Goal: Task Accomplishment & Management: Use online tool/utility

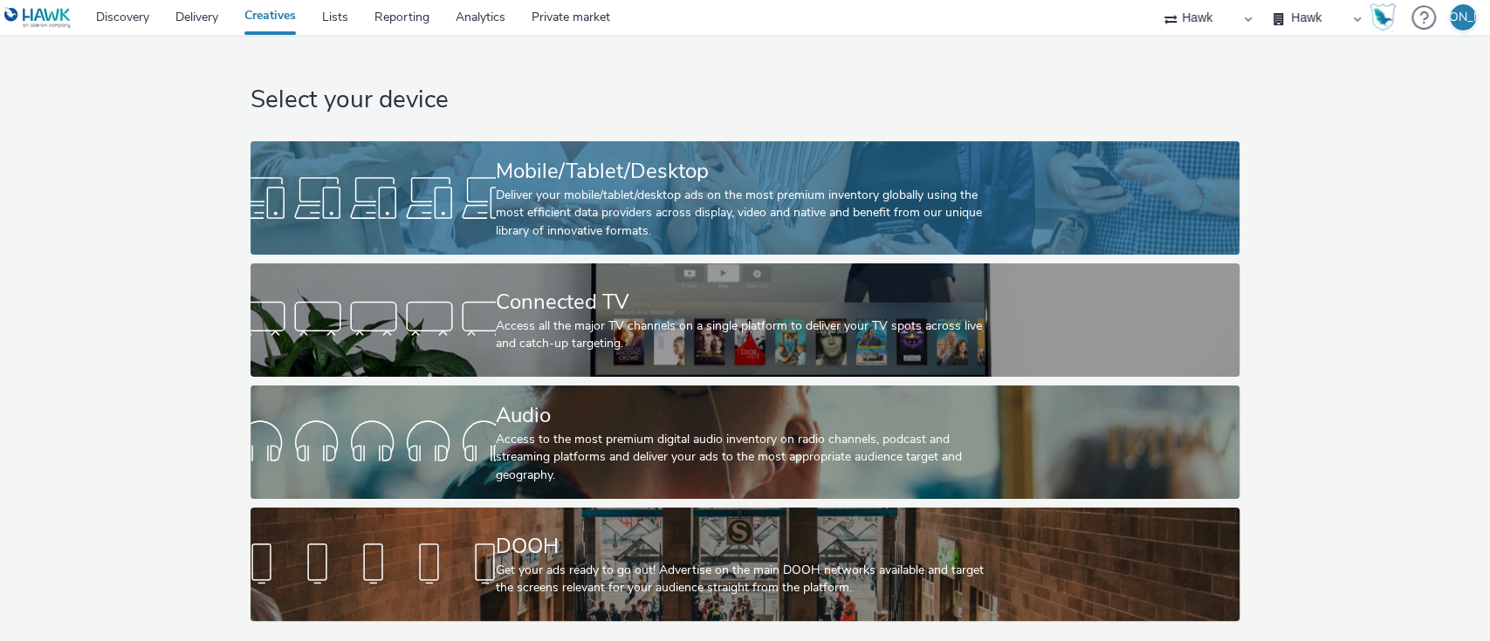
click at [565, 172] on div "Mobile/Tablet/Desktop" at bounding box center [741, 171] width 491 height 31
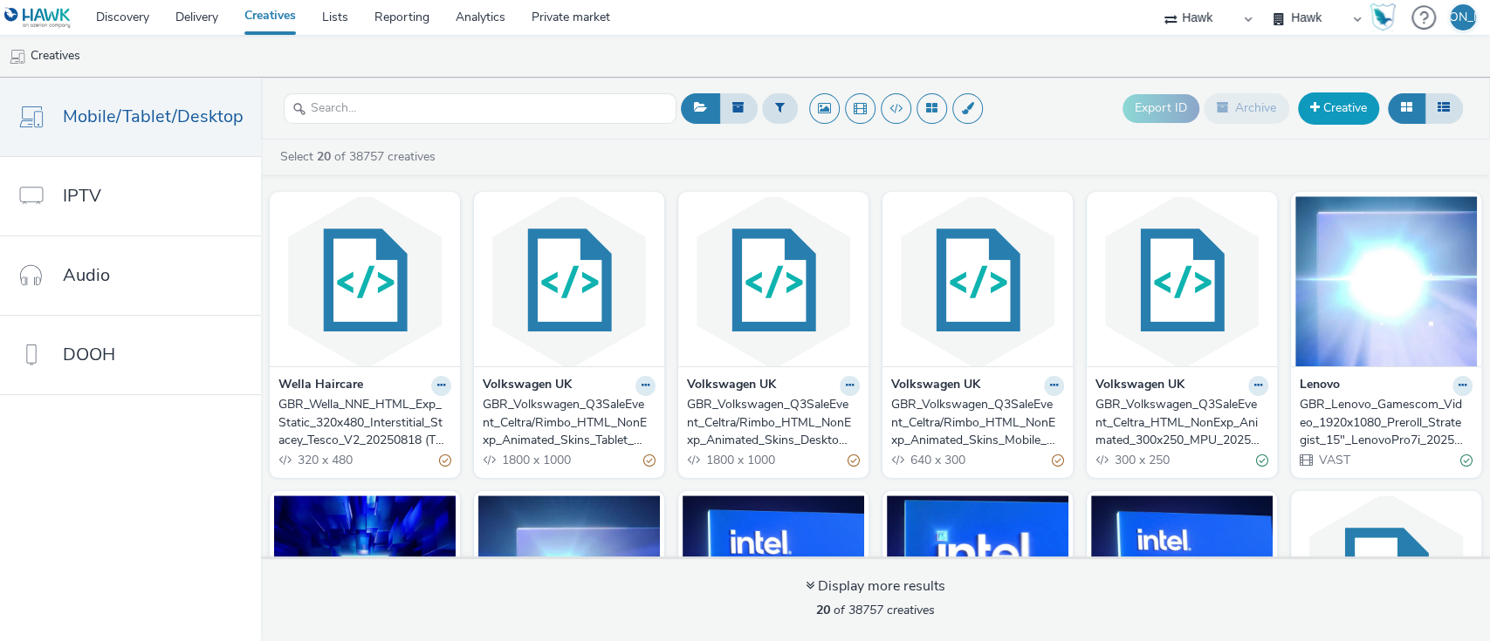
click at [1346, 95] on link "Creative" at bounding box center [1338, 108] width 81 height 31
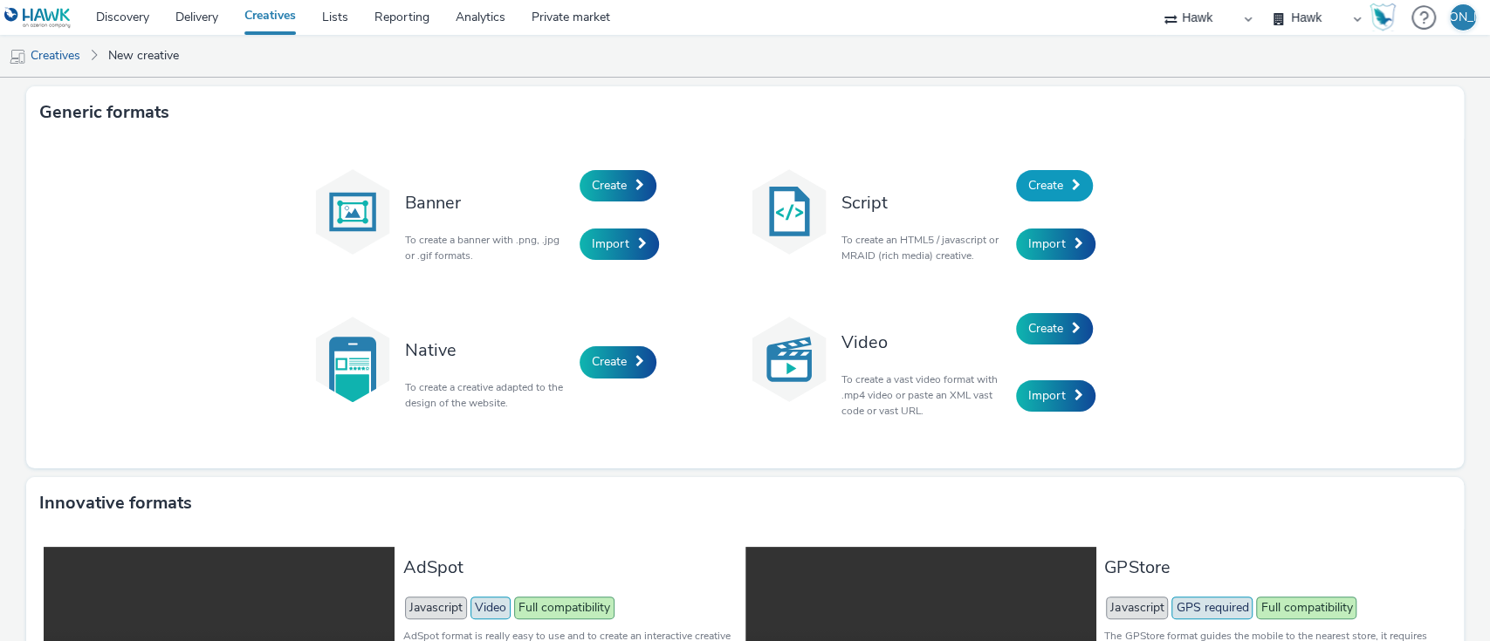
click at [1038, 185] on span "Create" at bounding box center [1045, 185] width 35 height 17
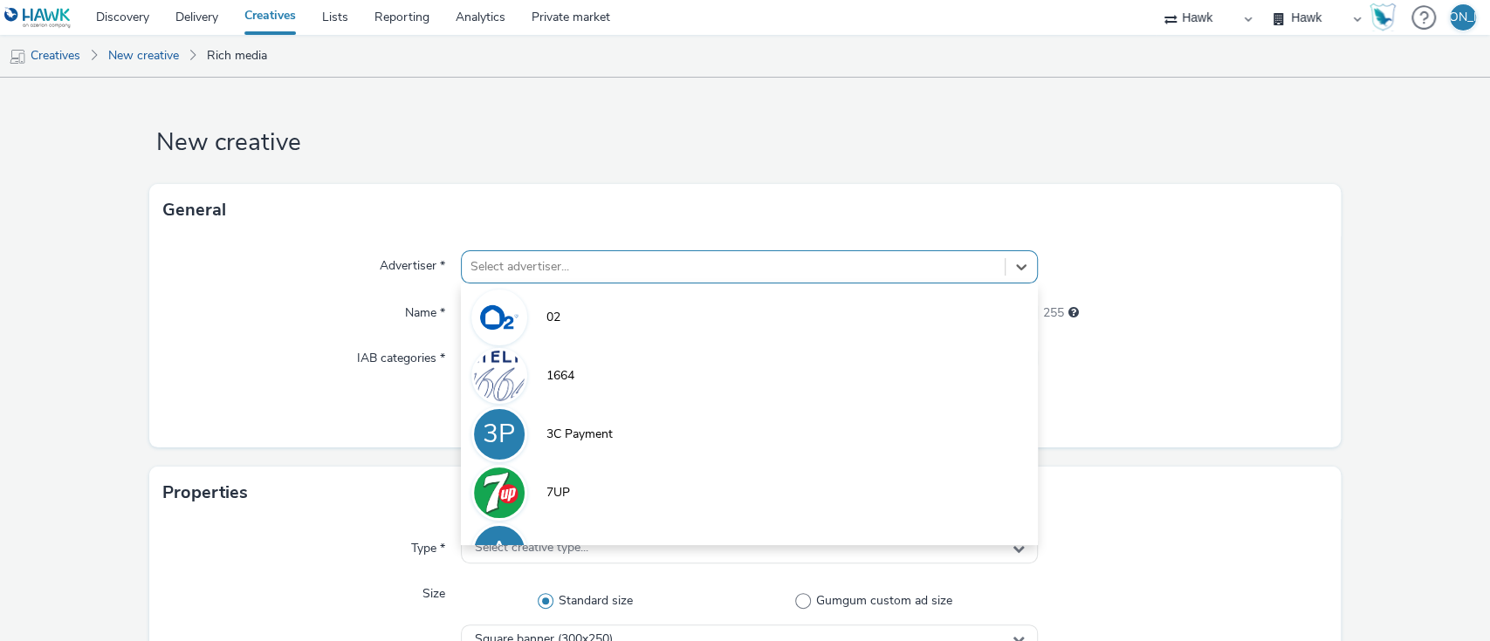
click at [591, 264] on div at bounding box center [733, 267] width 526 height 21
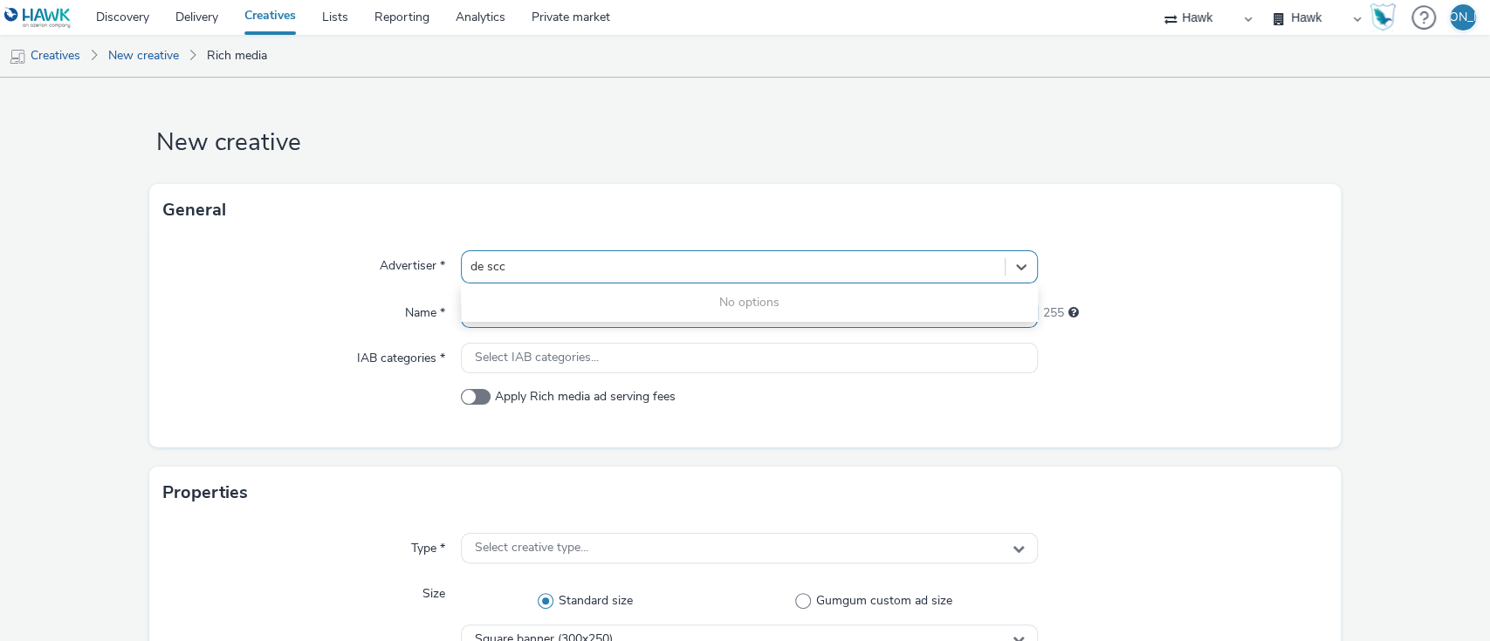
type input "de sc"
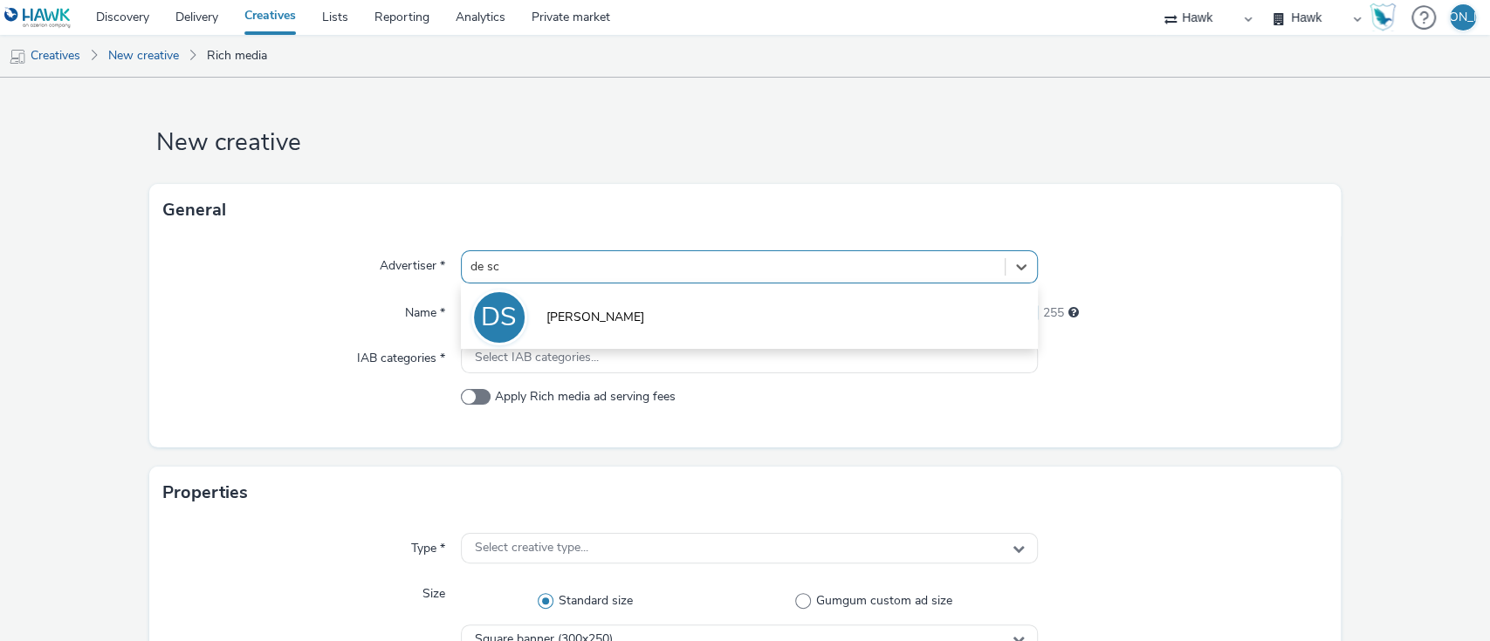
click at [596, 322] on li "[PERSON_NAME]" at bounding box center [750, 316] width 578 height 58
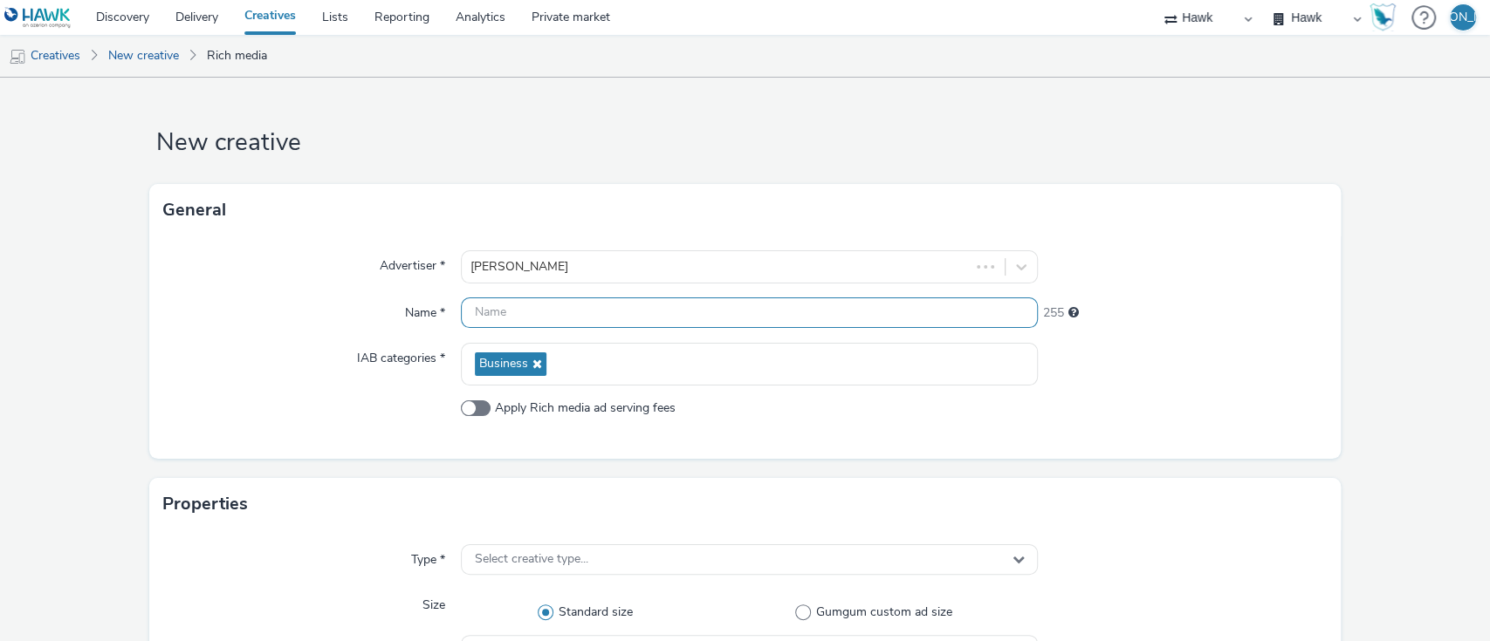
click at [596, 322] on input "text" at bounding box center [750, 313] width 578 height 31
paste input "[Country]_[Advertiser]_[CampaignName]_[PlatformHosted]_[CreativeType]_[Exp/NonE…"
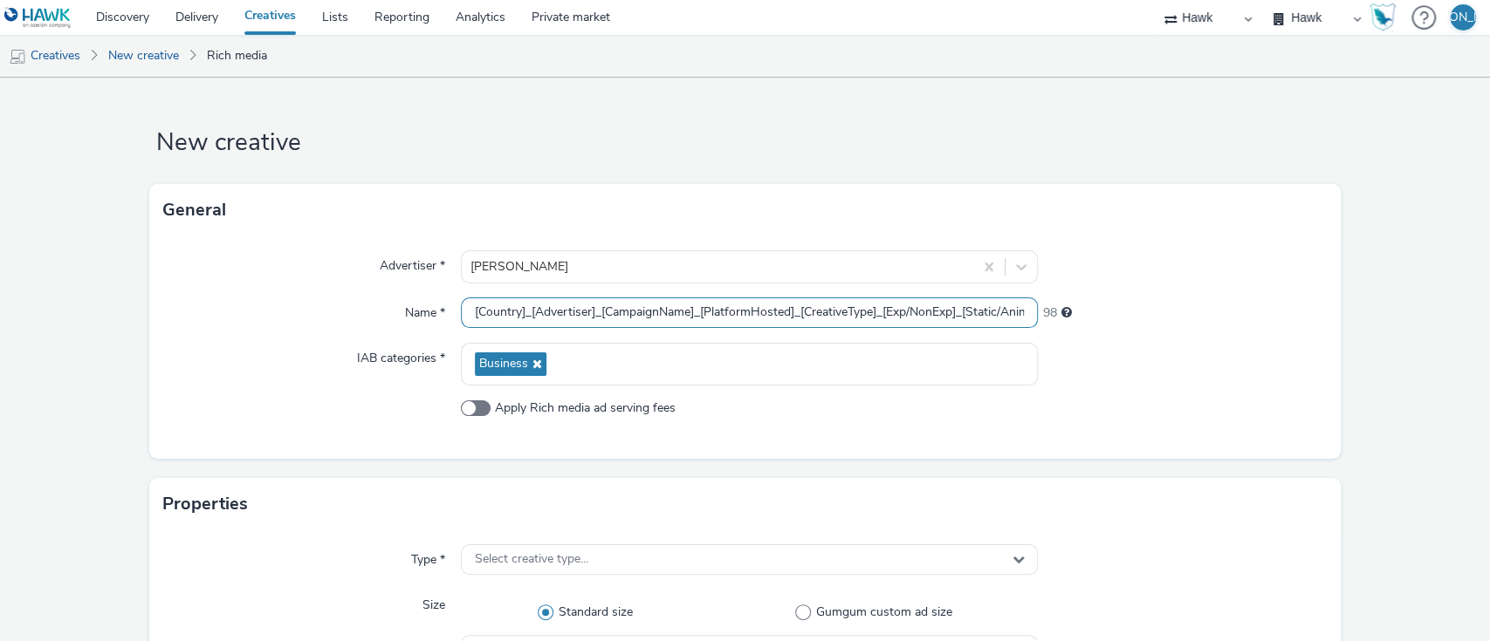
drag, startPoint x: 514, startPoint y: 320, endPoint x: 393, endPoint y: 335, distance: 122.2
click at [393, 335] on div "Advertiser * [PERSON_NAME] Name * [Country]_[Advertiser]_[CampaignName]_[Platfo…" at bounding box center [745, 347] width 1192 height 223
click at [652, 314] on input "GBR_DESchott_[CampaignName]_[PlatformHosted]_[CreativeType]_[Exp/NonExp]_[Stati…" at bounding box center [750, 313] width 578 height 31
click at [719, 316] on input "GBR_DESchott_Flight3_Hawk_[CreativeType]_[Exp/NonExp]_[Static/Animated]_[Dimens…" at bounding box center [750, 313] width 578 height 31
click at [796, 309] on input "GBR_DESchott_Flight3_Hawk_Leaderboard_NonExp_[Static/Animated]_[Dimensions]_[Cr…" at bounding box center [750, 313] width 578 height 31
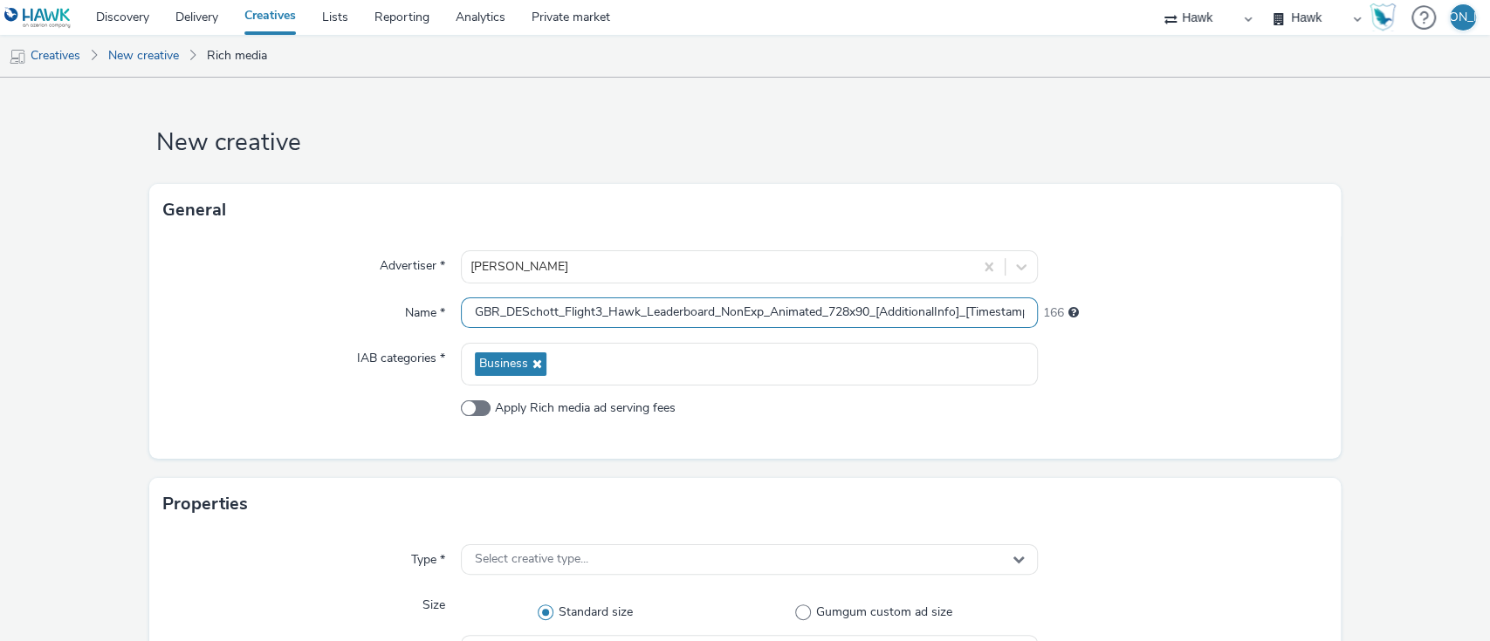
drag, startPoint x: 958, startPoint y: 318, endPoint x: 874, endPoint y: 313, distance: 83.9
click at [874, 313] on input "GBR_DESchott_Flight3_Hawk_Leaderboard_NonExp_Animated_728x90_[AdditionalInfo]_[…" at bounding box center [750, 313] width 578 height 31
paste input "Bucket 1"
type input "GBR_DESchott_Flight3_Hawk_Leaderboard_NonExp_Animated_728x90Bucket 1_20250828"
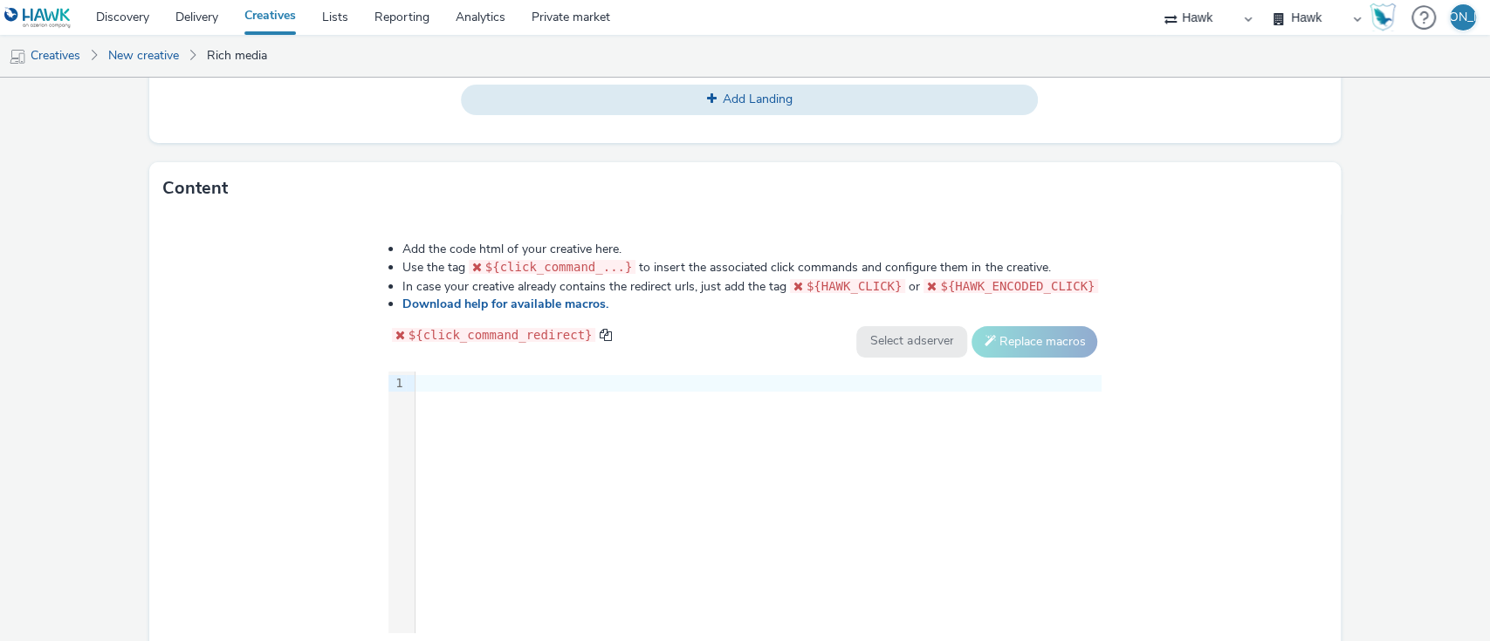
scroll to position [805, 0]
click at [510, 435] on div "9 1 ›" at bounding box center [745, 502] width 714 height 262
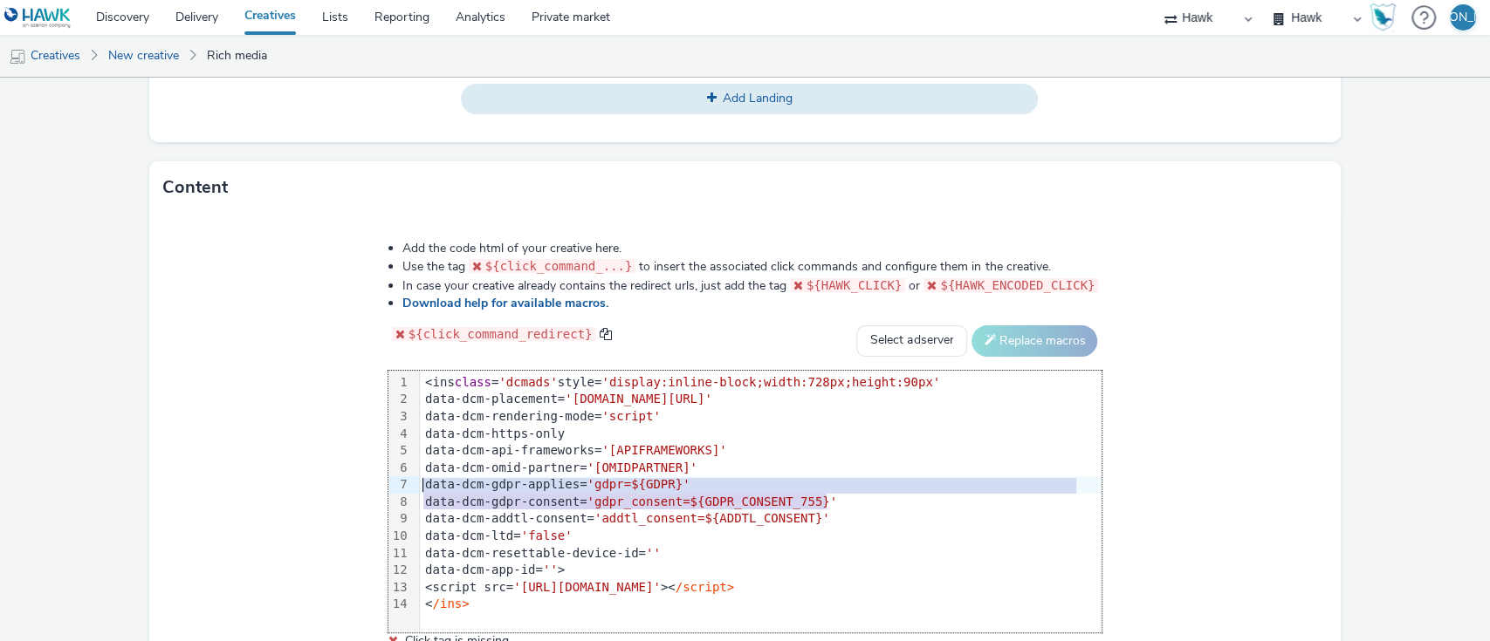
drag, startPoint x: 834, startPoint y: 493, endPoint x: 412, endPoint y: 488, distance: 422.4
click at [412, 488] on div "99 1 2 3 4 5 6 7 8 9 10 11 12 13 14 › <ins class = 'dcmads' style= 'display:inl…" at bounding box center [745, 502] width 714 height 262
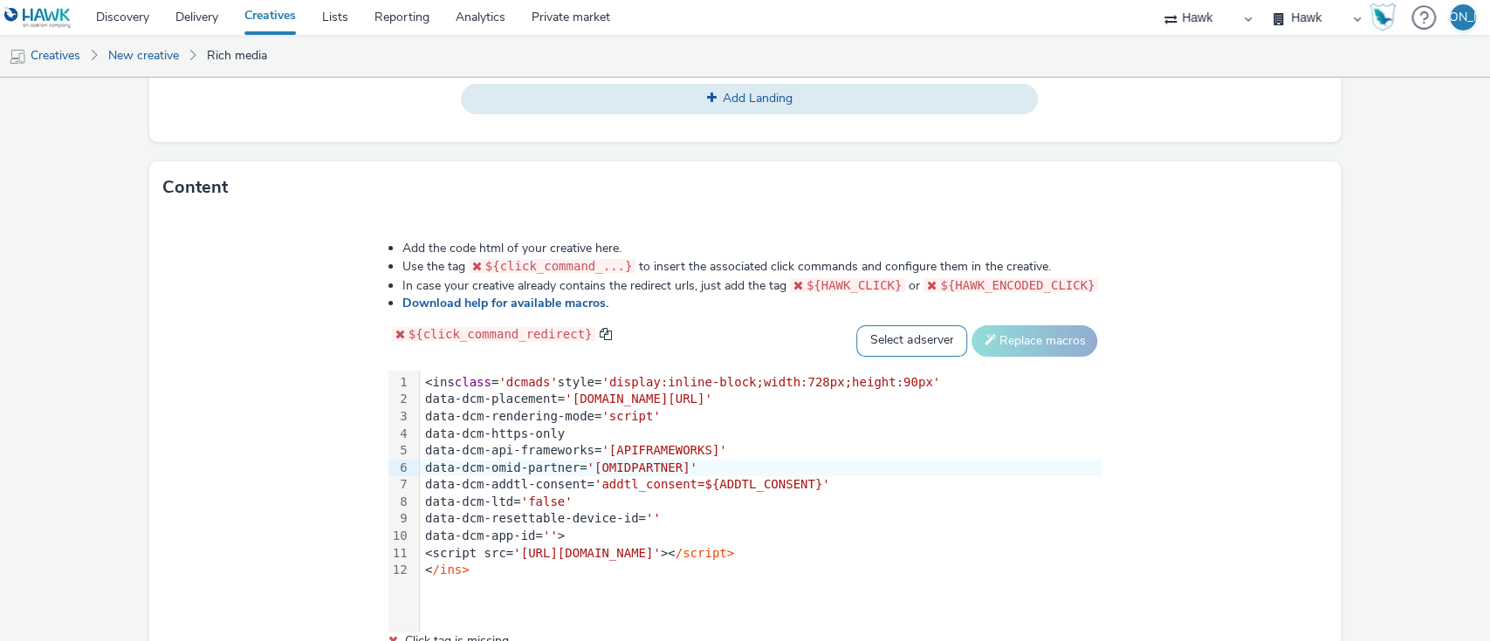
click at [918, 335] on select "Select adserver Sizmek DCM Adform Sting" at bounding box center [911, 341] width 111 height 31
select select "dcm"
click at [856, 326] on select "Select adserver Sizmek DCM Adform Sting" at bounding box center [911, 341] width 111 height 31
click at [1052, 331] on button "Replace macros" at bounding box center [1034, 341] width 126 height 31
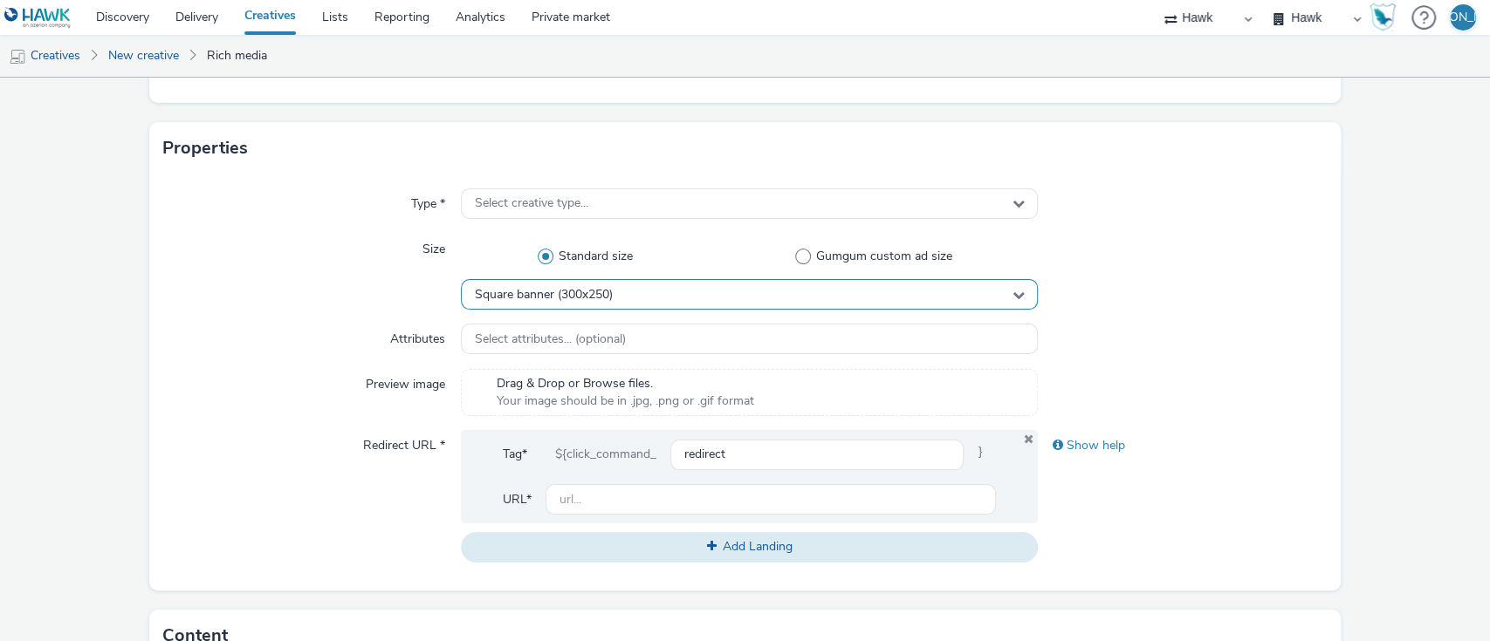
scroll to position [353, 0]
click at [650, 202] on div "Select creative type..." at bounding box center [750, 206] width 578 height 31
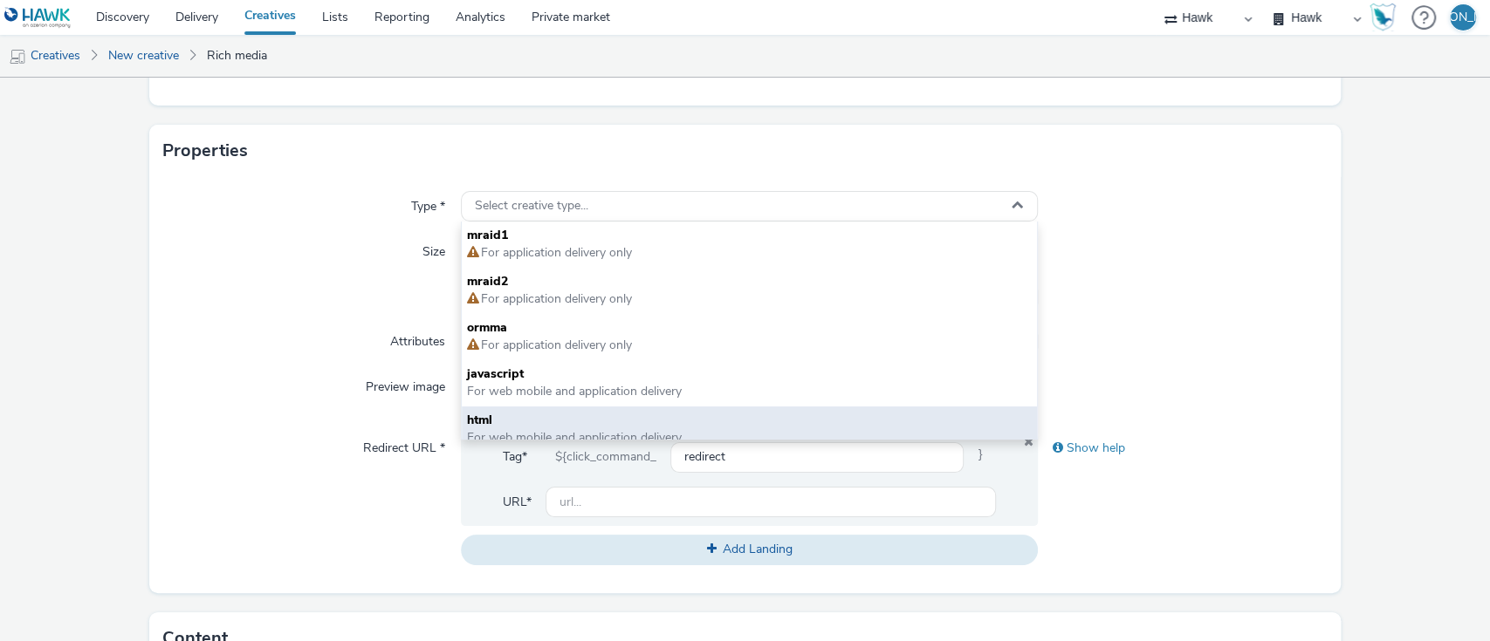
click at [571, 434] on span "For web mobile and application delivery" at bounding box center [574, 437] width 215 height 17
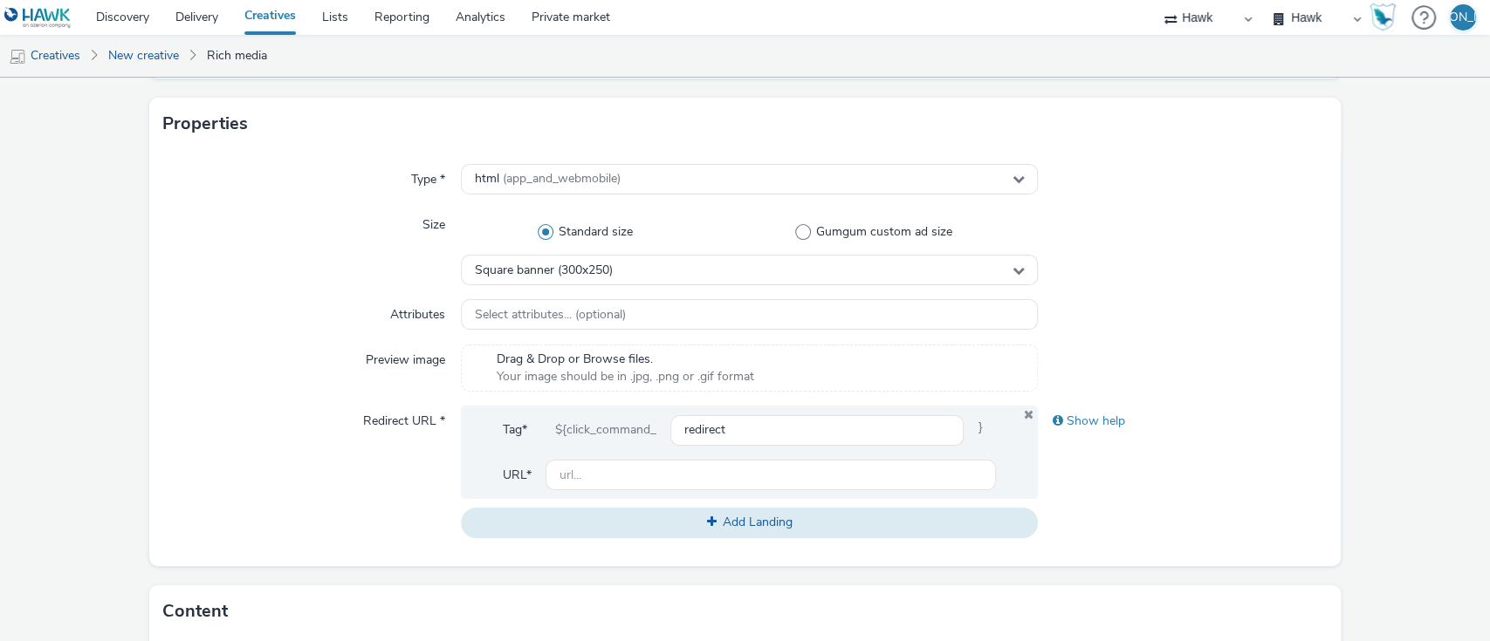
scroll to position [378, 0]
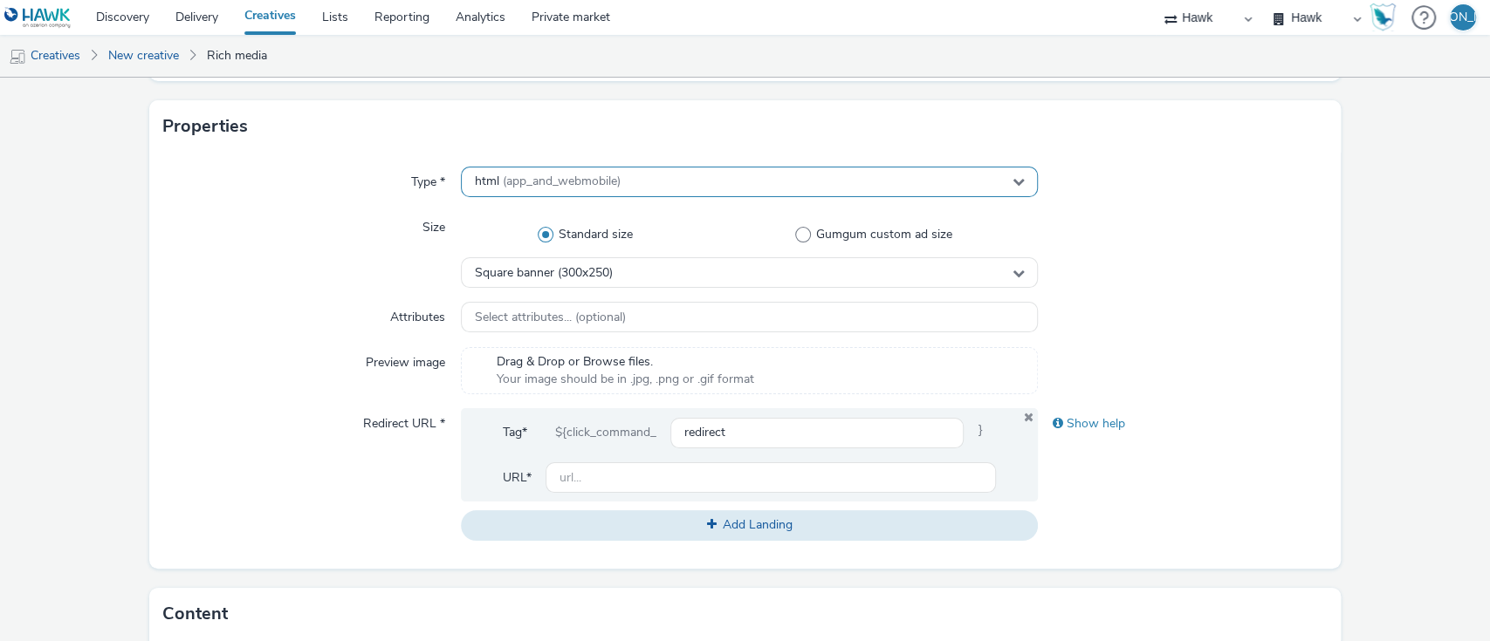
click at [495, 171] on div "html (app_and_webmobile)" at bounding box center [750, 182] width 578 height 31
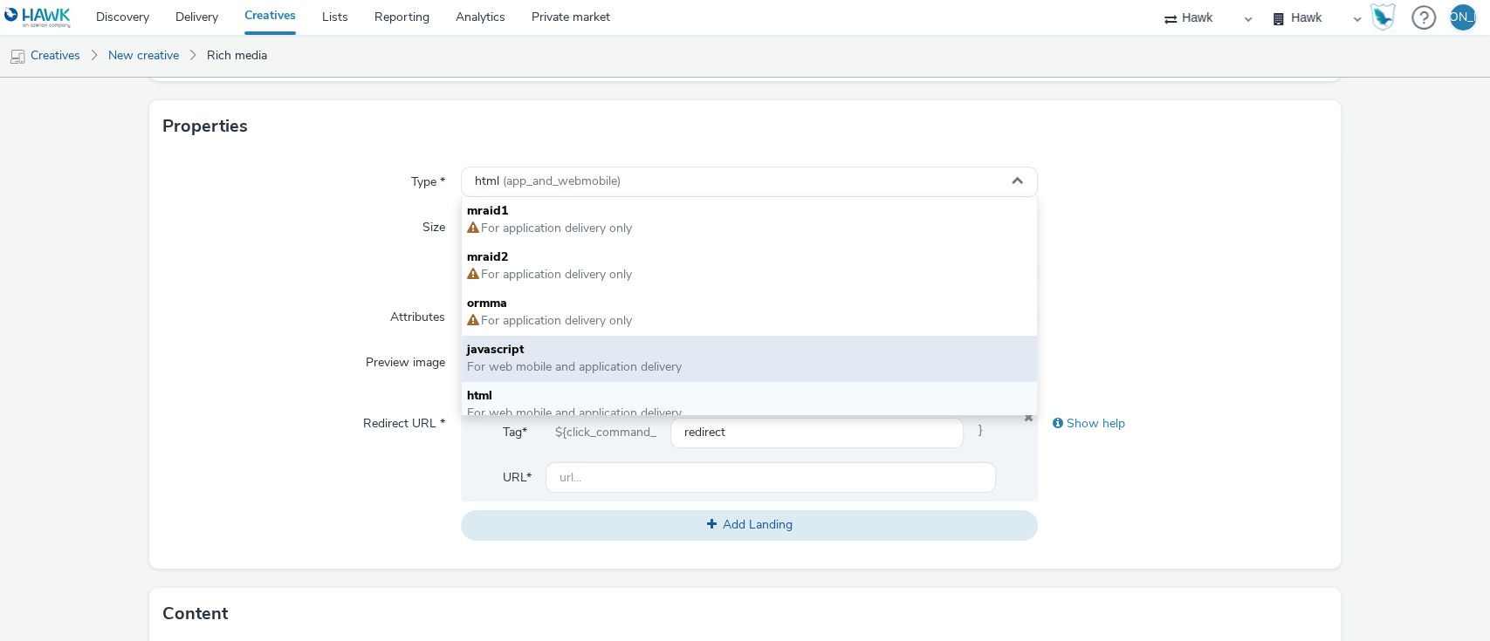
click at [519, 377] on div "javascript For web mobile and application delivery" at bounding box center [750, 359] width 576 height 46
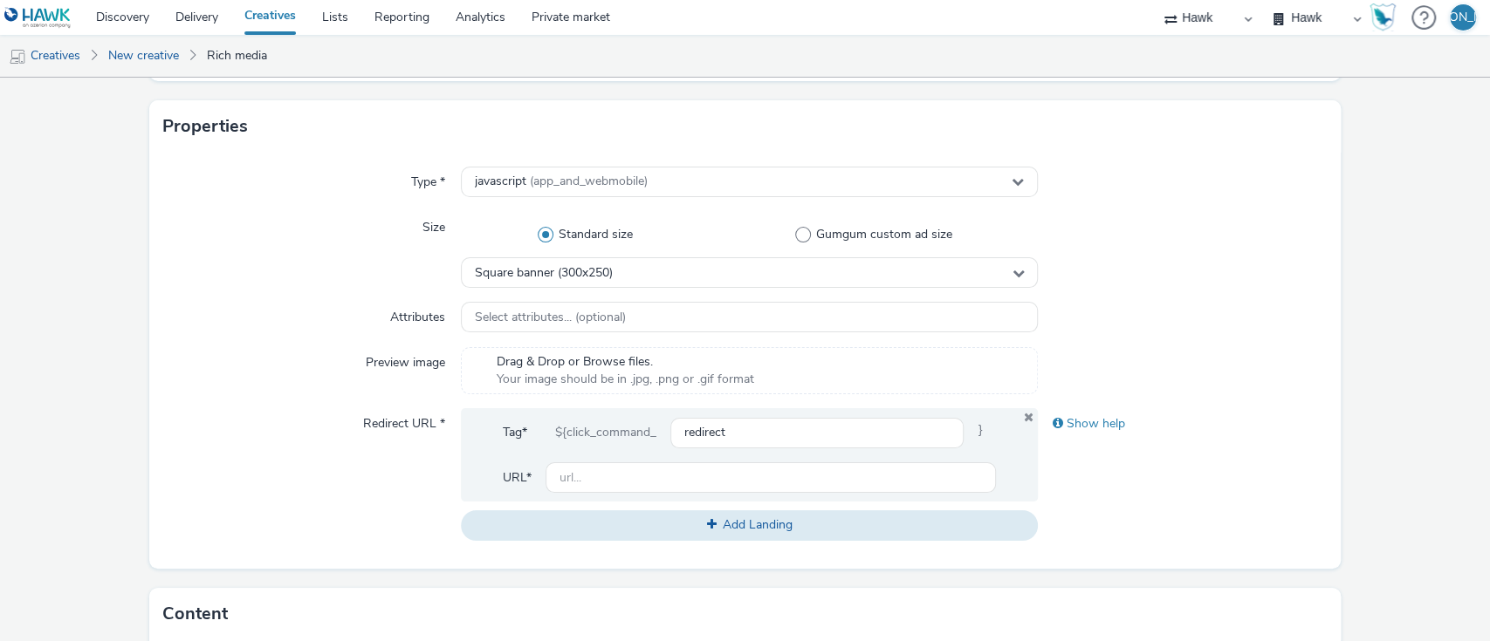
click at [536, 255] on div "Standard size Gumgum custom ad size" at bounding box center [750, 234] width 578 height 45
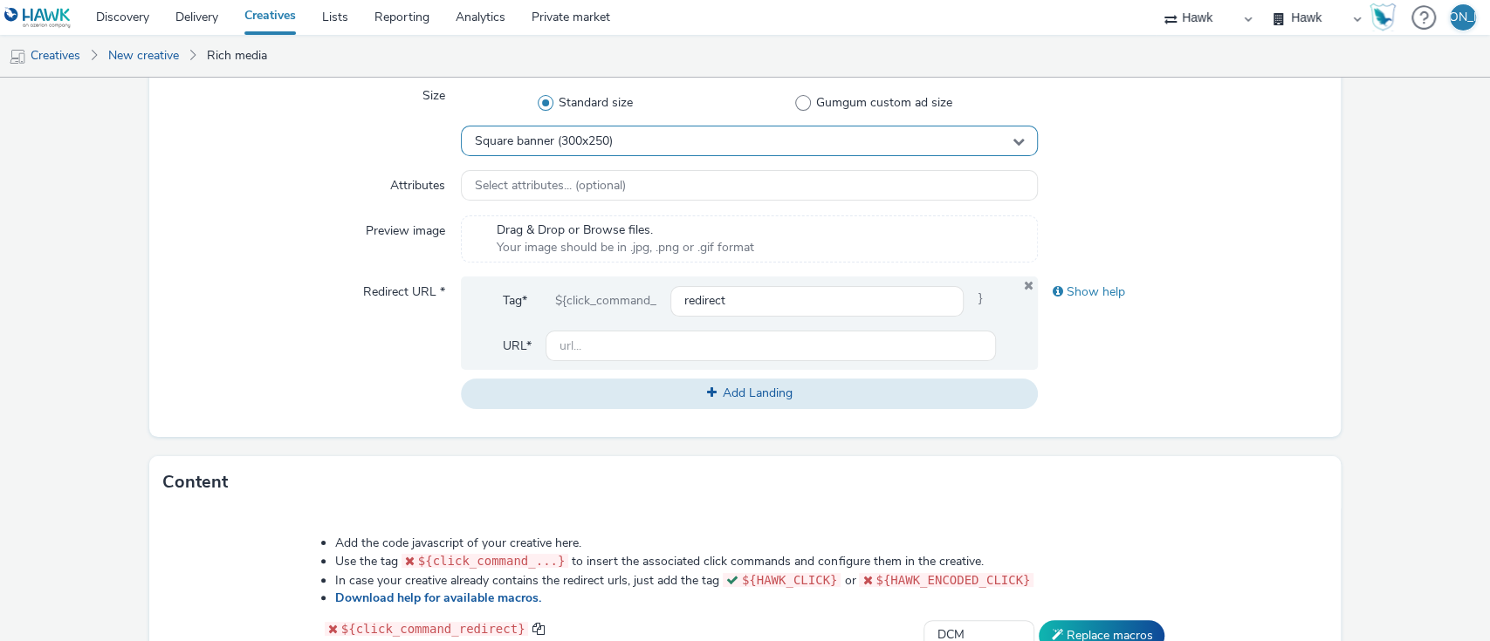
scroll to position [507, 0]
click at [510, 138] on span "Square banner (300x250)" at bounding box center [544, 144] width 138 height 15
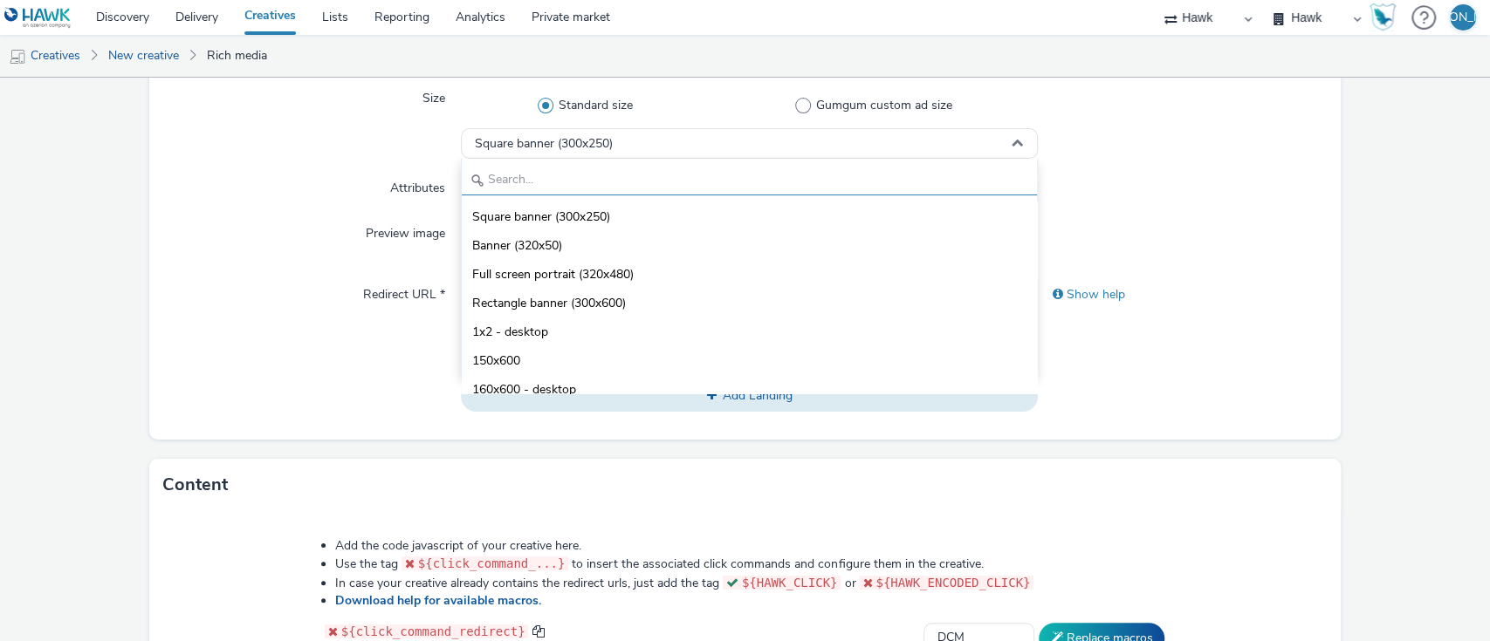
click at [515, 187] on input "text" at bounding box center [750, 180] width 576 height 31
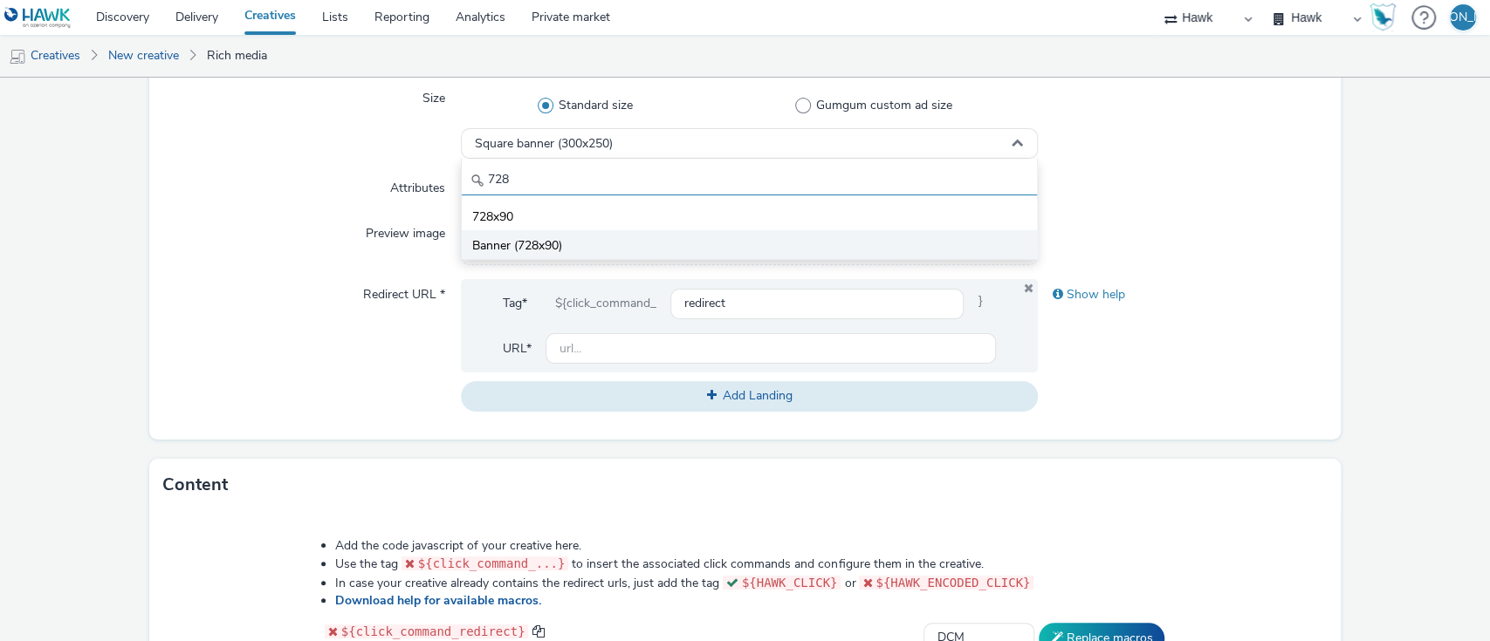
type input "728"
click at [593, 235] on li "Banner (728x90)" at bounding box center [750, 244] width 576 height 29
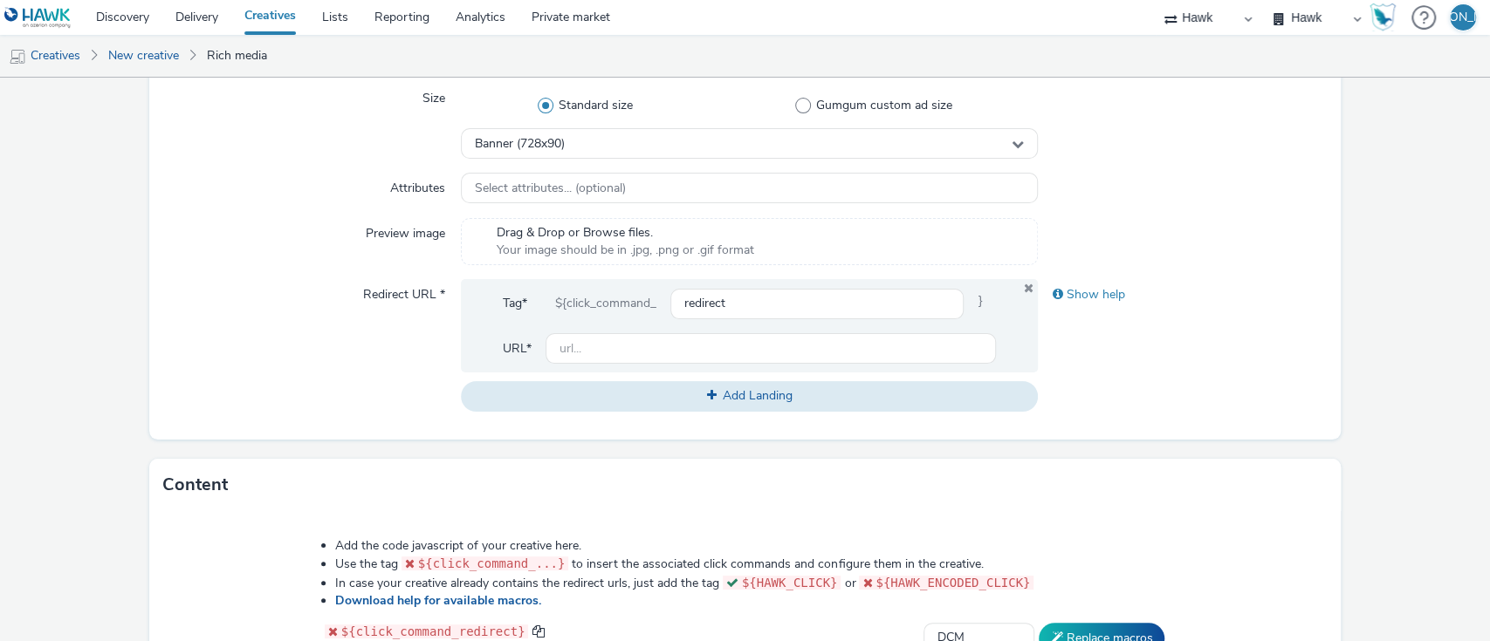
click at [297, 443] on form "New creative General Advertiser * [PERSON_NAME] Name * GBR_DESchott_Flight3_Haw…" at bounding box center [745, 309] width 1490 height 1477
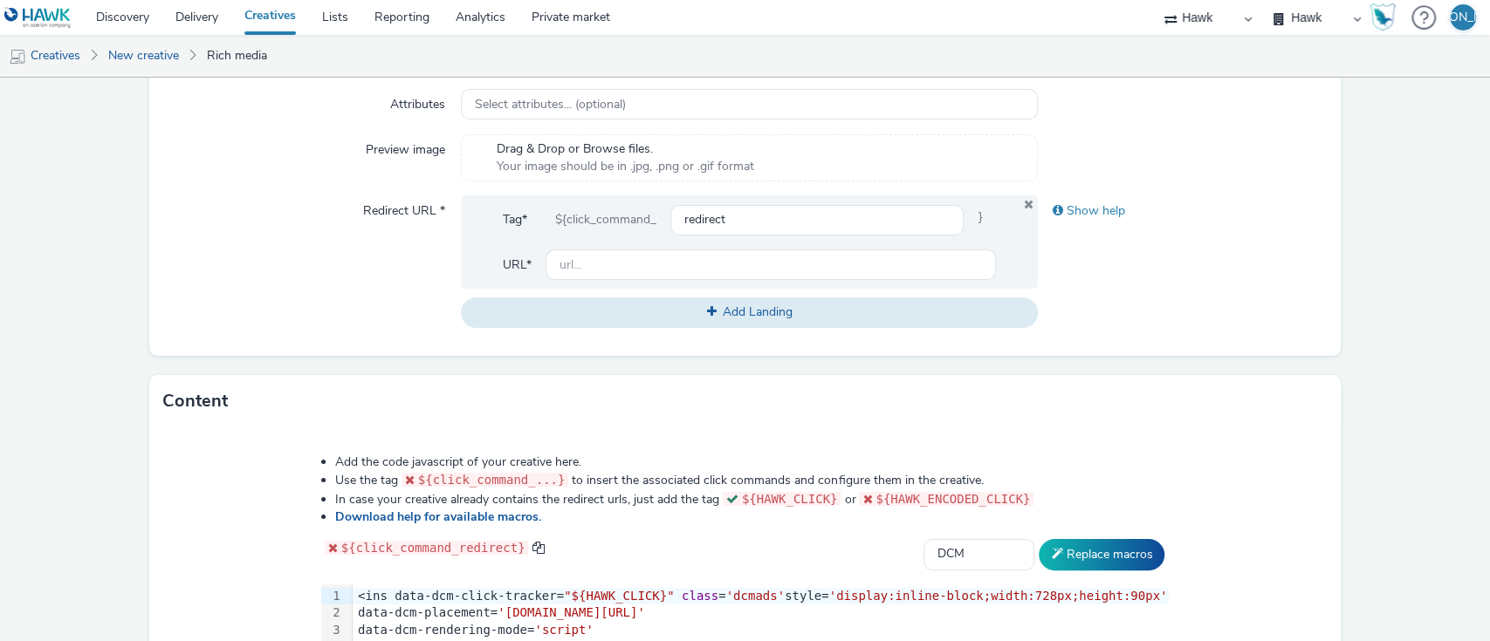
scroll to position [588, 0]
click at [642, 263] on input "text" at bounding box center [770, 267] width 451 height 31
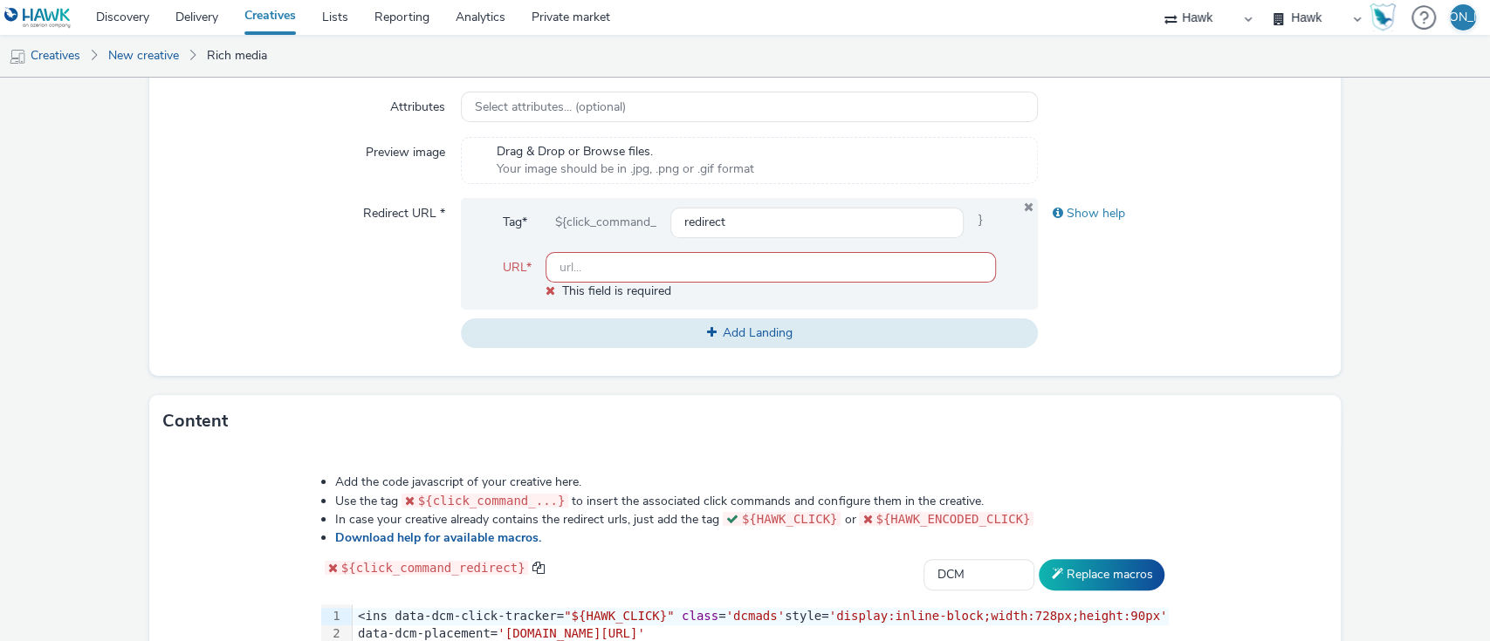
paste input "[URL][DOMAIN_NAME][PERSON_NAME]"
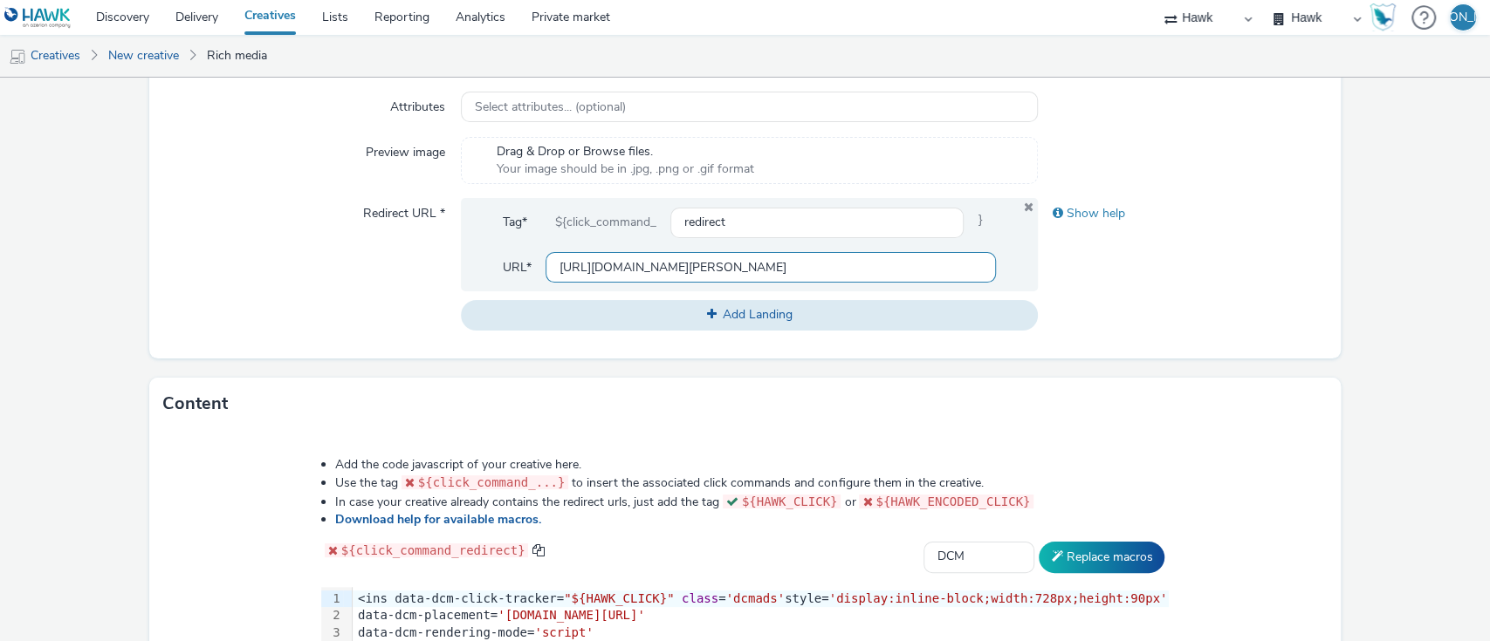
type input "[URL][DOMAIN_NAME][PERSON_NAME]"
click at [448, 276] on div "Redirect URL *" at bounding box center [312, 264] width 298 height 132
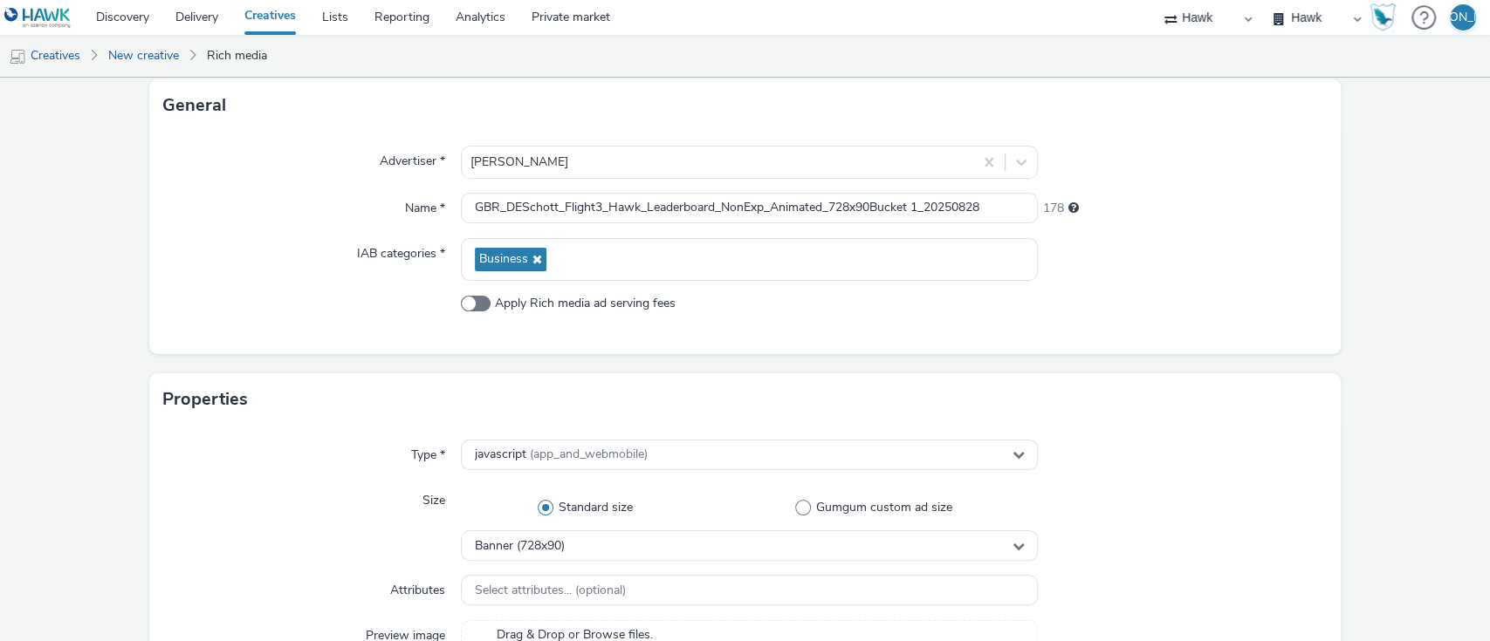
scroll to position [105, 0]
click at [873, 207] on input "GBR_DESchott_Flight3_Hawk_Leaderboard_NonExp_Animated_728x90Bucket 1_20250828" at bounding box center [750, 208] width 578 height 31
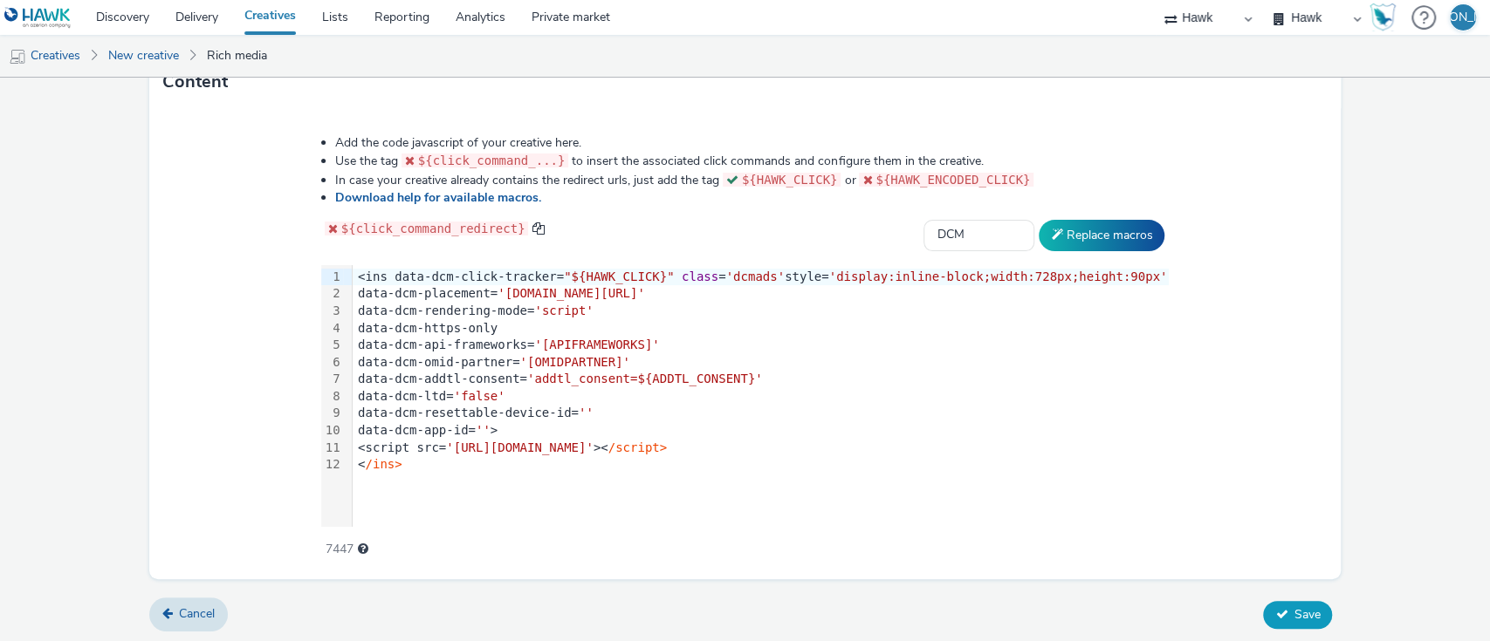
type input "GBR_DESchott_Flight3_Hawk_Leaderboard_NonExp_Animated_728x90_Bucket 1_20250828"
click at [1279, 625] on button "Save" at bounding box center [1297, 615] width 69 height 28
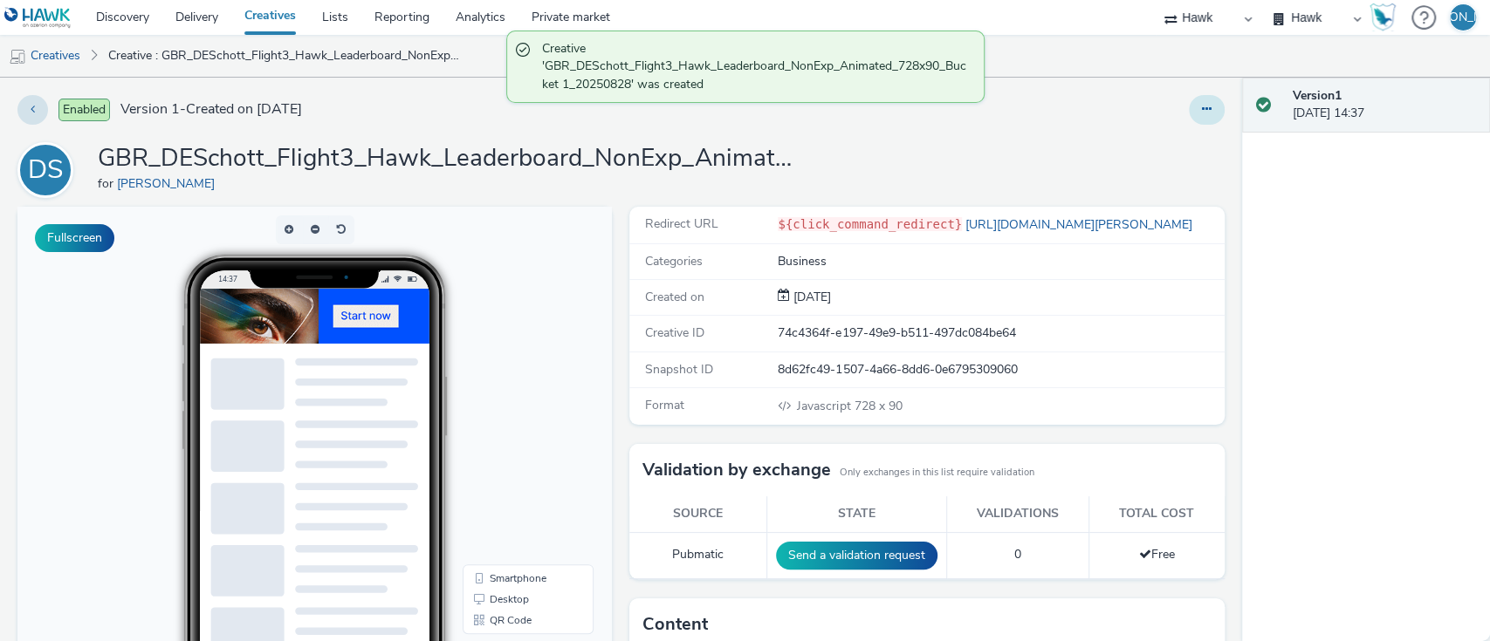
click at [1204, 103] on button at bounding box center [1207, 110] width 36 height 30
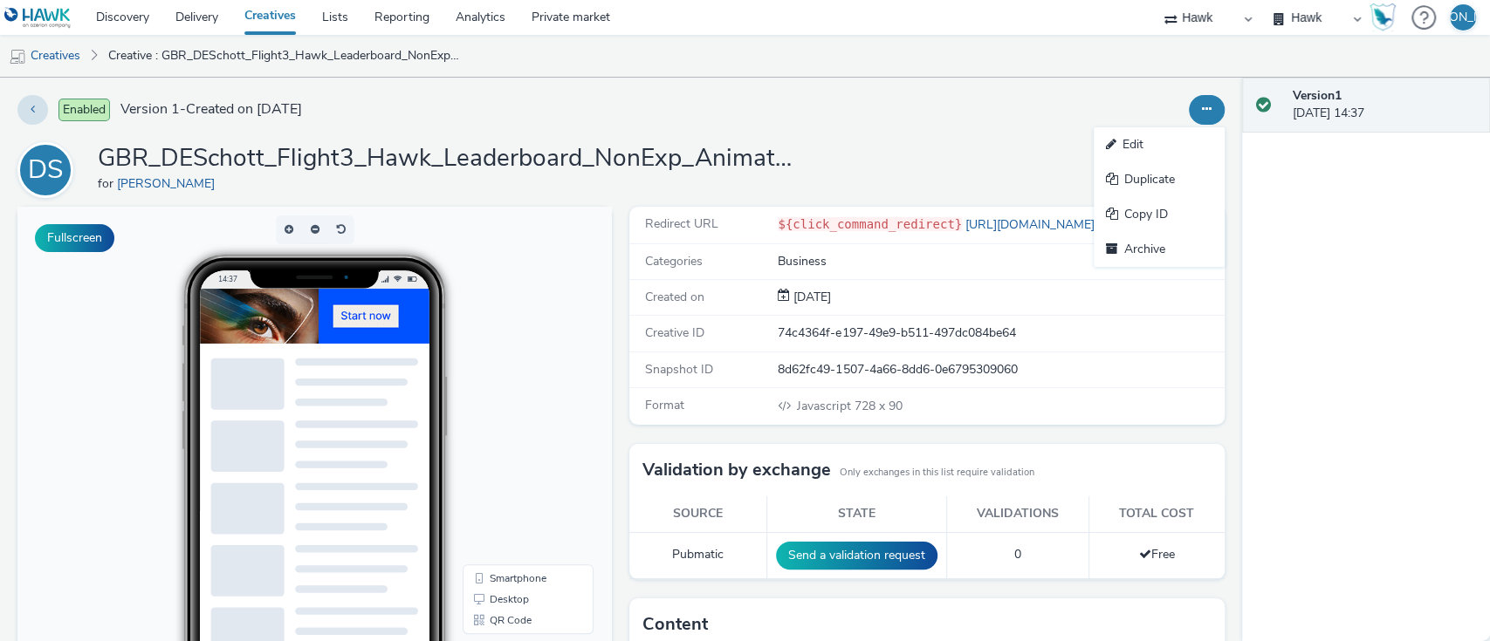
scroll to position [21, 17]
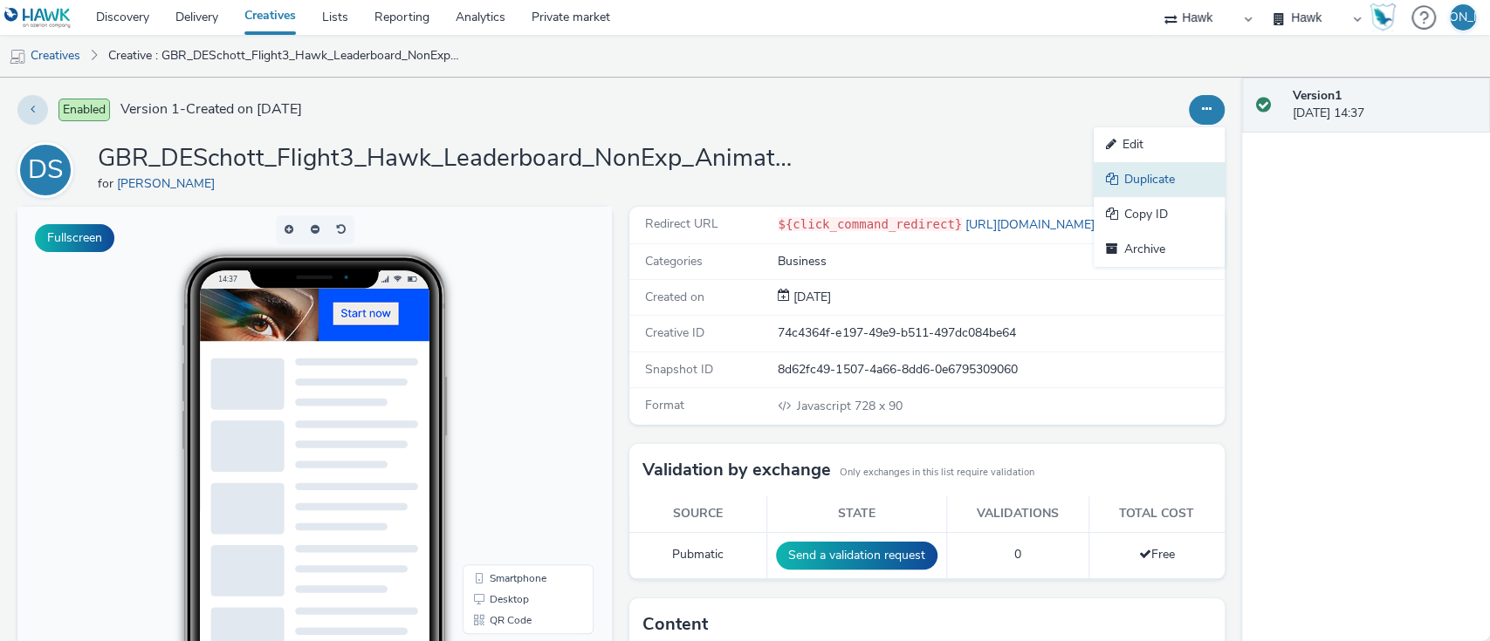
click at [1169, 180] on link "Duplicate" at bounding box center [1158, 179] width 131 height 35
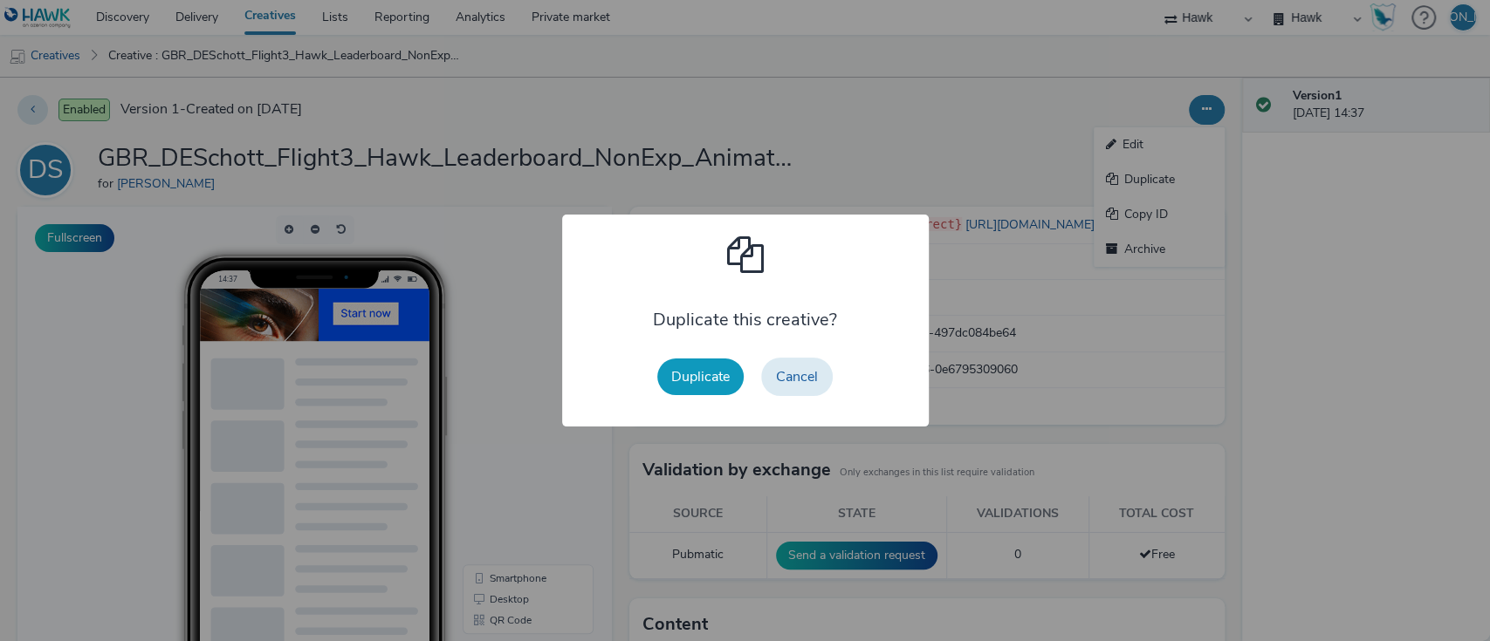
click at [692, 381] on button "Duplicate" at bounding box center [700, 377] width 86 height 37
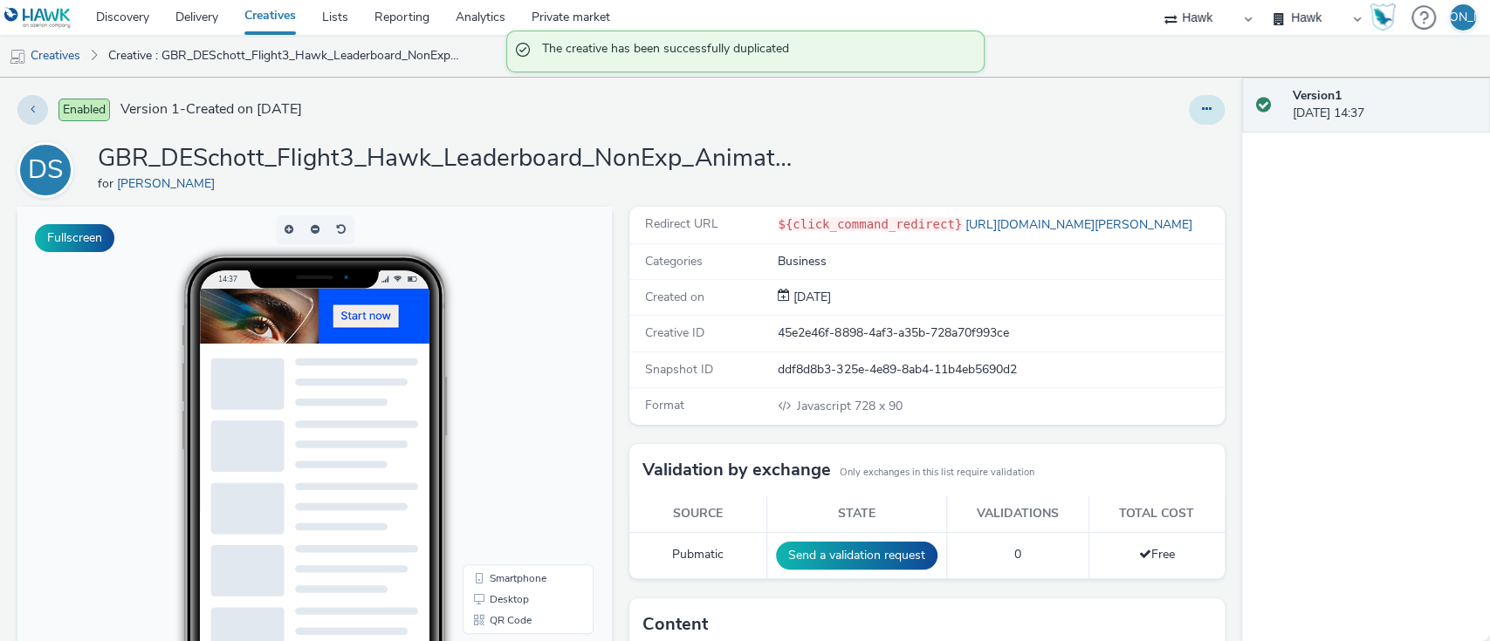
click at [1202, 109] on icon at bounding box center [1207, 109] width 10 height 12
click at [1174, 143] on link "Edit" at bounding box center [1158, 144] width 131 height 35
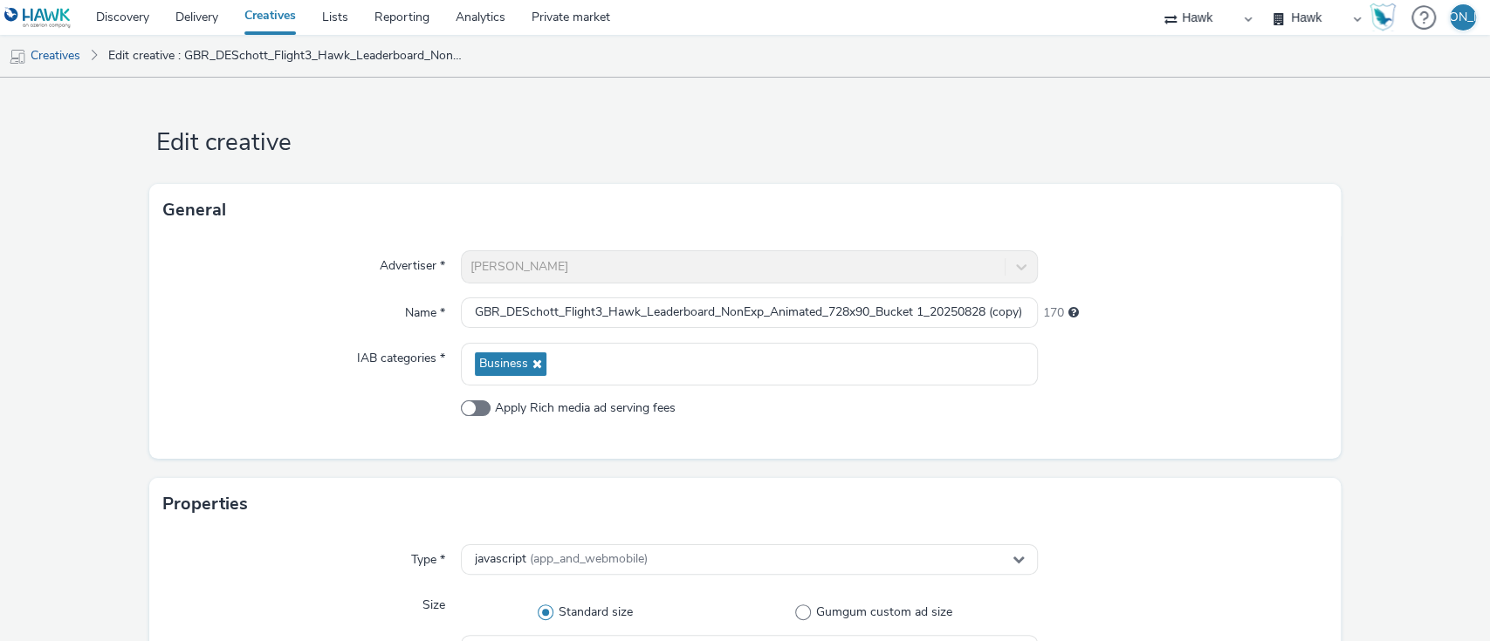
scroll to position [910, 0]
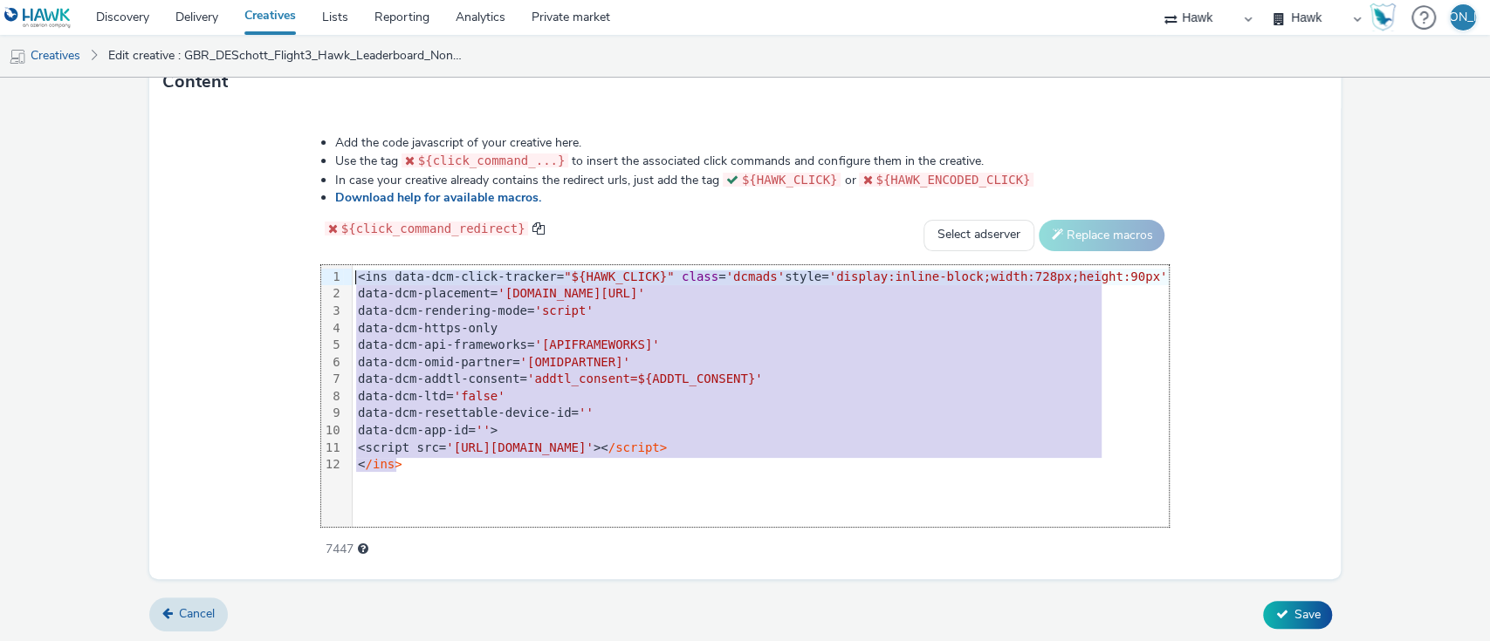
drag, startPoint x: 470, startPoint y: 462, endPoint x: 54, endPoint y: -67, distance: 673.0
click at [54, 0] on html "Discovery Delivery Creatives Lists Reporting Analytics Private market Hawk Hawk…" at bounding box center [745, 320] width 1490 height 641
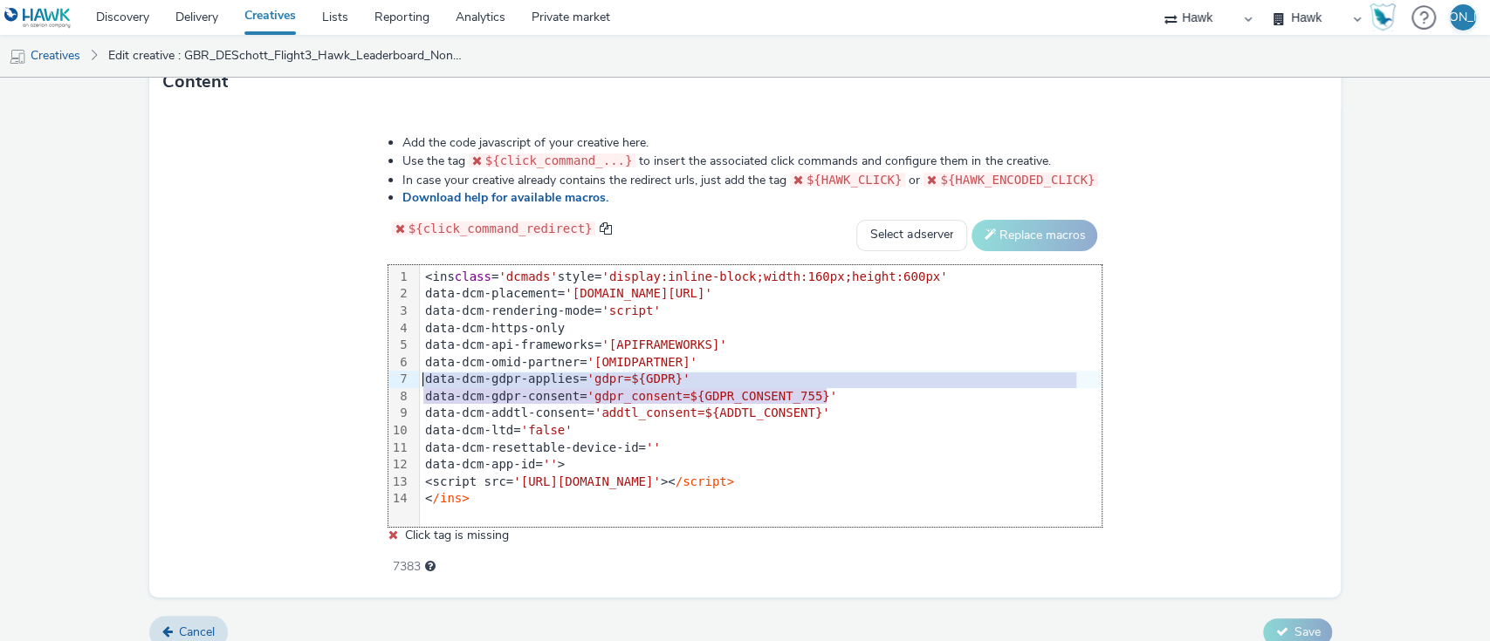
drag, startPoint x: 839, startPoint y: 395, endPoint x: 415, endPoint y: 380, distance: 423.5
click at [415, 380] on div "99 1 2 3 4 5 6 7 8 9 10 11 12 13 14 › <ins class = 'dcmads' style= 'display:inl…" at bounding box center [745, 396] width 714 height 262
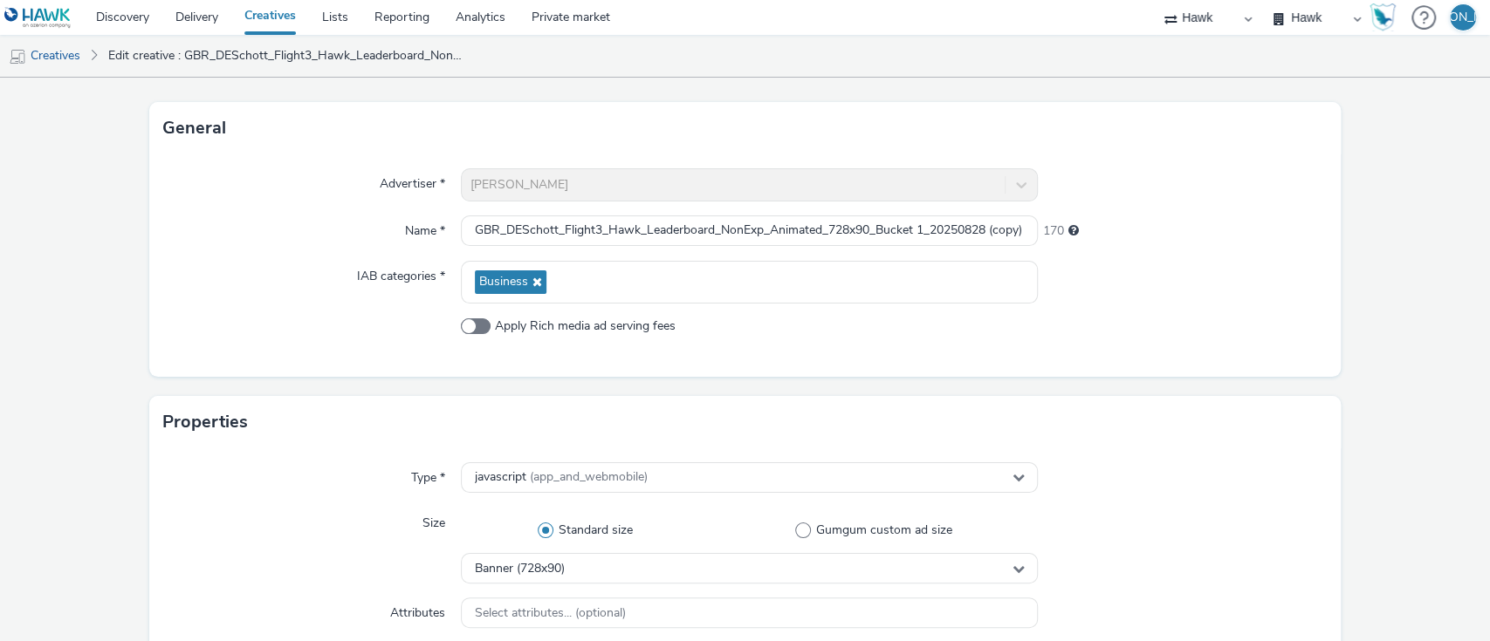
scroll to position [79, 0]
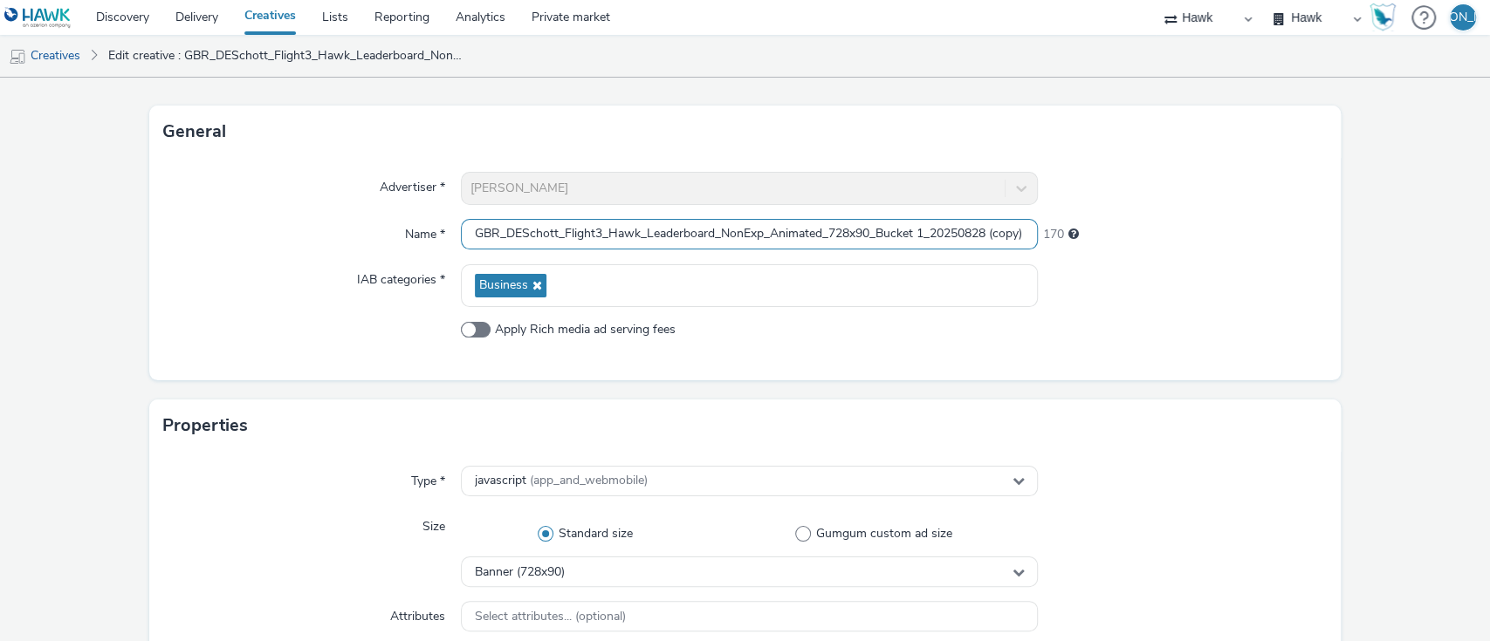
click at [831, 225] on input "GBR_DESchott_Flight3_Hawk_Leaderboard_NonExp_Animated_728x90_Bucket 1_20250828 …" at bounding box center [750, 234] width 578 height 31
drag, startPoint x: 961, startPoint y: 240, endPoint x: 1042, endPoint y: 230, distance: 81.8
click at [1042, 230] on div "Name * GBR_DESchott_Flight3_Hawk_Banner_NonExp_Animated_160x600_Bucket 1_202508…" at bounding box center [745, 234] width 1164 height 31
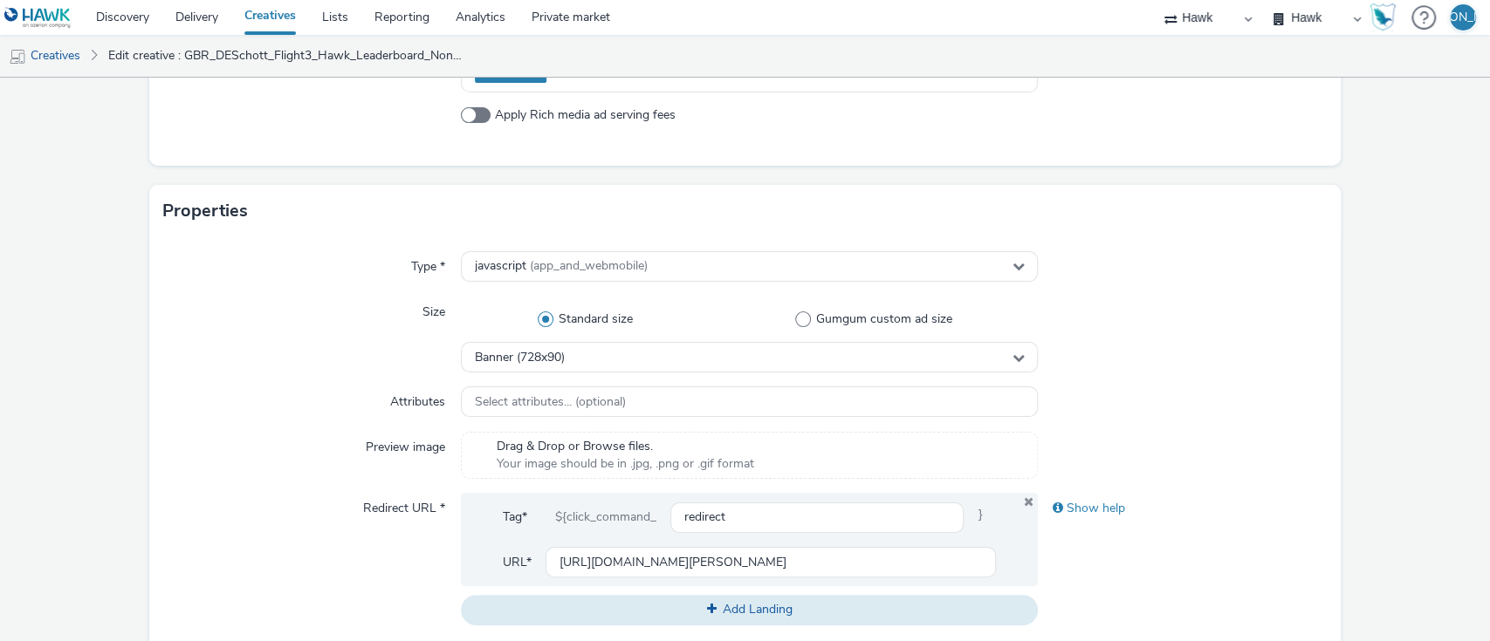
scroll to position [296, 0]
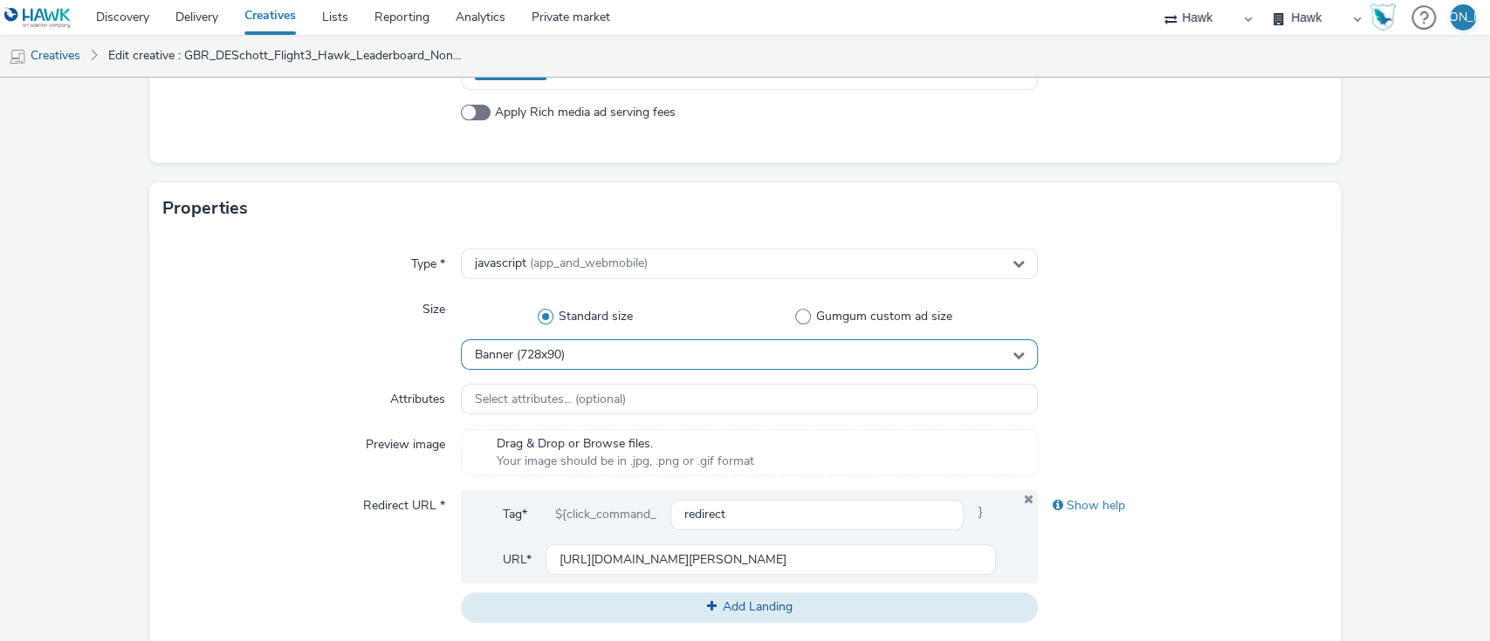
type input "GBR_DESchott_Flight3_Hawk_Banner_NonExp_Animated_160x600_Bucket 1_20250828"
click at [516, 360] on span "Banner (728x90)" at bounding box center [520, 355] width 90 height 15
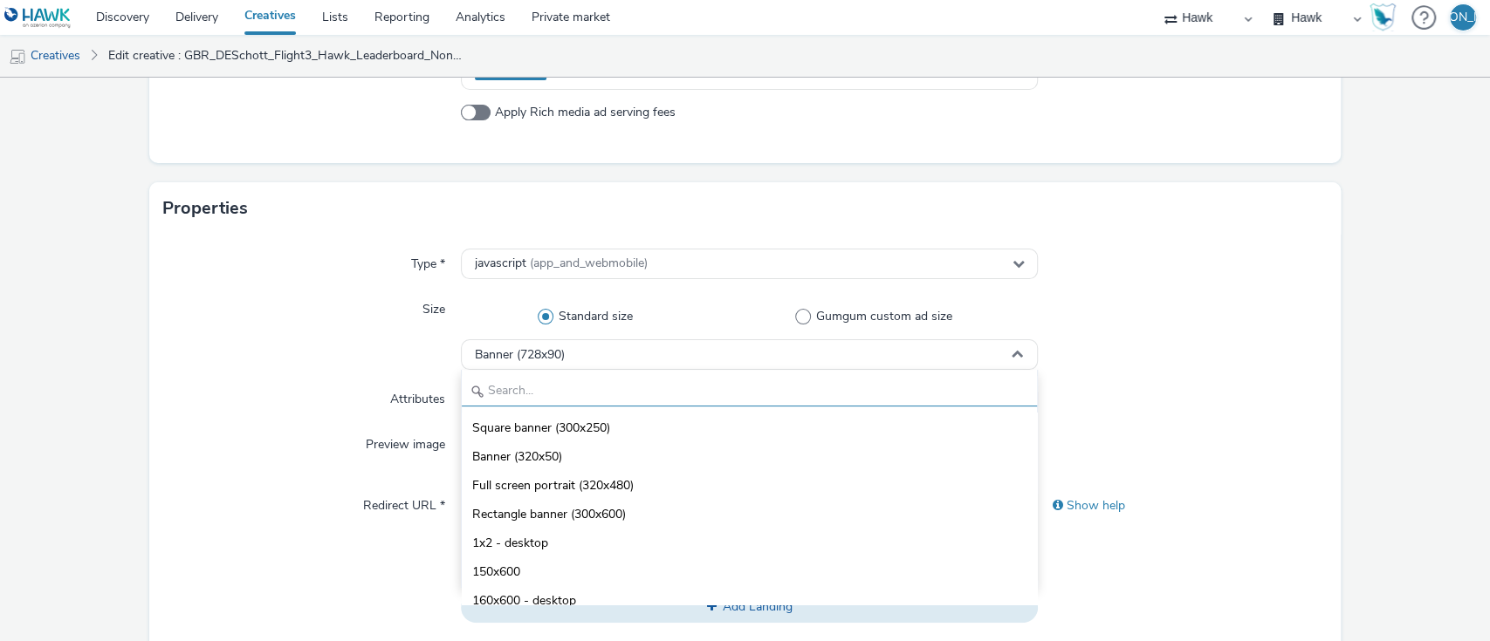
click at [521, 390] on input "text" at bounding box center [750, 391] width 576 height 31
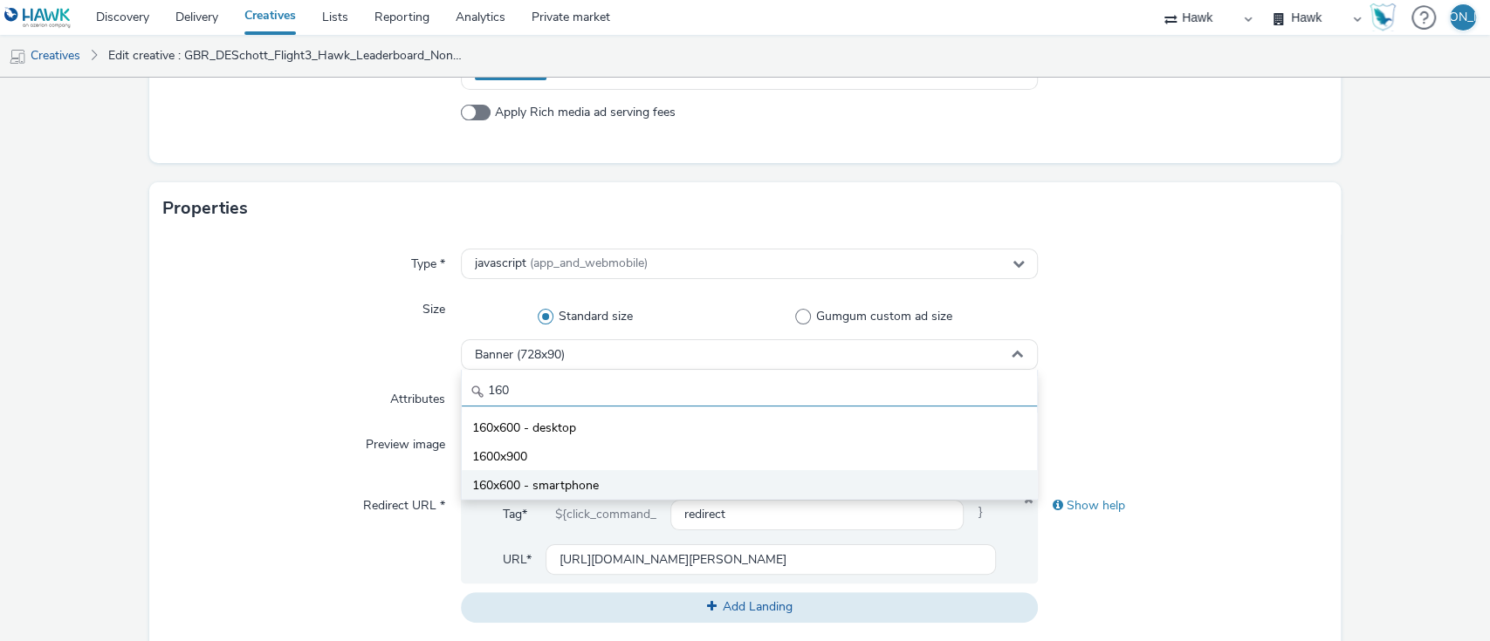
type input "160"
click at [543, 473] on li "160x600 - smartphone" at bounding box center [750, 484] width 576 height 29
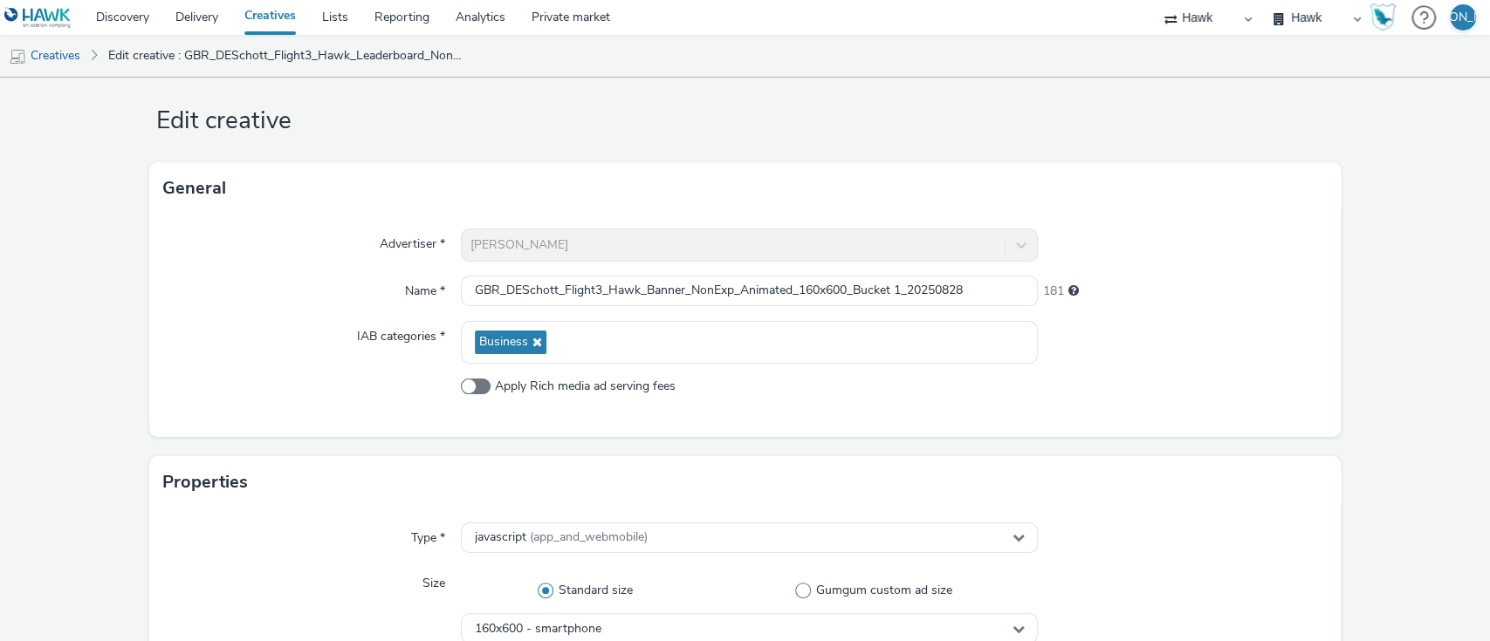
scroll to position [929, 0]
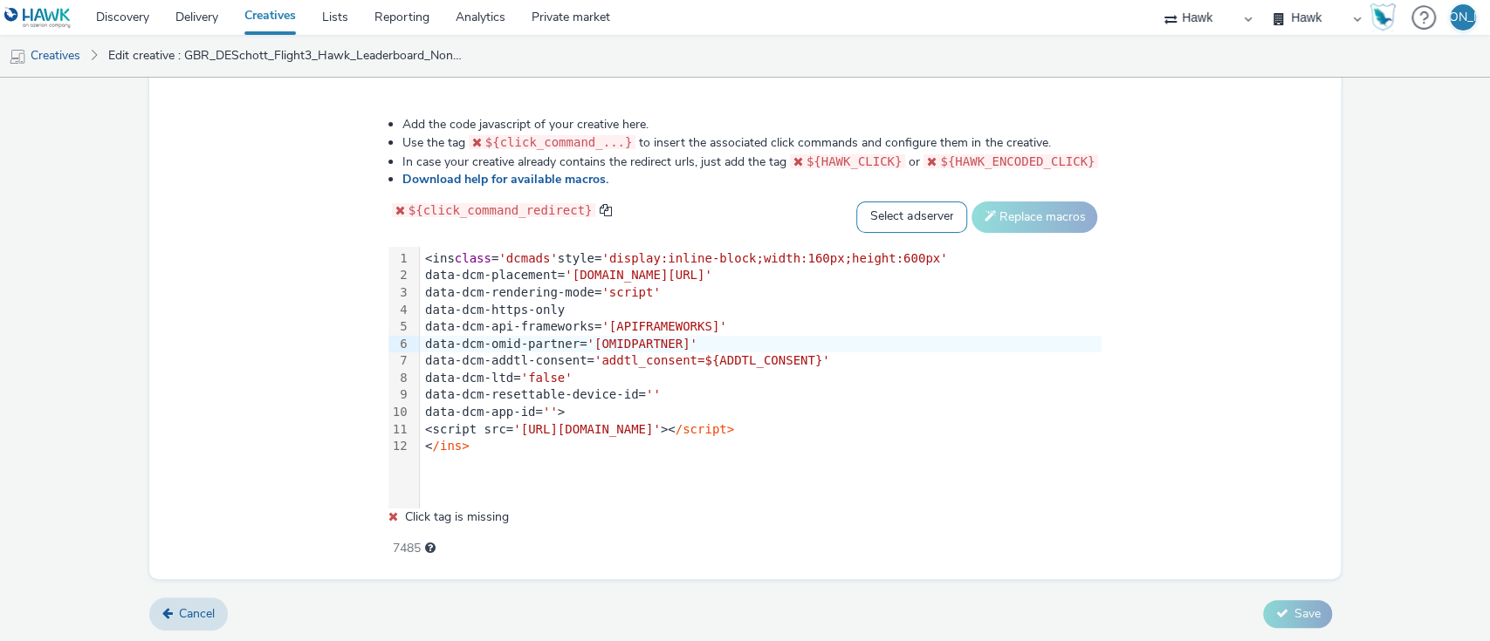
click at [899, 208] on select "Select adserver Sizmek DCM Adform Sting" at bounding box center [911, 217] width 111 height 31
select select "dcm"
click at [856, 202] on select "Select adserver Sizmek DCM Adform Sting" at bounding box center [911, 217] width 111 height 31
click at [987, 207] on button "Replace macros" at bounding box center [1034, 217] width 126 height 31
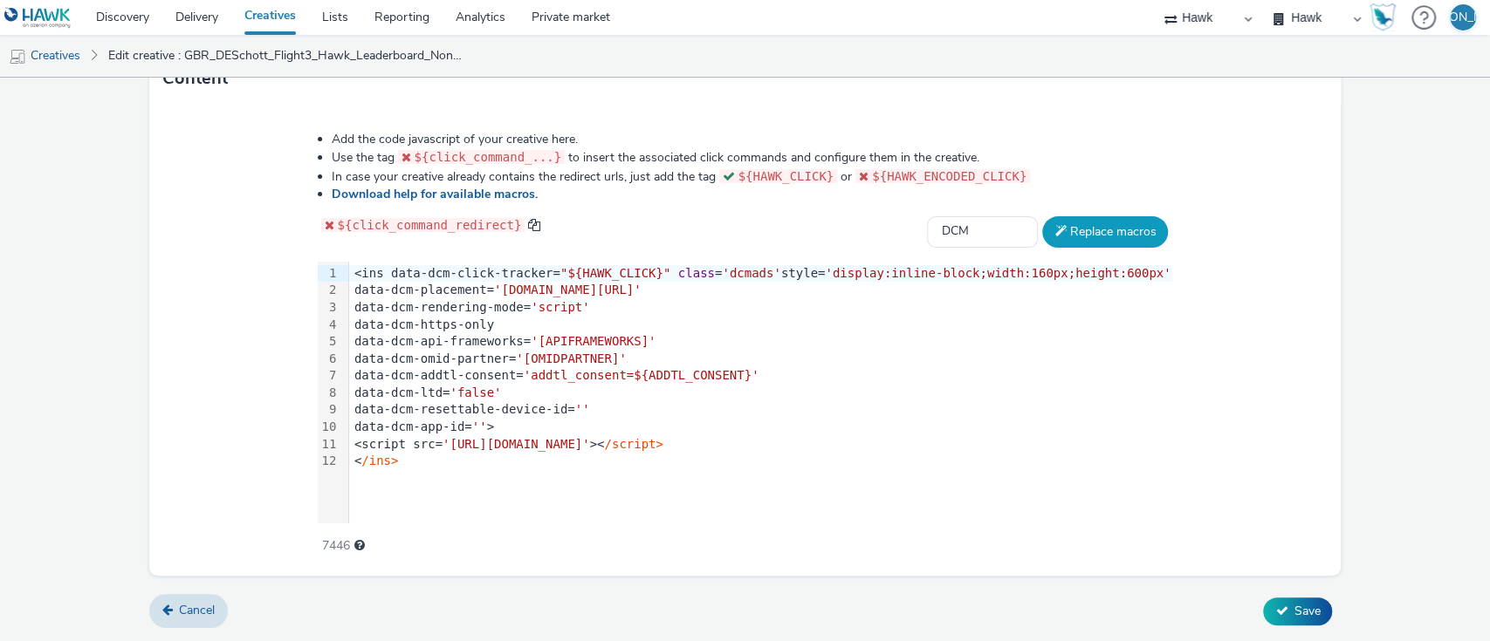
scroll to position [910, 0]
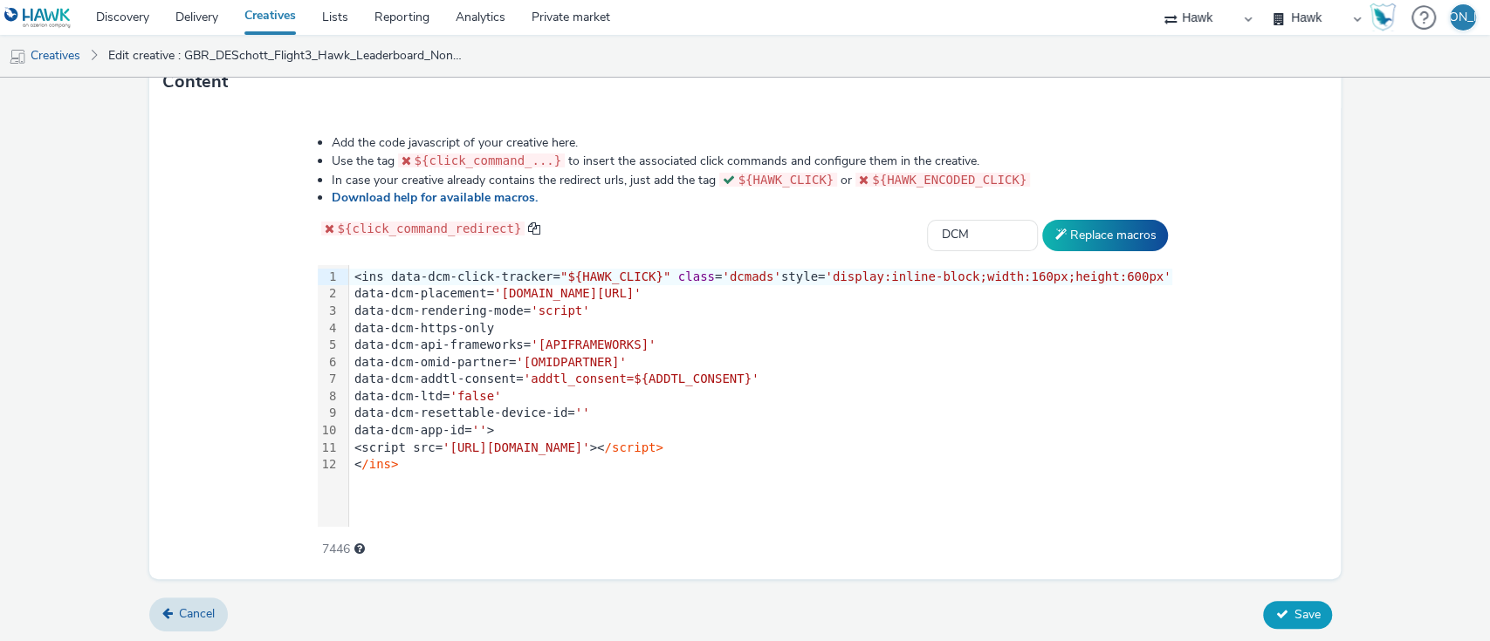
click at [1293, 611] on span "Save" at bounding box center [1306, 615] width 26 height 17
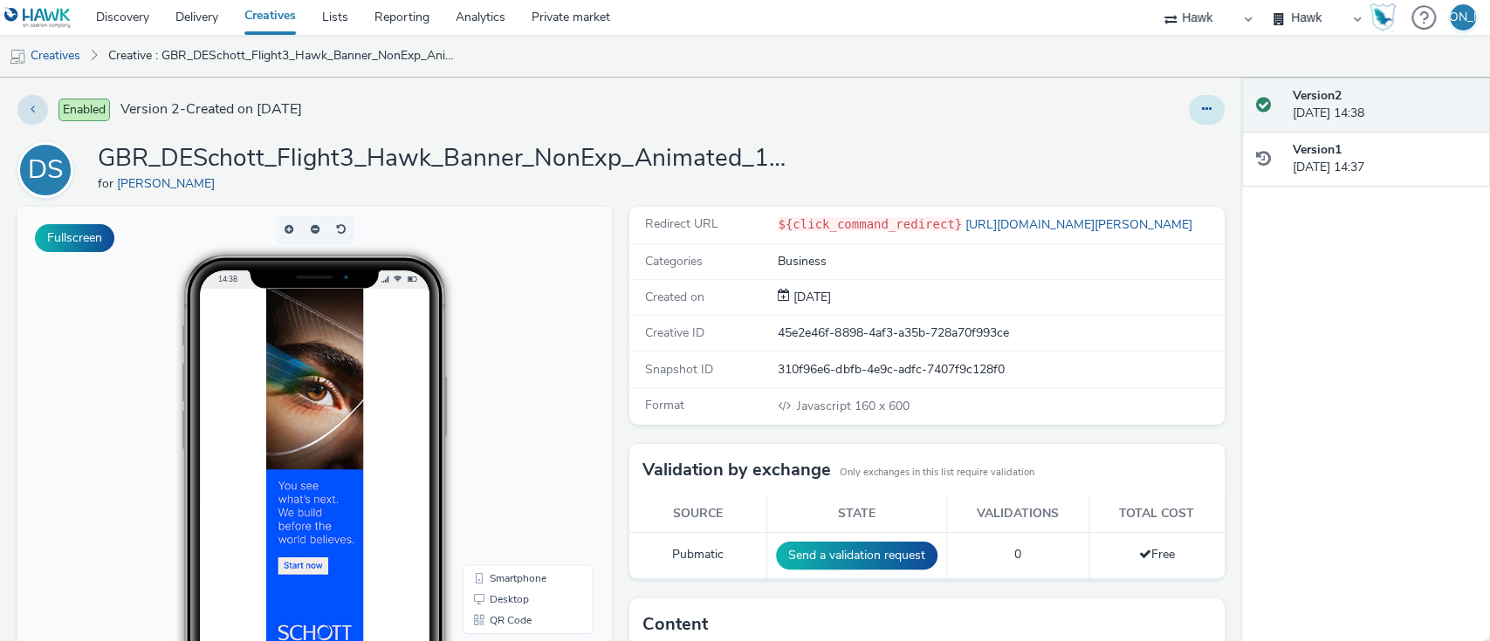
click at [1189, 108] on button at bounding box center [1207, 110] width 36 height 30
click at [1148, 192] on link "Duplicate" at bounding box center [1158, 179] width 131 height 35
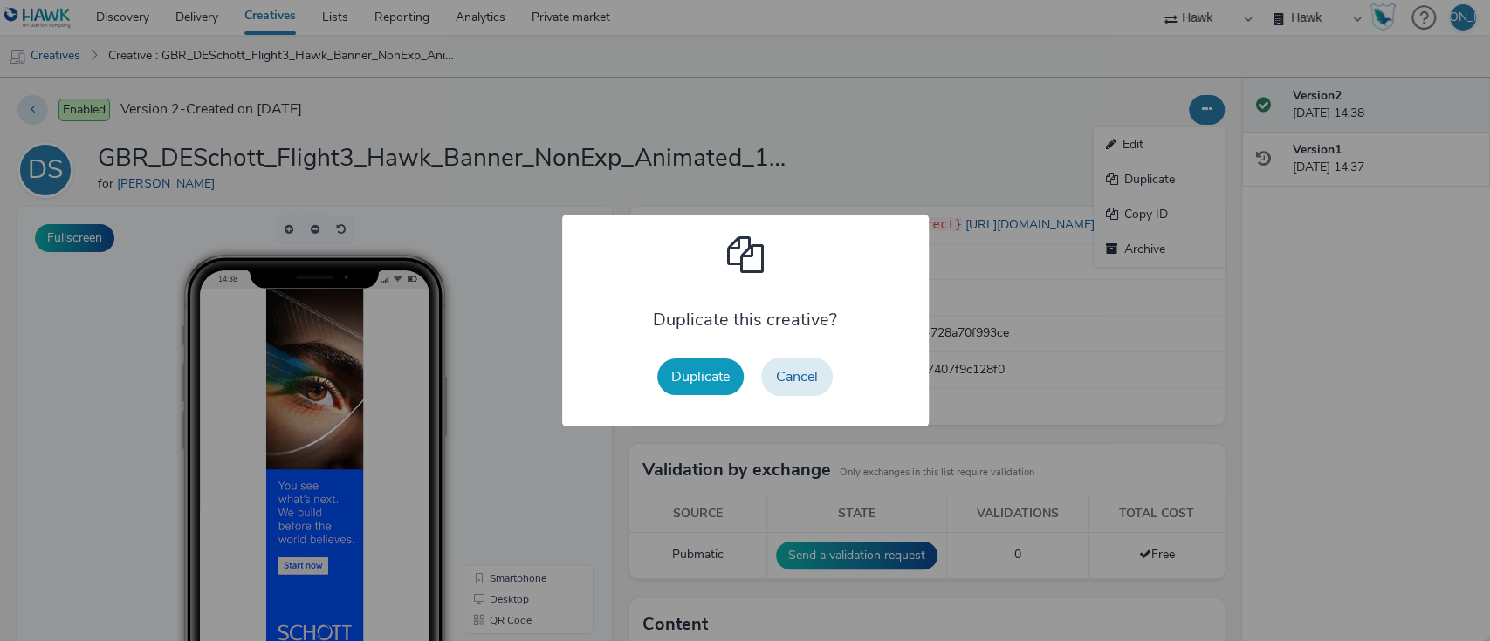
click at [722, 372] on button "Duplicate" at bounding box center [700, 377] width 86 height 37
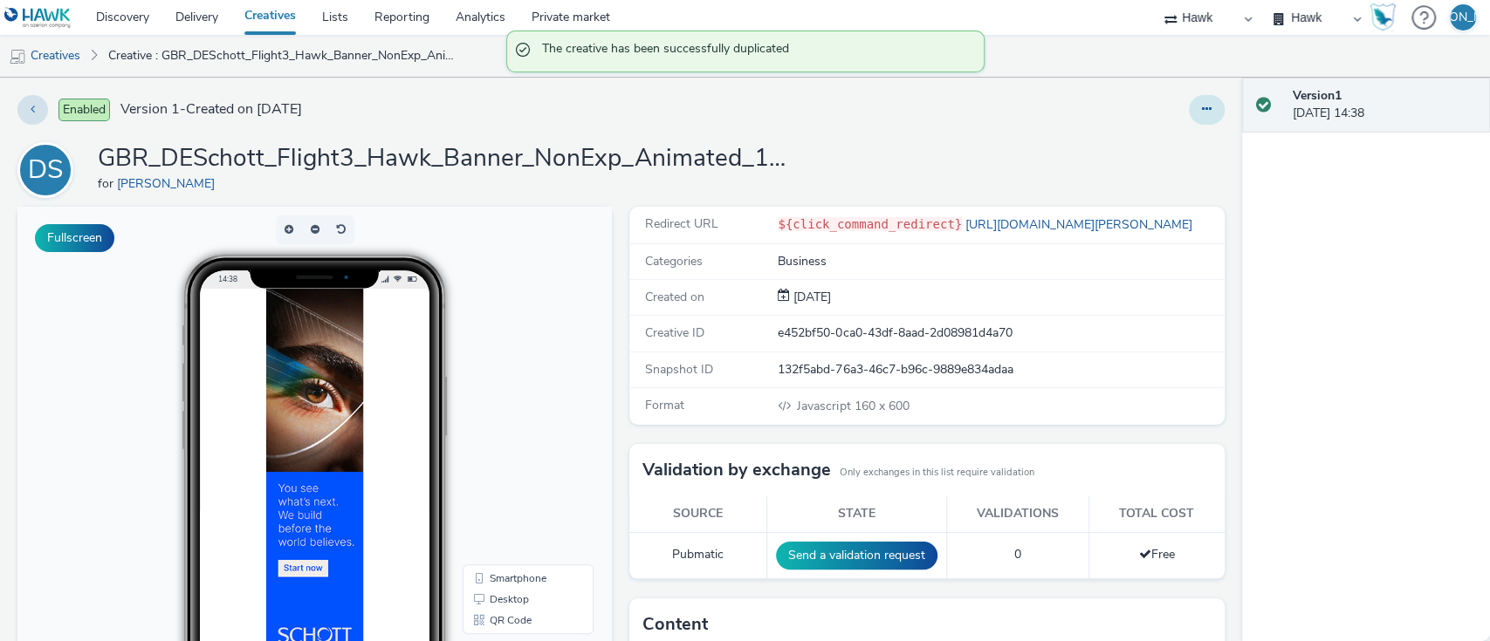
click at [1202, 108] on button at bounding box center [1207, 110] width 36 height 30
click at [1171, 140] on link "Edit" at bounding box center [1158, 144] width 131 height 35
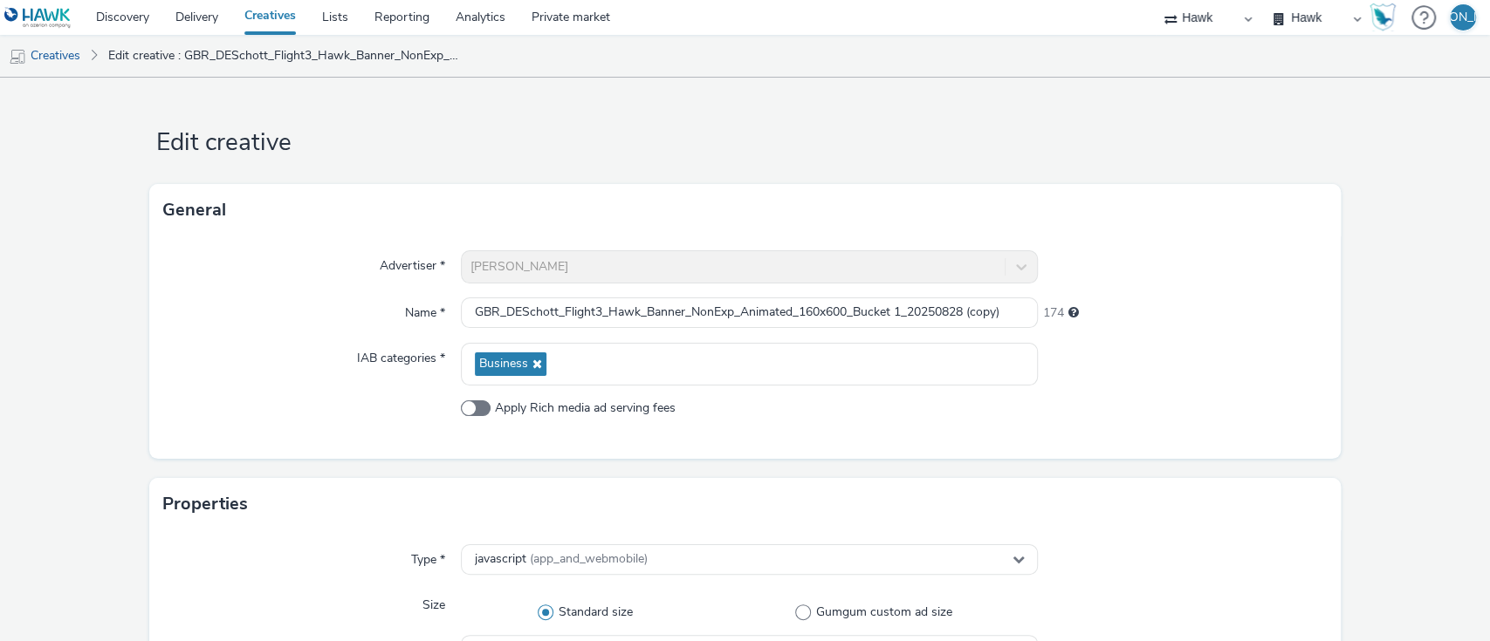
scroll to position [910, 0]
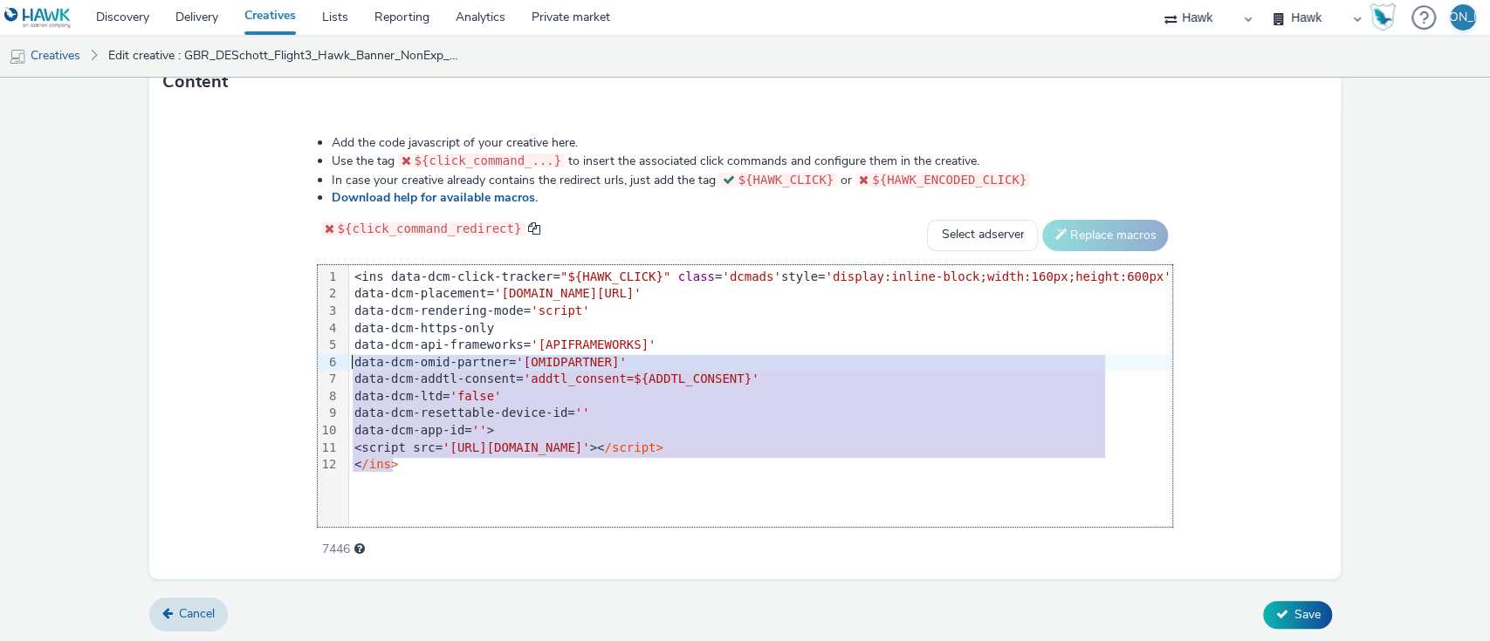
drag, startPoint x: 451, startPoint y: 469, endPoint x: 229, endPoint y: 213, distance: 339.0
click at [229, 213] on div "Add the code javascript of your creative here. Use the tag ${click_command_...}…" at bounding box center [745, 343] width 1192 height 471
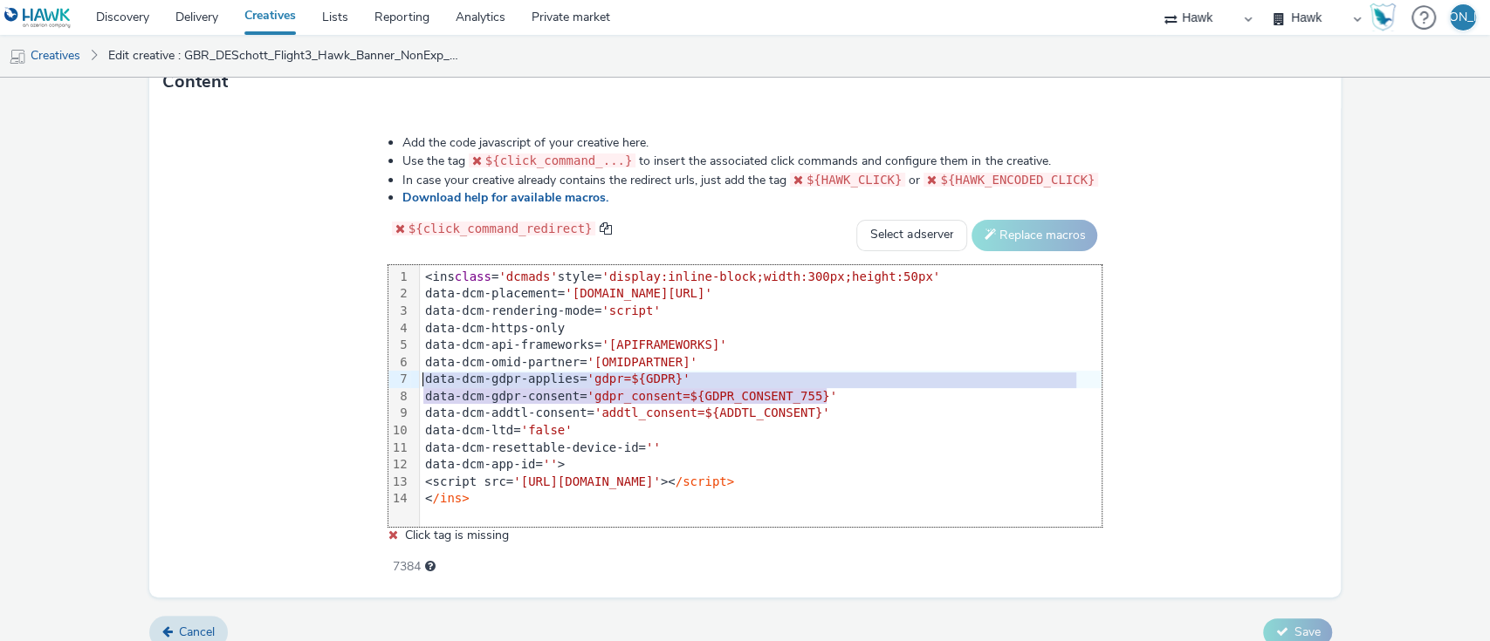
drag, startPoint x: 839, startPoint y: 394, endPoint x: 423, endPoint y: 379, distance: 415.7
click at [423, 379] on div "<ins class = 'dcmads' style= 'display:inline-block;width:300px;height:50px' dat…" at bounding box center [761, 388] width 682 height 246
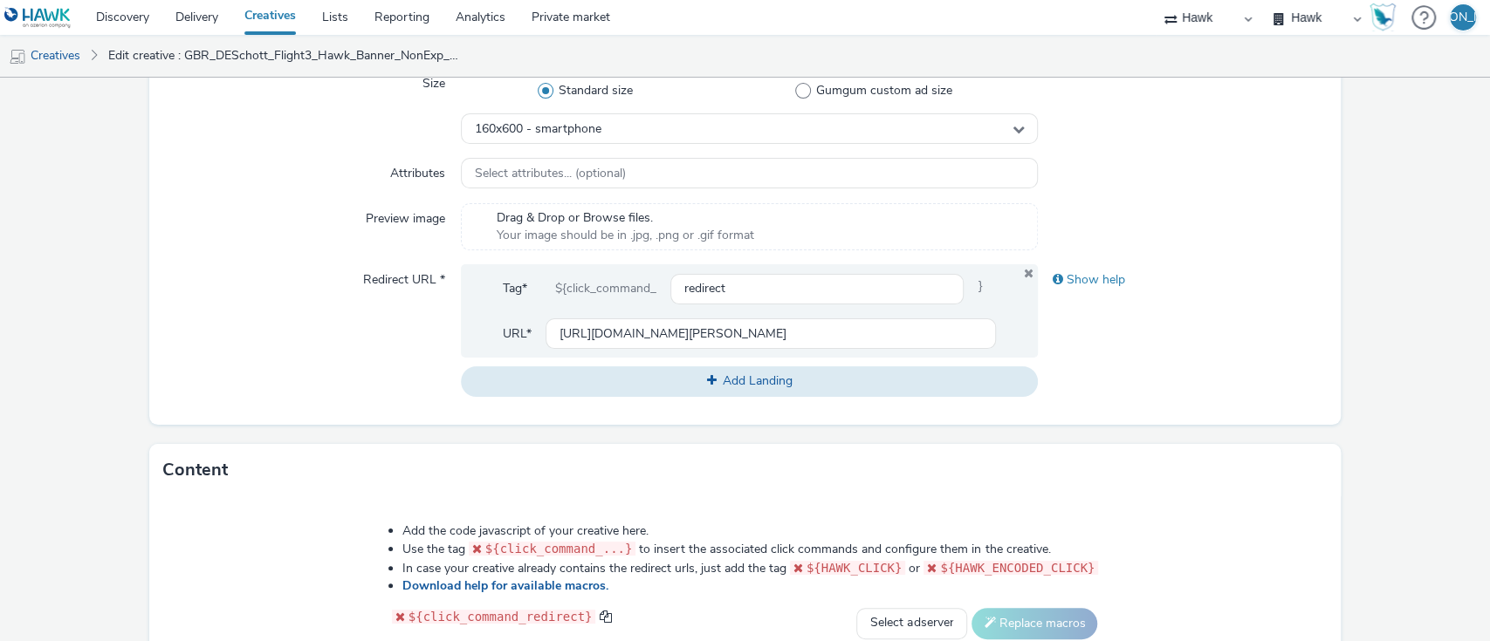
scroll to position [351, 0]
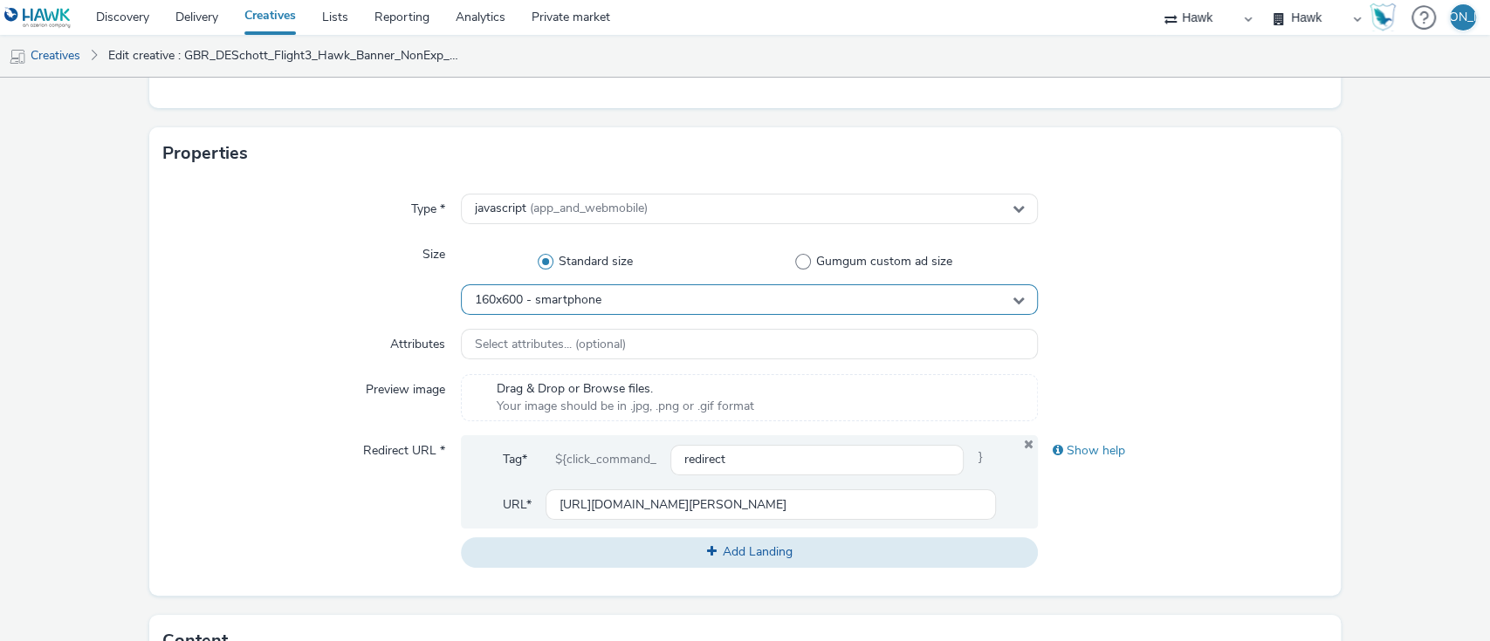
click at [507, 301] on span "160x600 - smartphone" at bounding box center [538, 300] width 127 height 15
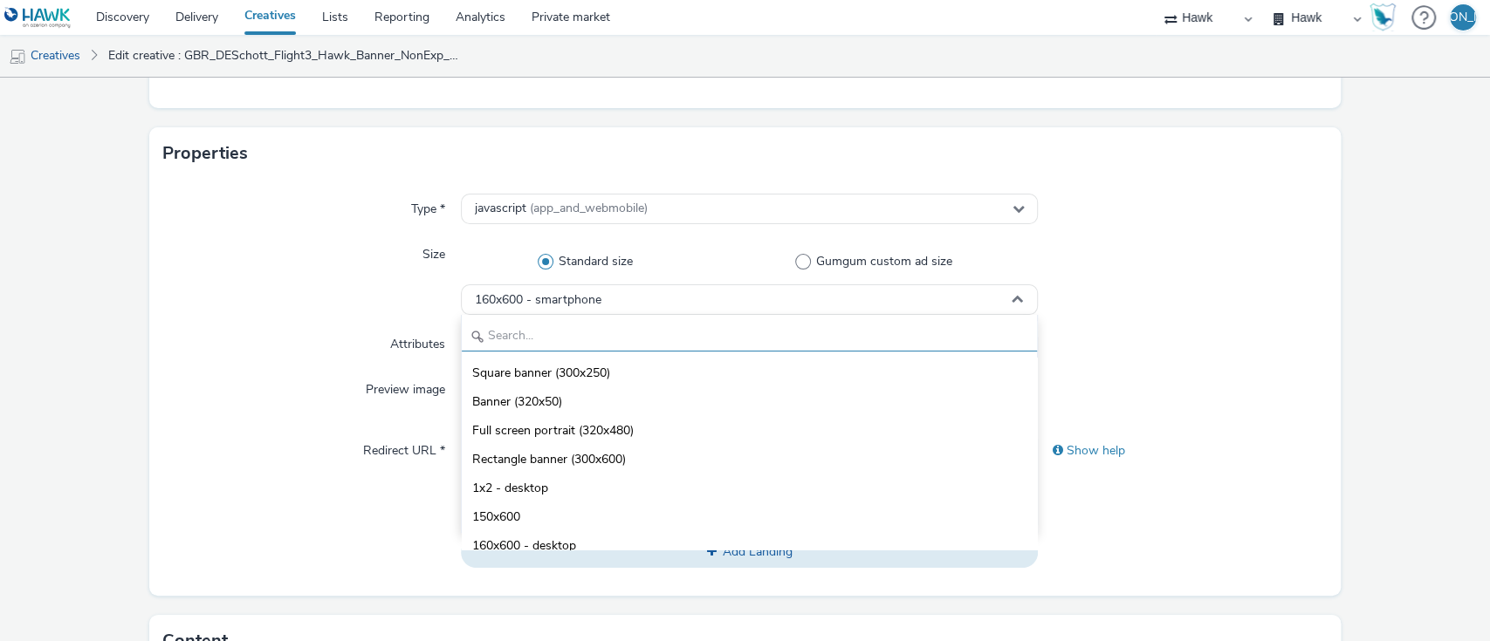
click at [516, 340] on input "text" at bounding box center [750, 336] width 576 height 31
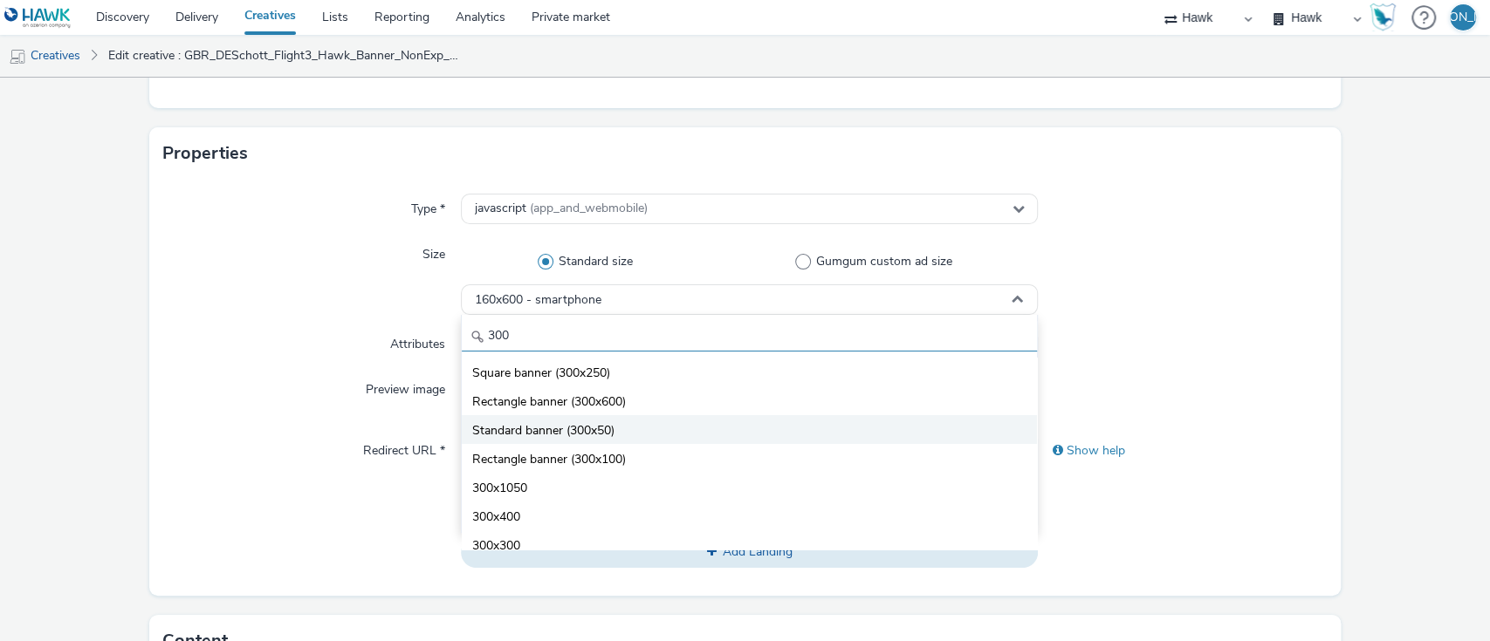
type input "300"
click at [578, 425] on span "Standard banner (300x50)" at bounding box center [543, 430] width 142 height 17
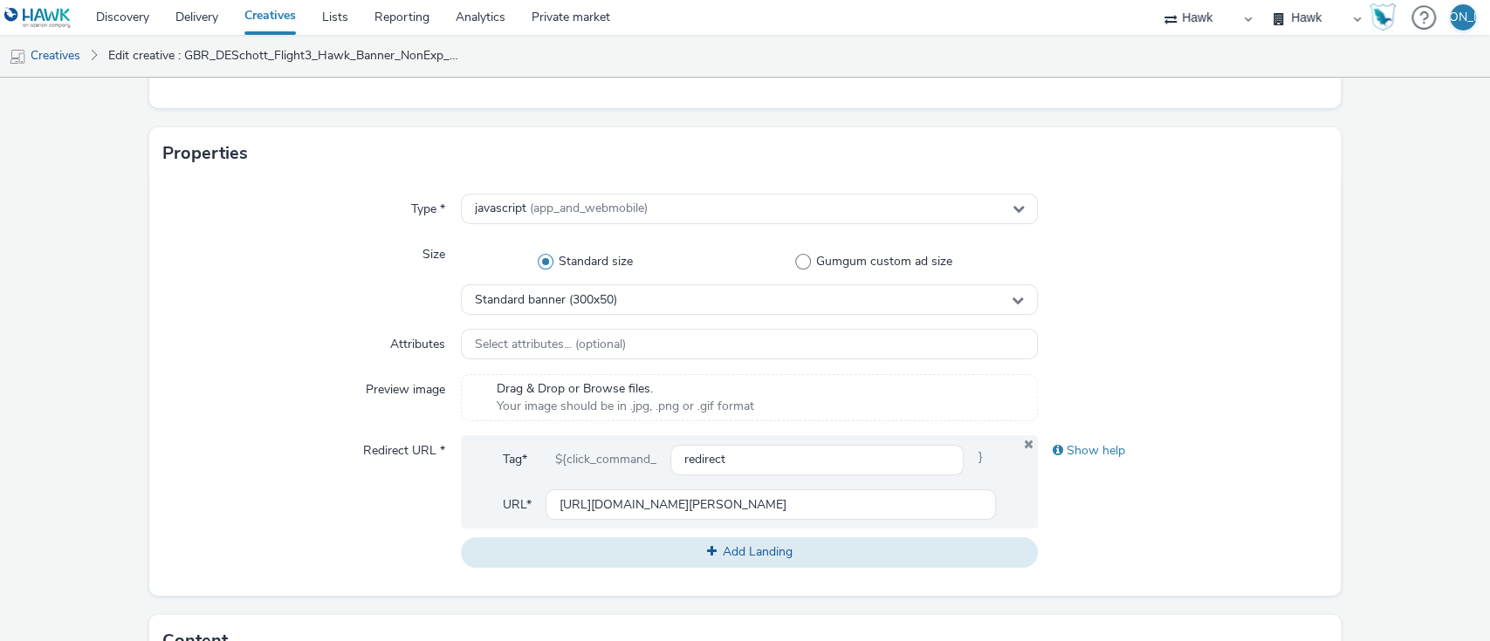
scroll to position [0, 0]
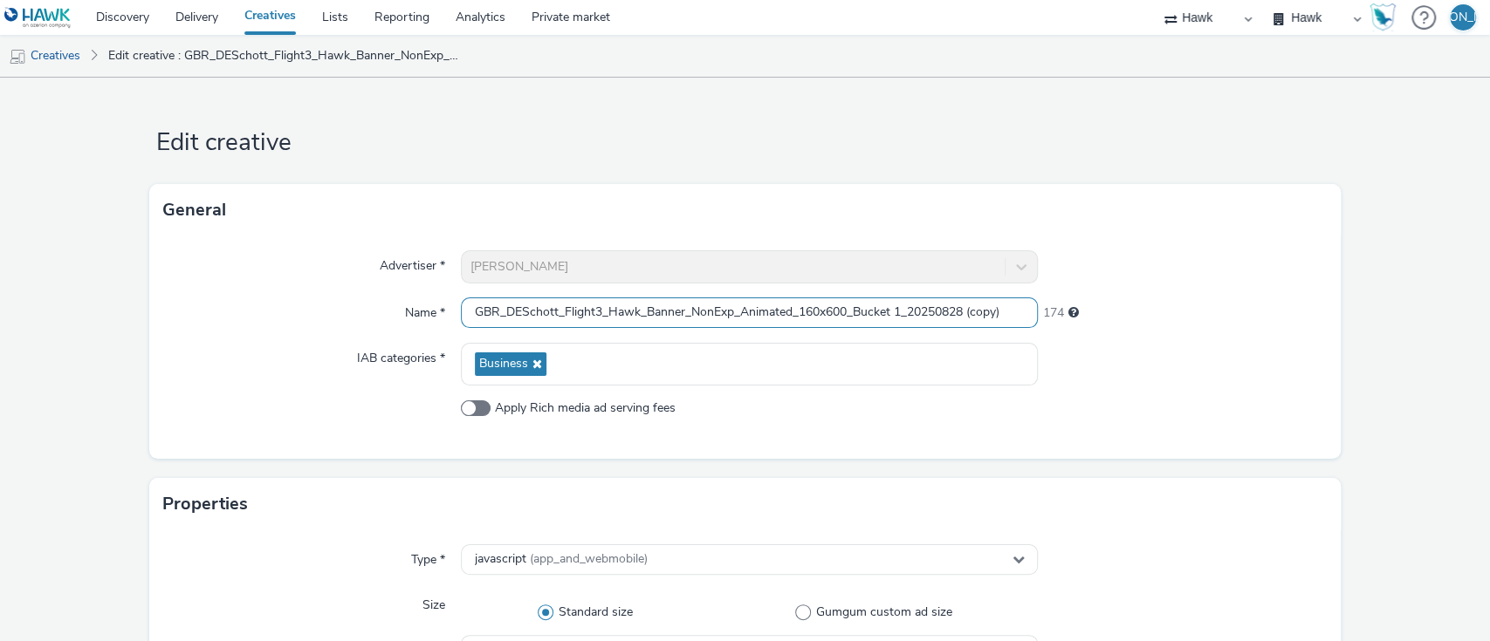
click at [816, 311] on input "GBR_DESchott_Flight3_Hawk_Banner_NonExp_Animated_160x600_Bucket 1_20250828 (cop…" at bounding box center [750, 313] width 578 height 31
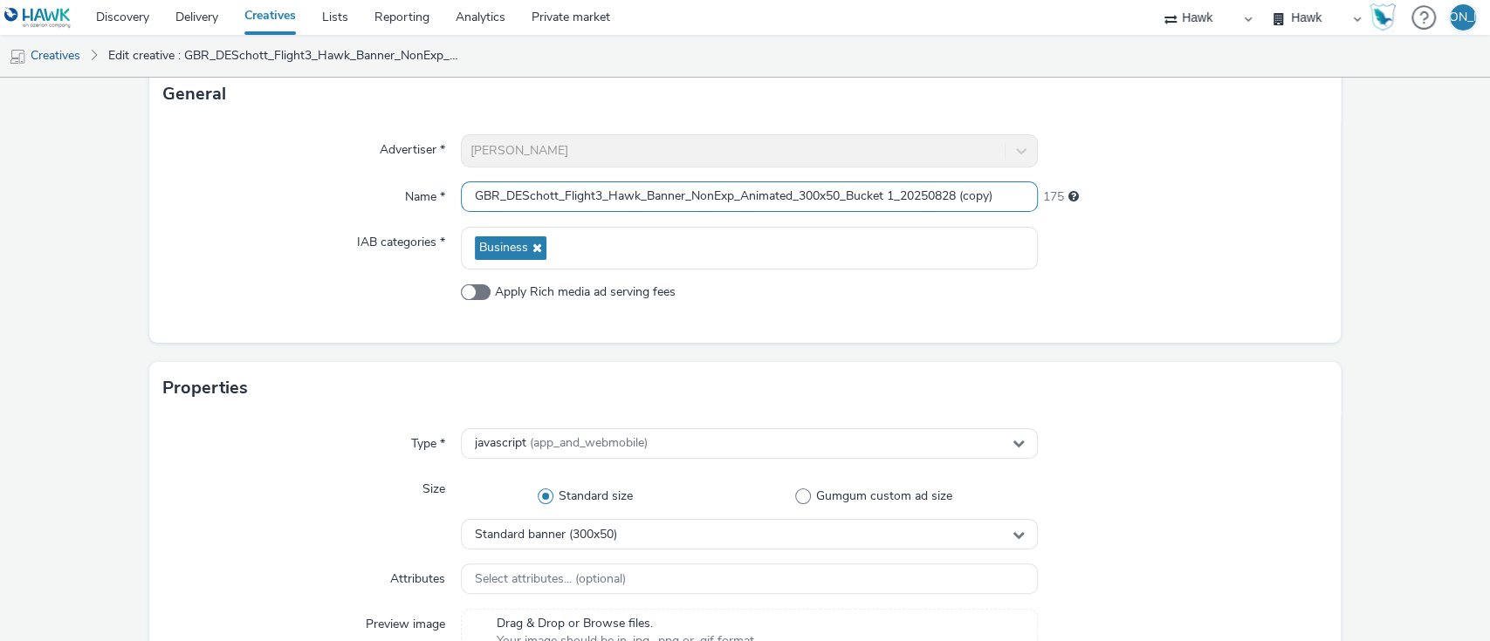
scroll to position [109, 0]
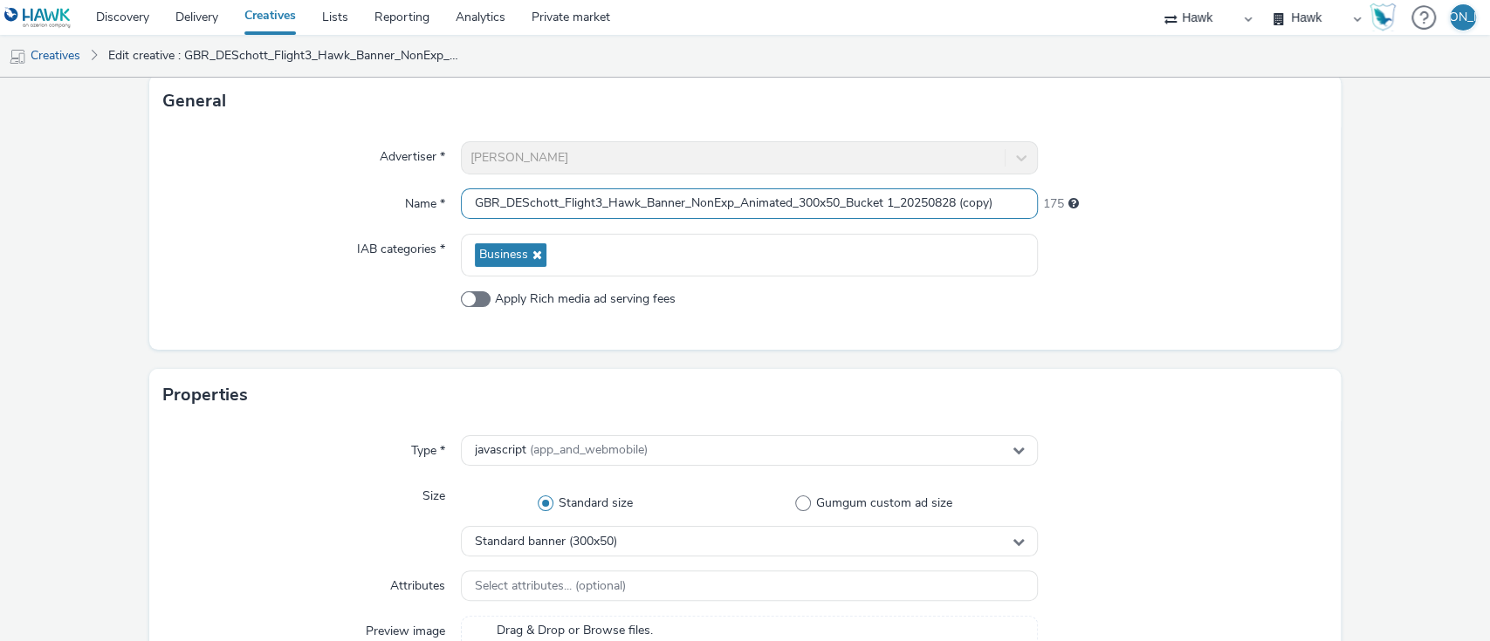
click at [1005, 196] on input "GBR_DESchott_Flight3_Hawk_Banner_NonExp_Animated_300x50_Bucket 1_20250828 (copy)" at bounding box center [750, 203] width 578 height 31
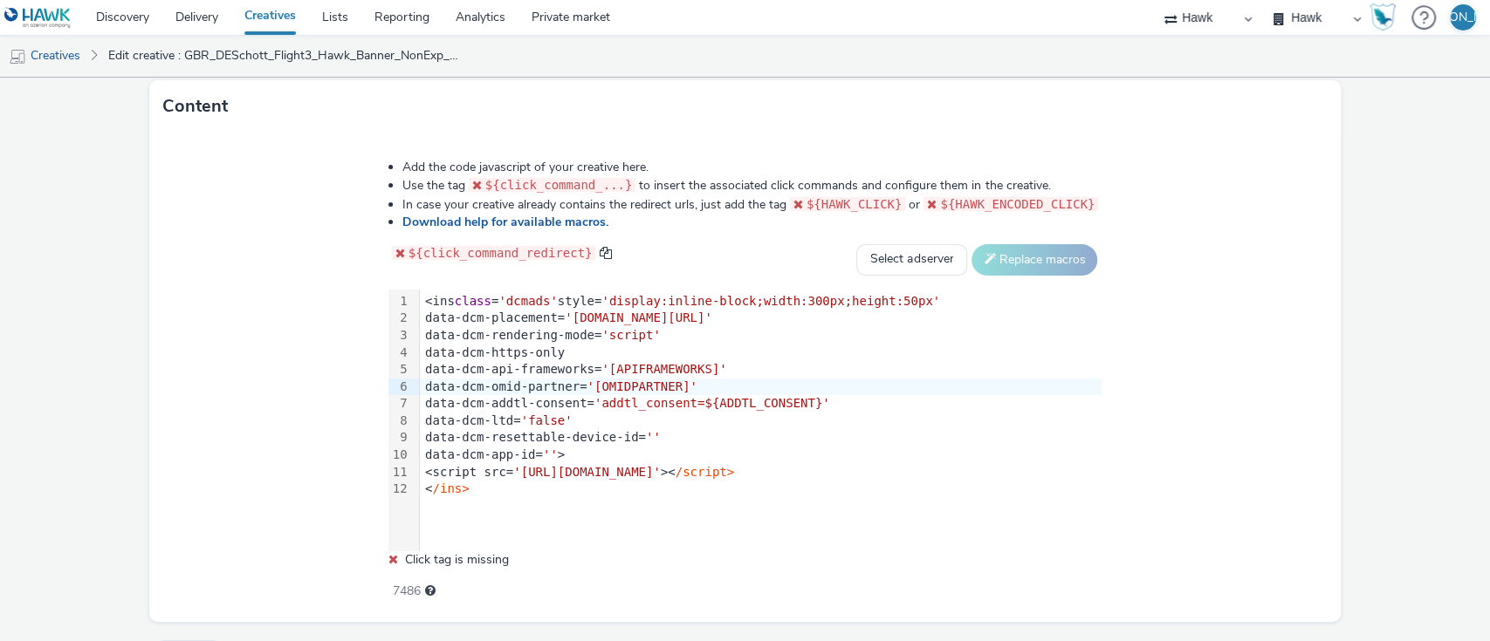
scroll to position [929, 0]
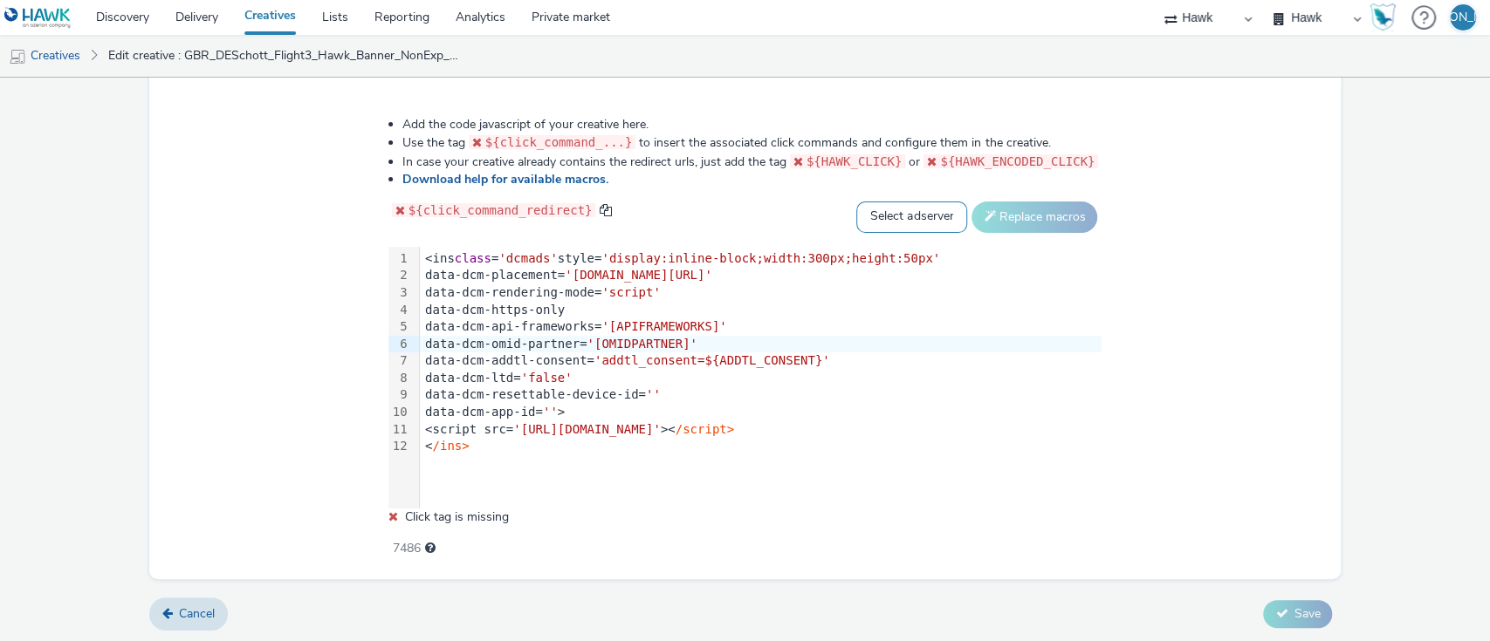
type input "GBR_DESchott_Flight3_Hawk_Banner_NonExp_Animated_300x50_Bucket 1_20250828"
click at [912, 211] on select "Select adserver Sizmek DCM Adform Sting" at bounding box center [911, 217] width 111 height 31
select select "dcm"
click at [856, 202] on select "Select adserver Sizmek DCM Adform Sting" at bounding box center [911, 217] width 111 height 31
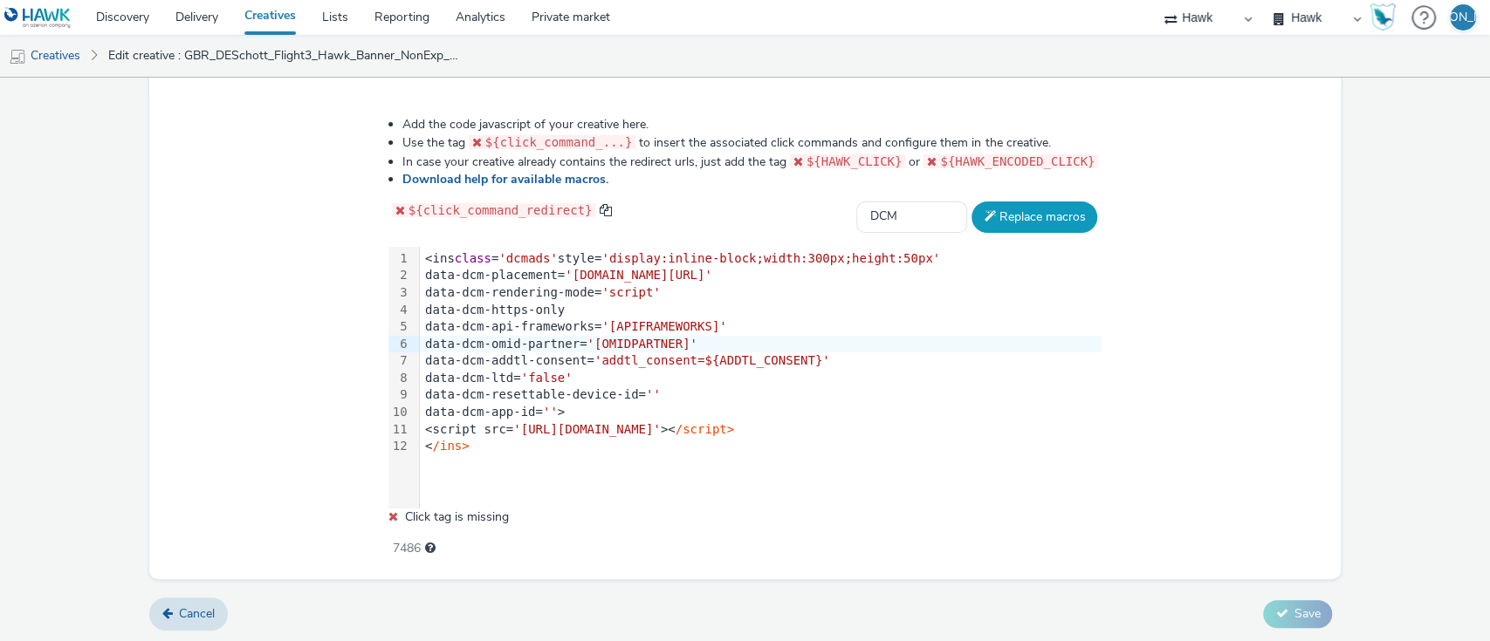
click at [1033, 211] on button "Replace macros" at bounding box center [1034, 217] width 126 height 31
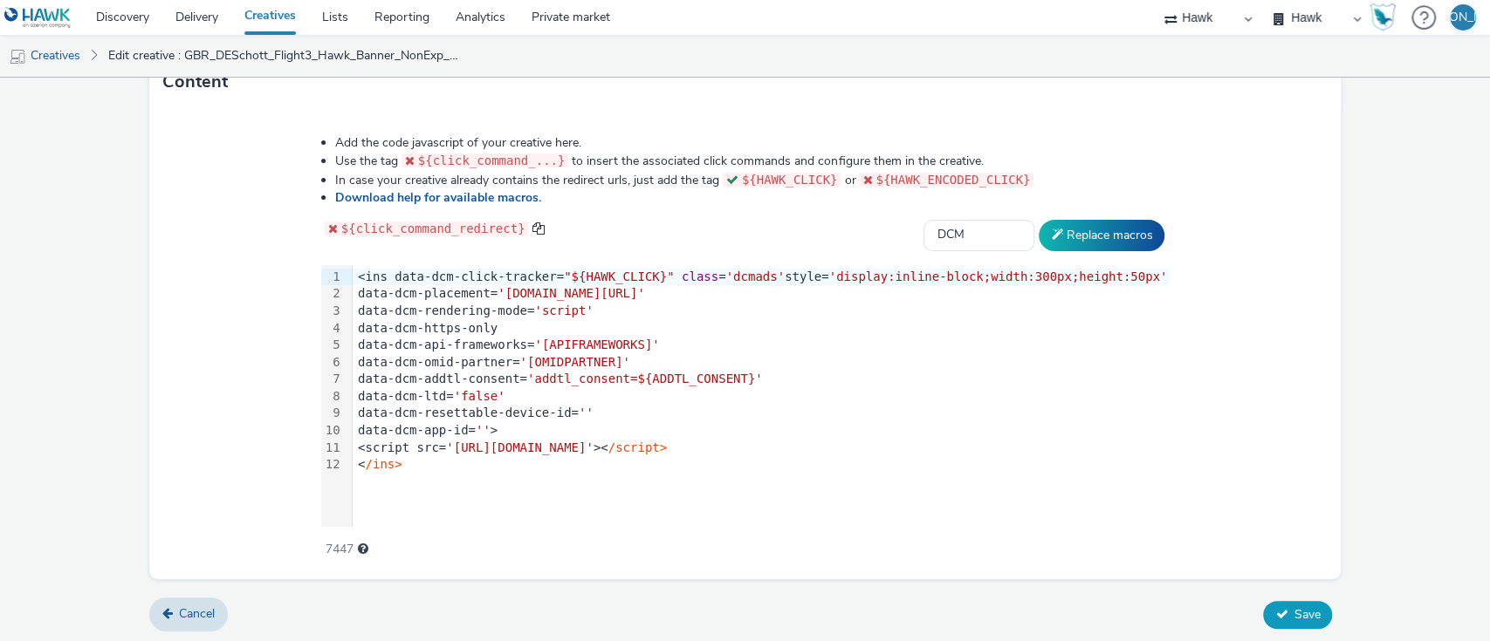
click at [1293, 607] on span "Save" at bounding box center [1306, 615] width 26 height 17
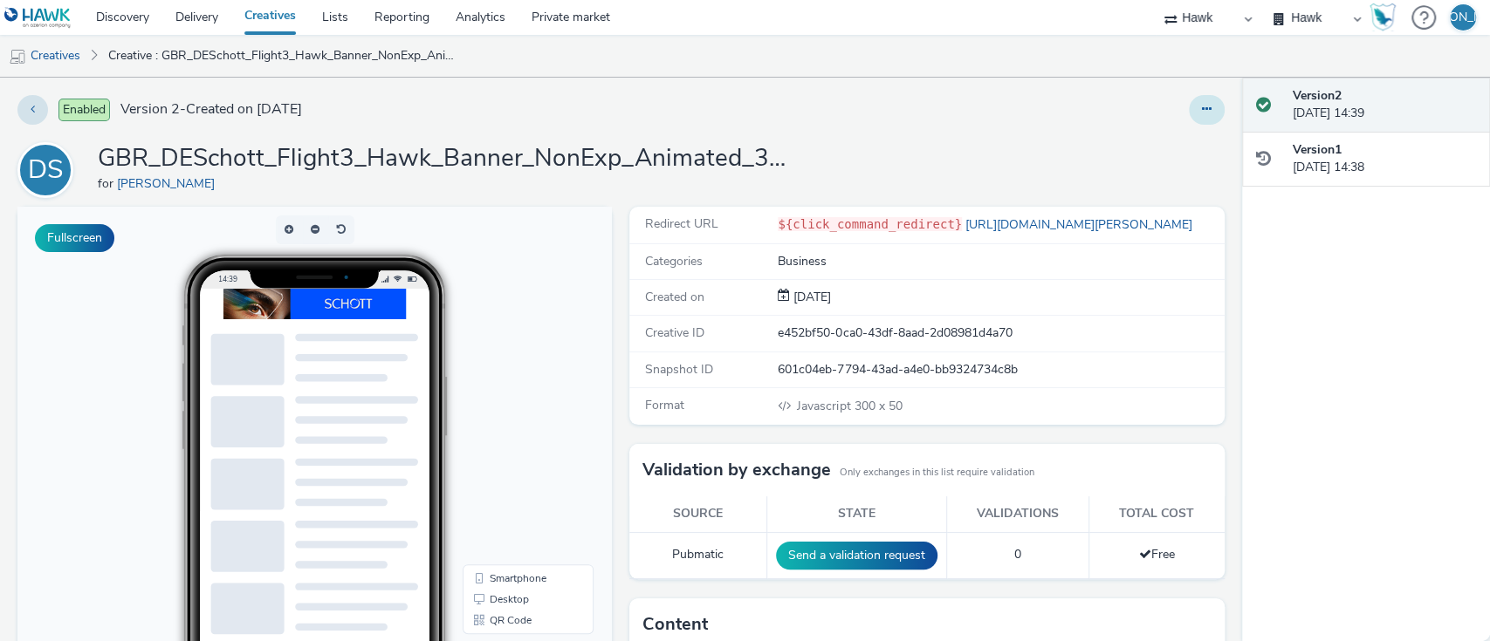
click at [1202, 110] on icon at bounding box center [1207, 109] width 10 height 12
click at [1155, 175] on link "Duplicate" at bounding box center [1158, 179] width 131 height 35
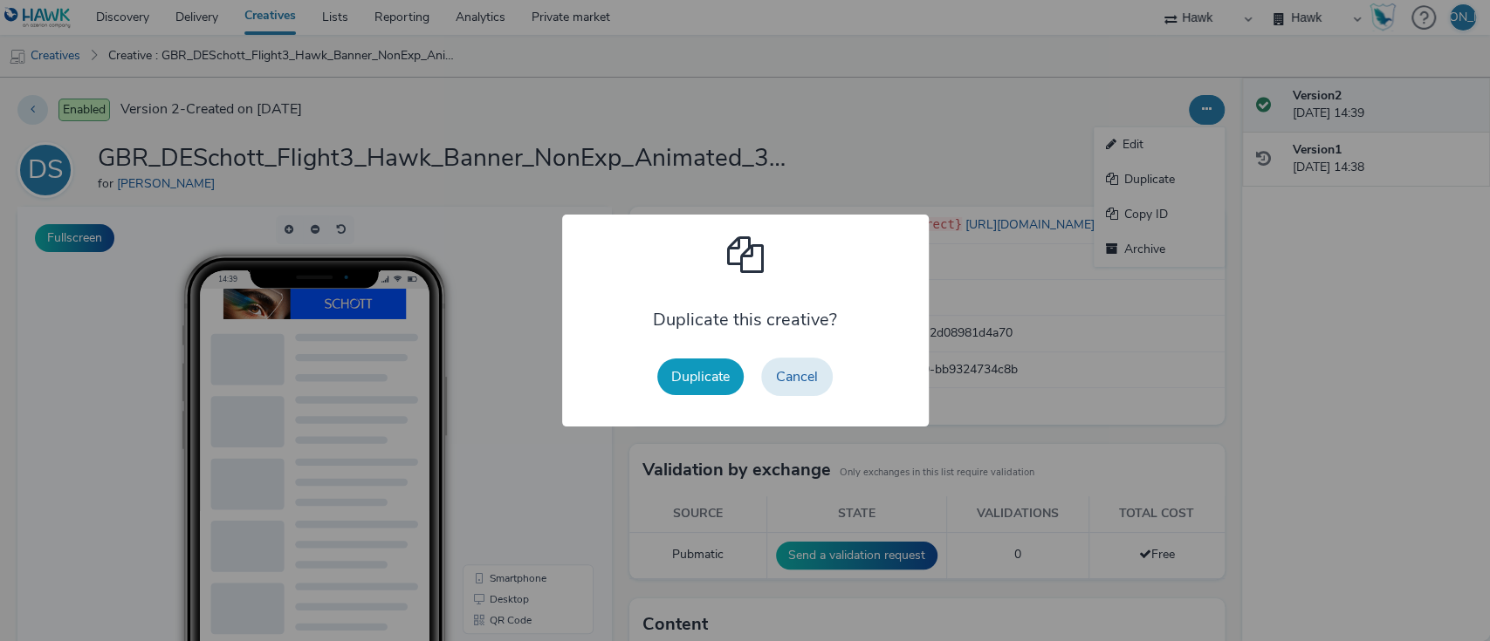
click at [682, 384] on button "Duplicate" at bounding box center [700, 377] width 86 height 37
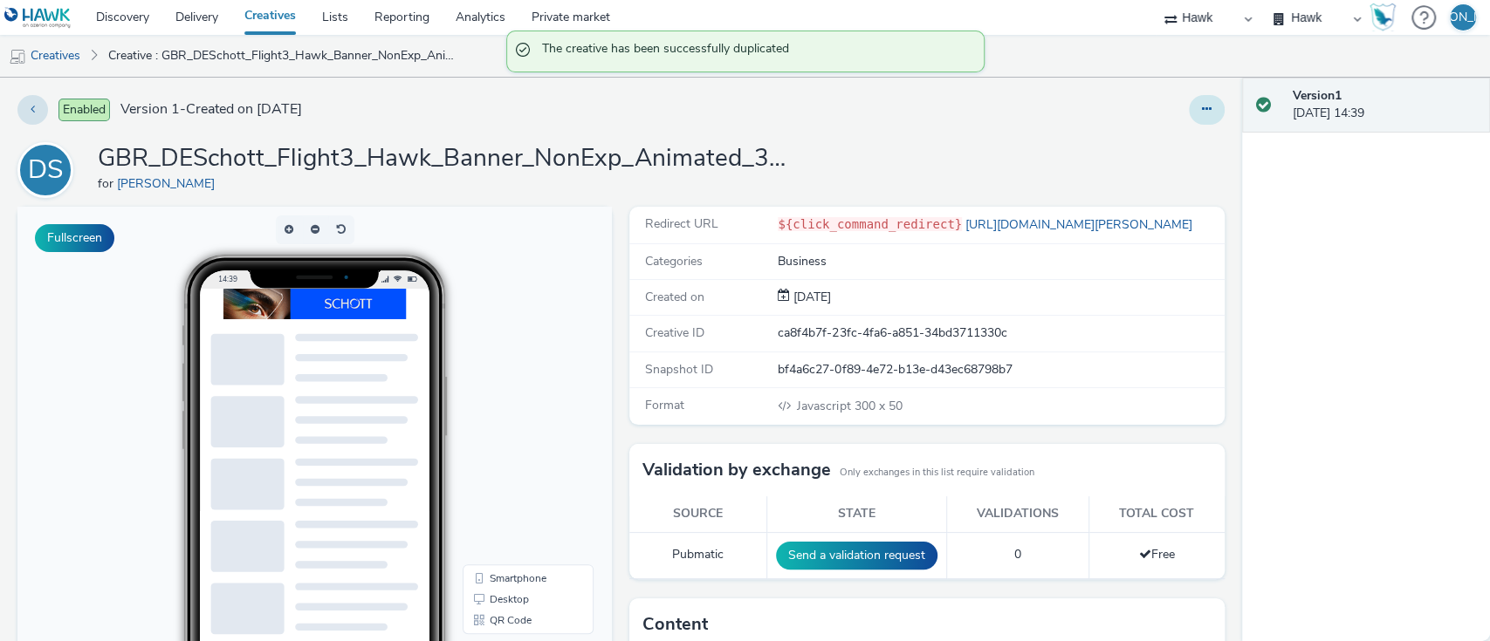
click at [1193, 117] on button at bounding box center [1207, 110] width 36 height 30
click at [1182, 148] on link "Edit" at bounding box center [1158, 144] width 131 height 35
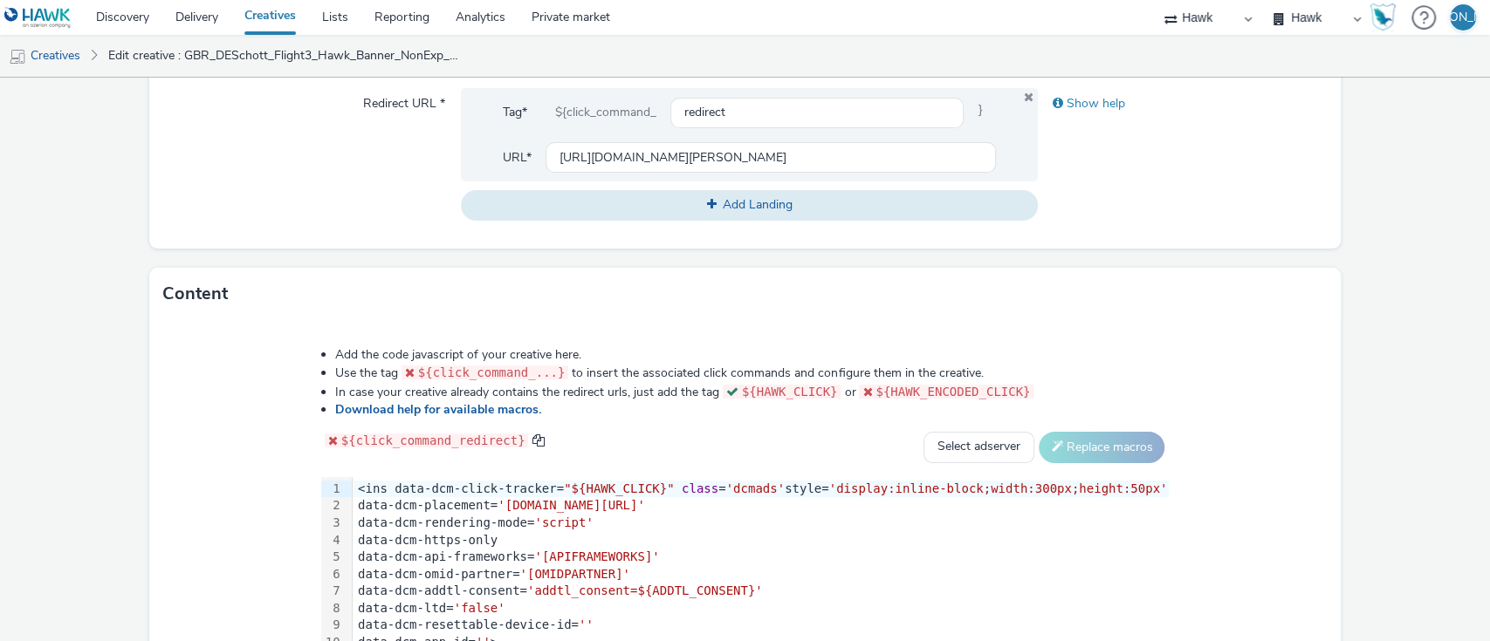
scroll to position [910, 0]
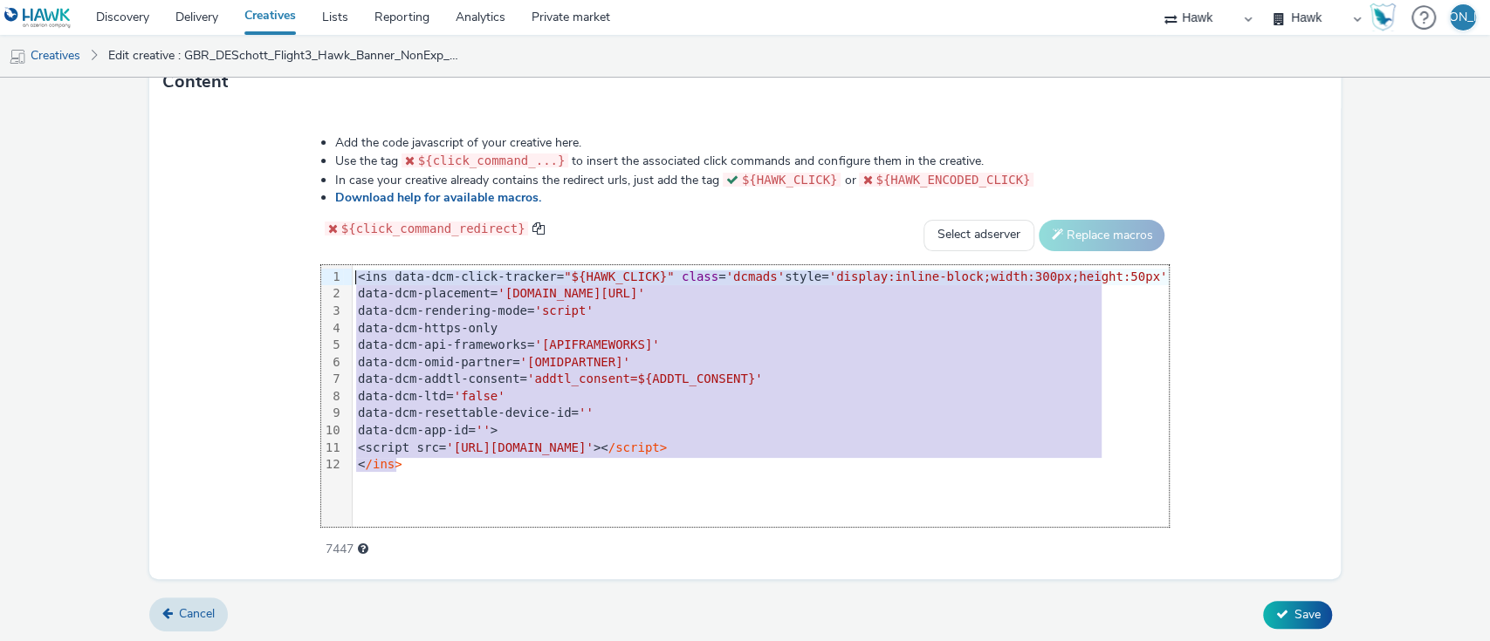
drag, startPoint x: 469, startPoint y: 461, endPoint x: 20, endPoint y: 150, distance: 546.3
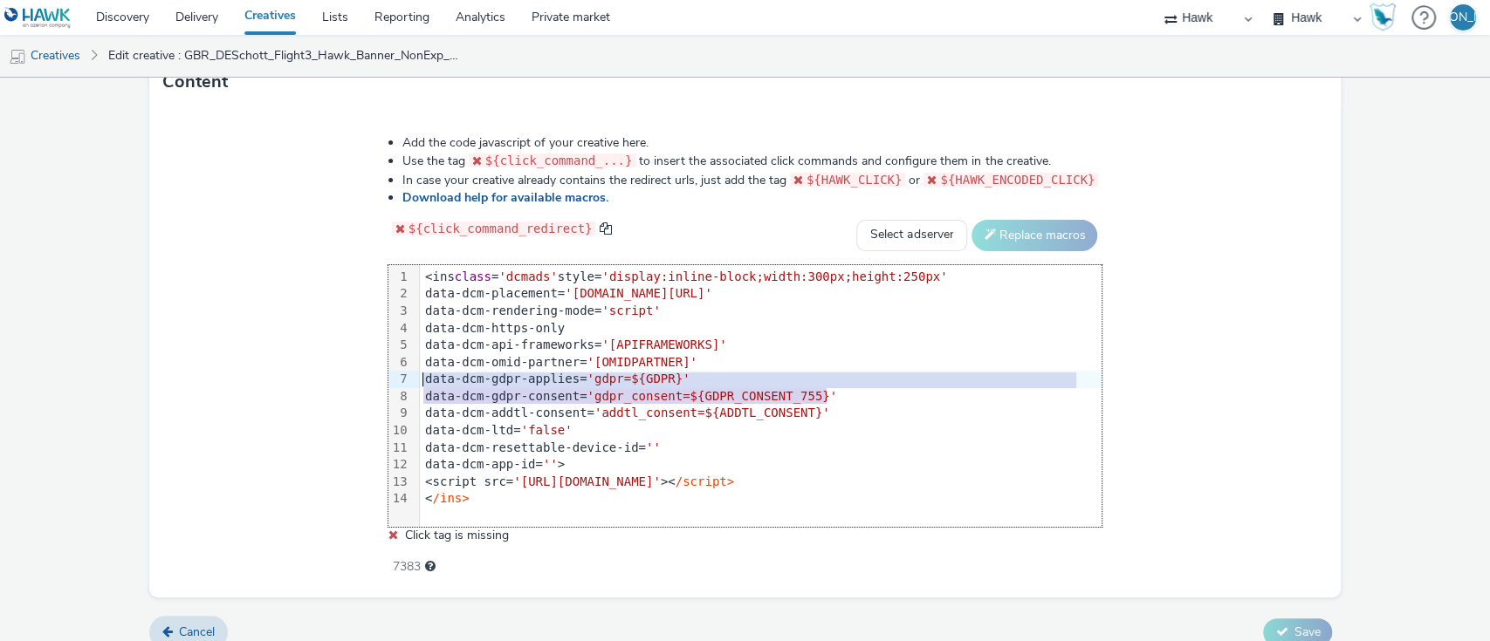
drag, startPoint x: 837, startPoint y: 399, endPoint x: 373, endPoint y: 383, distance: 464.5
click at [373, 383] on div "Add the code javascript of your creative here. Use the tag ${click_command_...}…" at bounding box center [746, 346] width 840 height 448
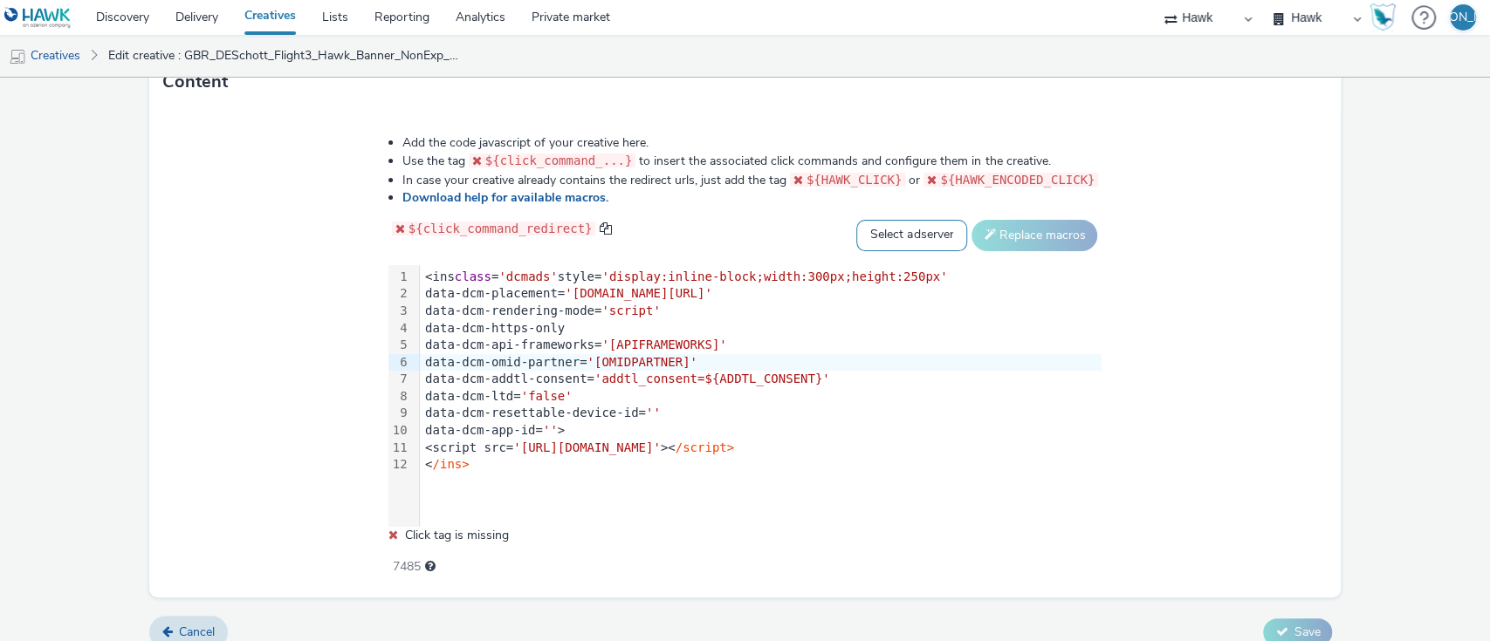
click at [911, 221] on select "Select adserver Sizmek DCM Adform Sting" at bounding box center [911, 235] width 111 height 31
select select "dcm"
click at [856, 220] on select "Select adserver Sizmek DCM Adform Sting" at bounding box center [911, 235] width 111 height 31
click at [1012, 236] on button "Replace macros" at bounding box center [1034, 235] width 126 height 31
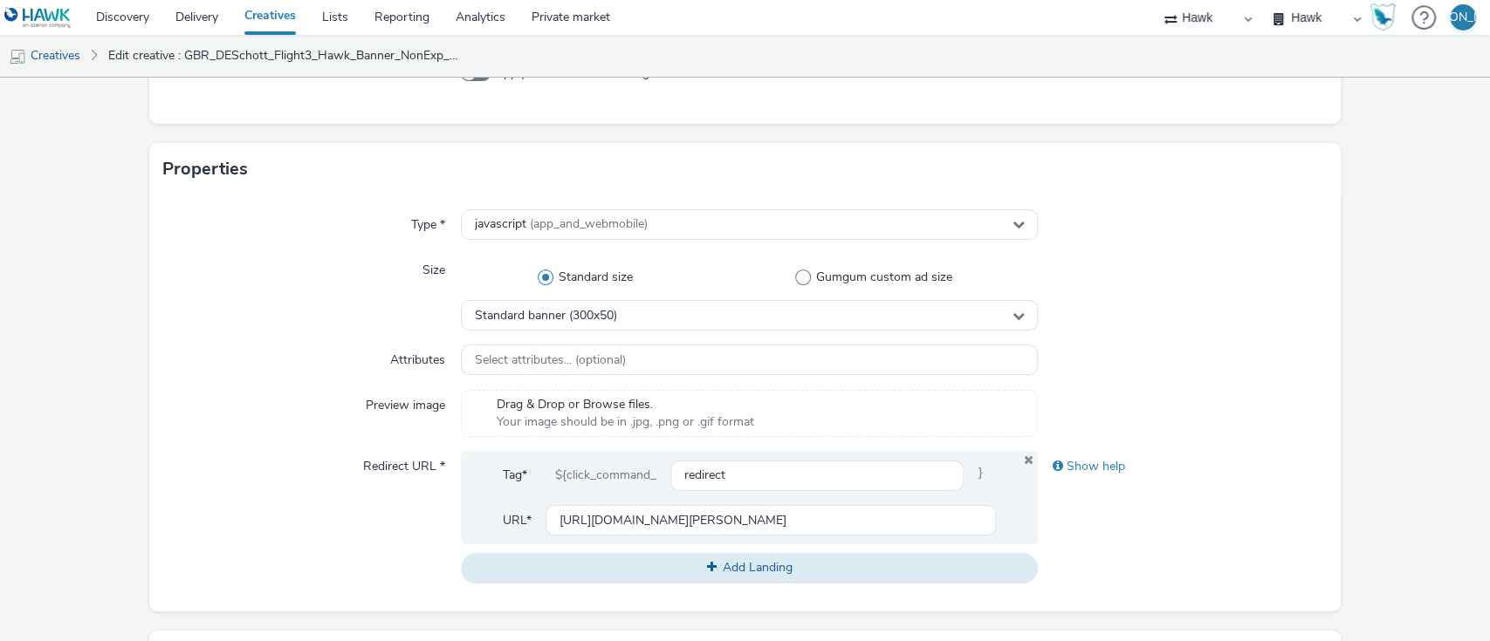
scroll to position [335, 0]
click at [626, 312] on div "Standard banner (300x50)" at bounding box center [750, 315] width 578 height 31
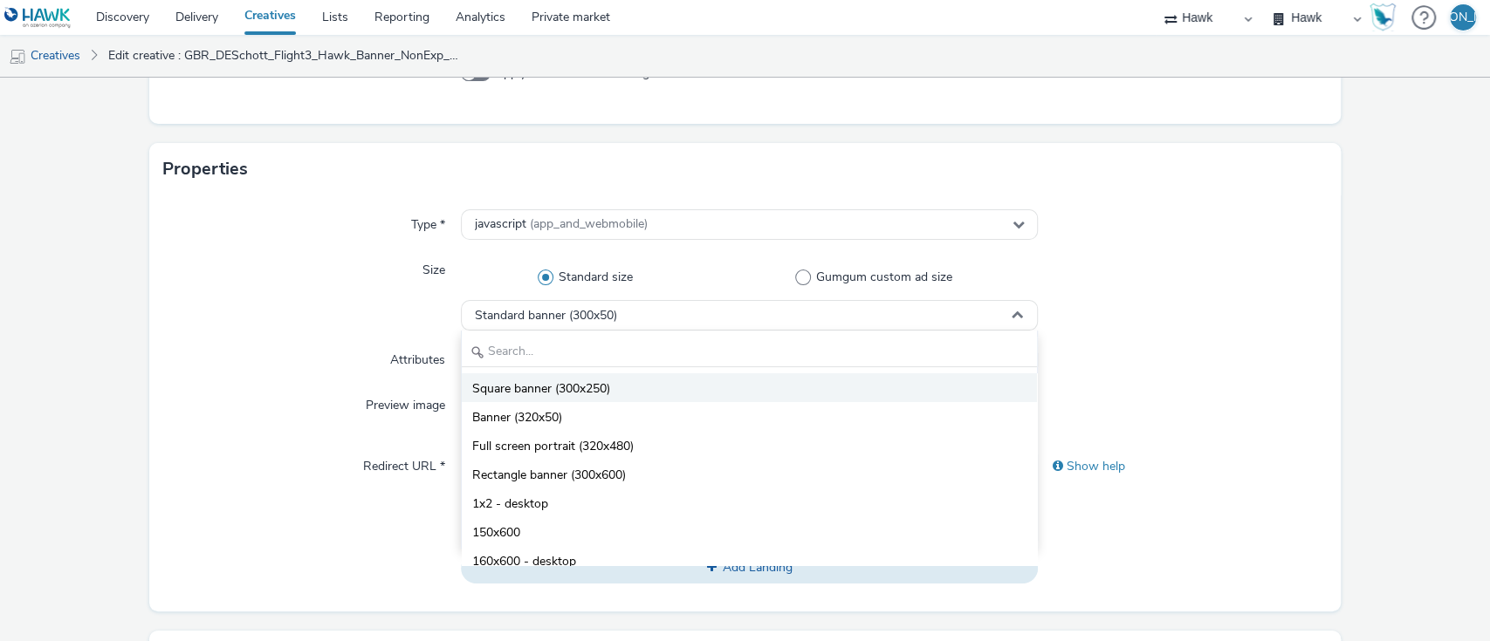
click at [650, 387] on li "Square banner (300x250)" at bounding box center [750, 388] width 576 height 29
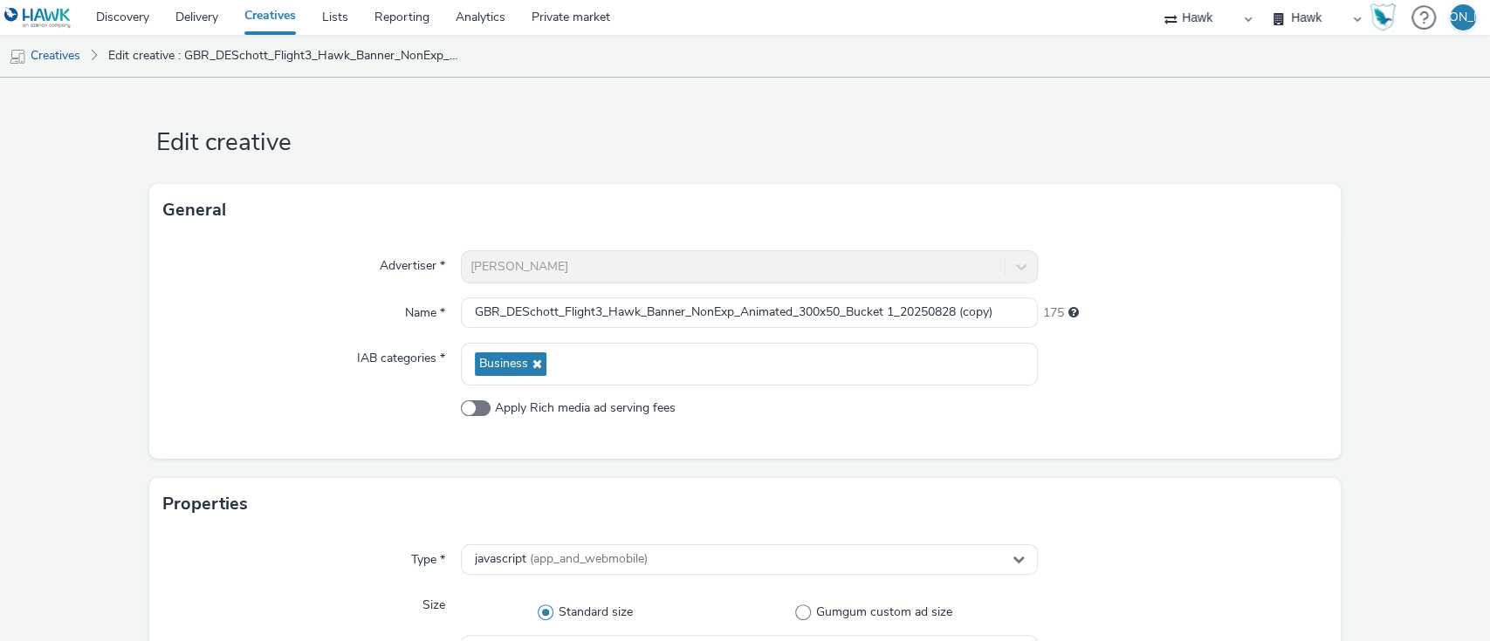
scroll to position [0, 0]
click at [810, 314] on input "GBR_DESchott_Flight3_Hawk_Banner_NonExp_Animated_300x50_Bucket 1_20250828 (copy)" at bounding box center [750, 313] width 578 height 31
click at [679, 311] on input "GBR_DESchott_Flight3_Hawk_Banner_NonExp_Animated_300x50_Bucket 1_20250828 (copy)" at bounding box center [750, 313] width 578 height 31
click at [819, 309] on input "GBR_DESchott_Flight3_Hawk_MPU_NonExp_Animated_300x50_Bucket 1_20250828 (copy)" at bounding box center [750, 313] width 578 height 31
drag, startPoint x: 948, startPoint y: 305, endPoint x: 1106, endPoint y: 297, distance: 158.2
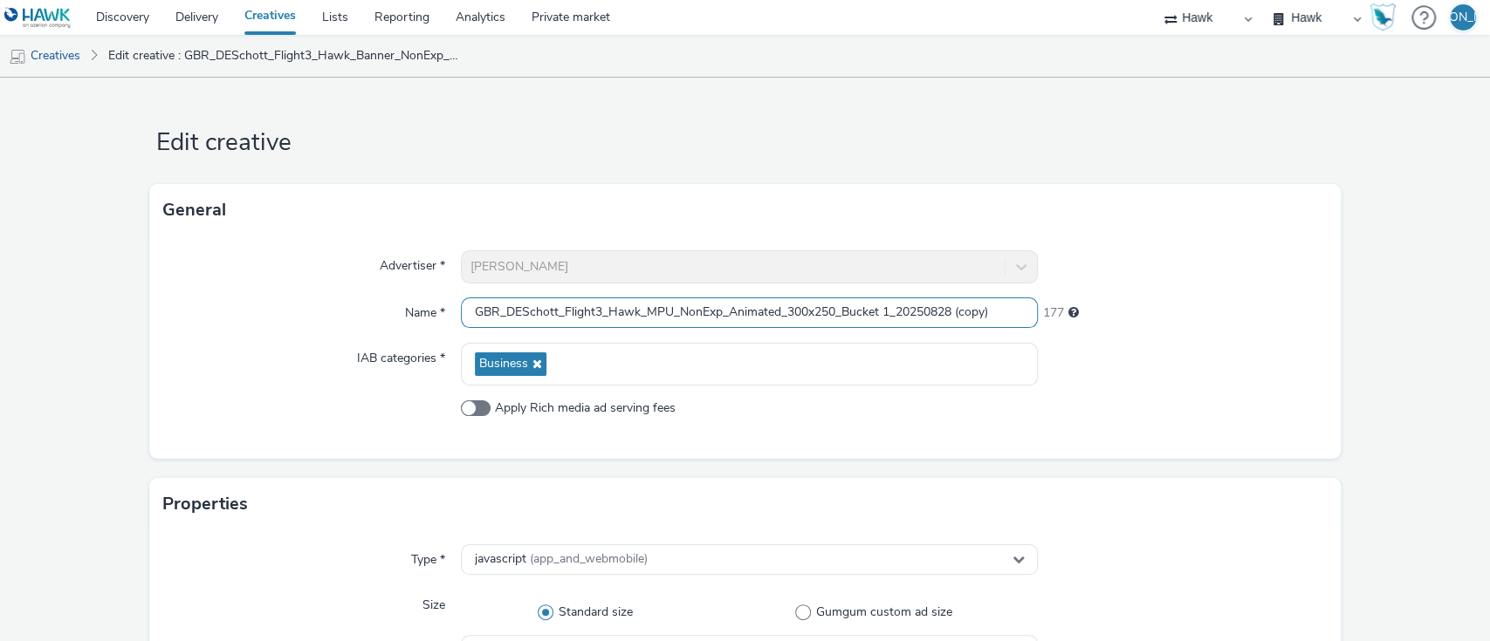
click at [1106, 298] on div "Name * GBR_DESchott_Flight3_Hawk_MPU_NonExp_Animated_300x250_Bucket 1_20250828 …" at bounding box center [745, 313] width 1164 height 31
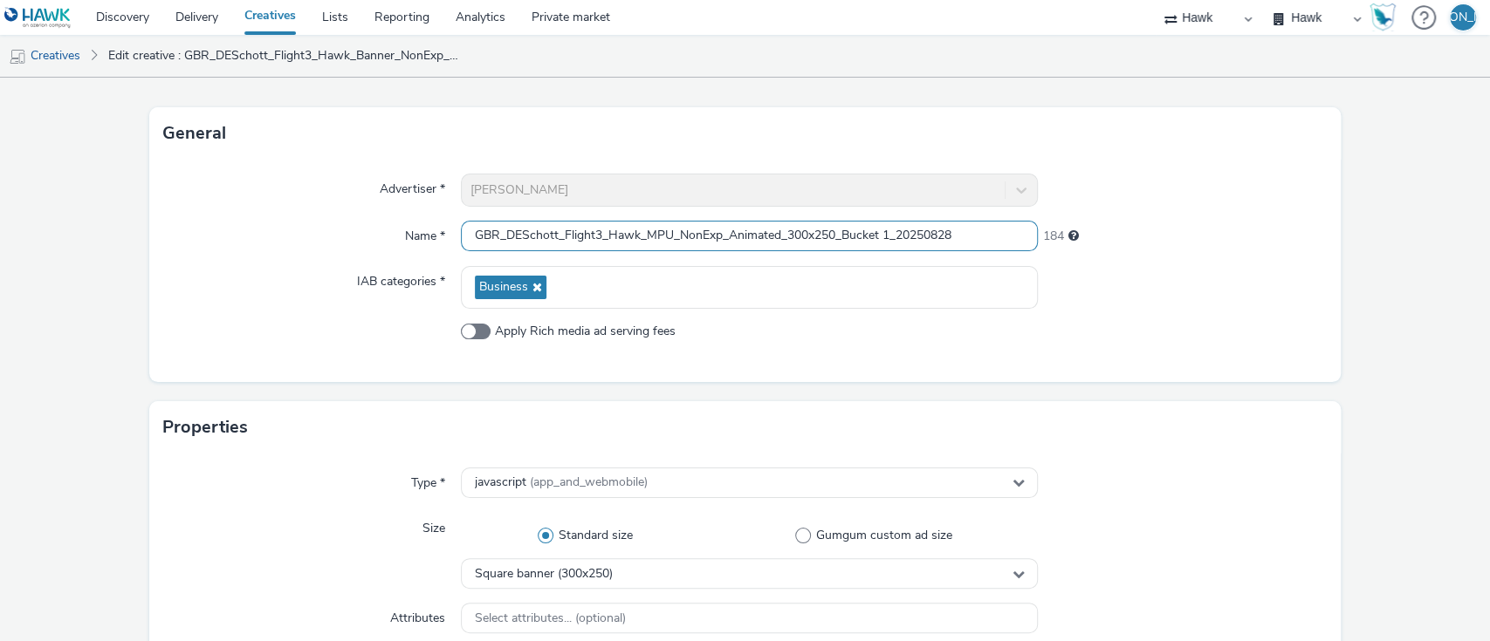
scroll to position [910, 0]
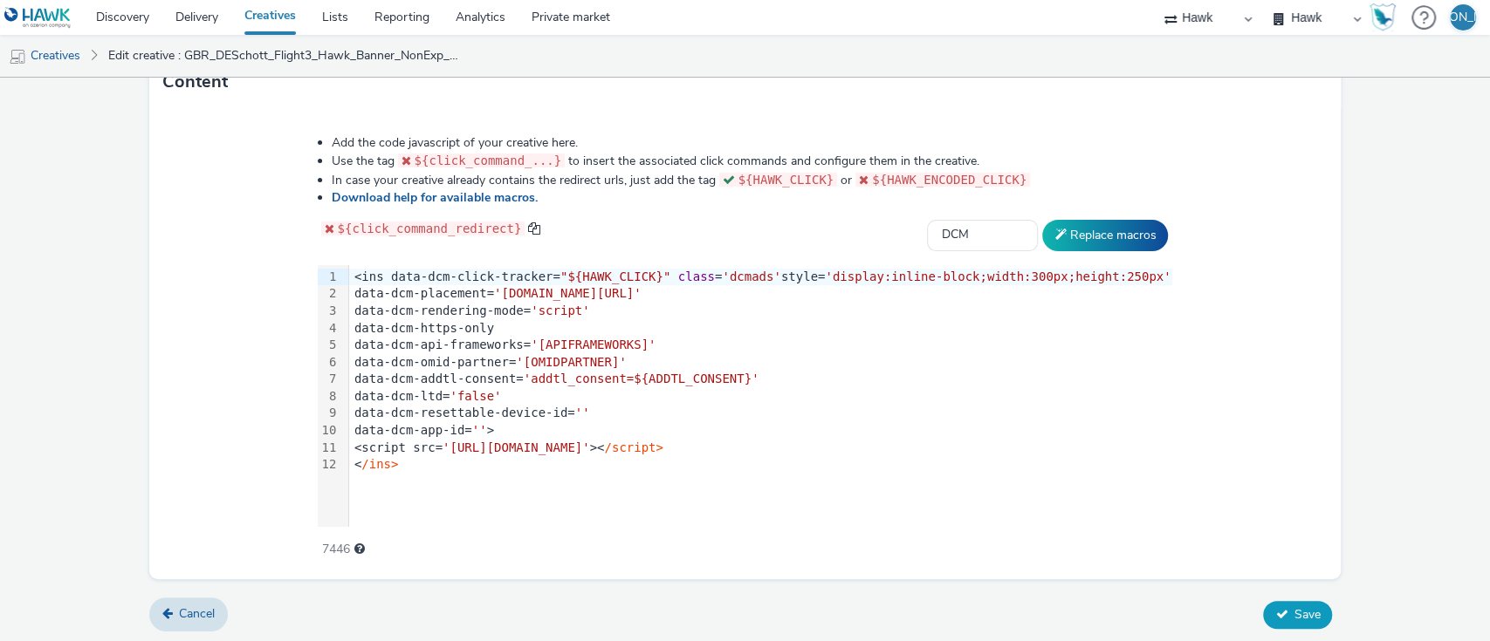
type input "GBR_DESchott_Flight3_Hawk_MPU_NonExp_Animated_300x250_Bucket 1_20250828"
click at [1293, 618] on span "Save" at bounding box center [1306, 615] width 26 height 17
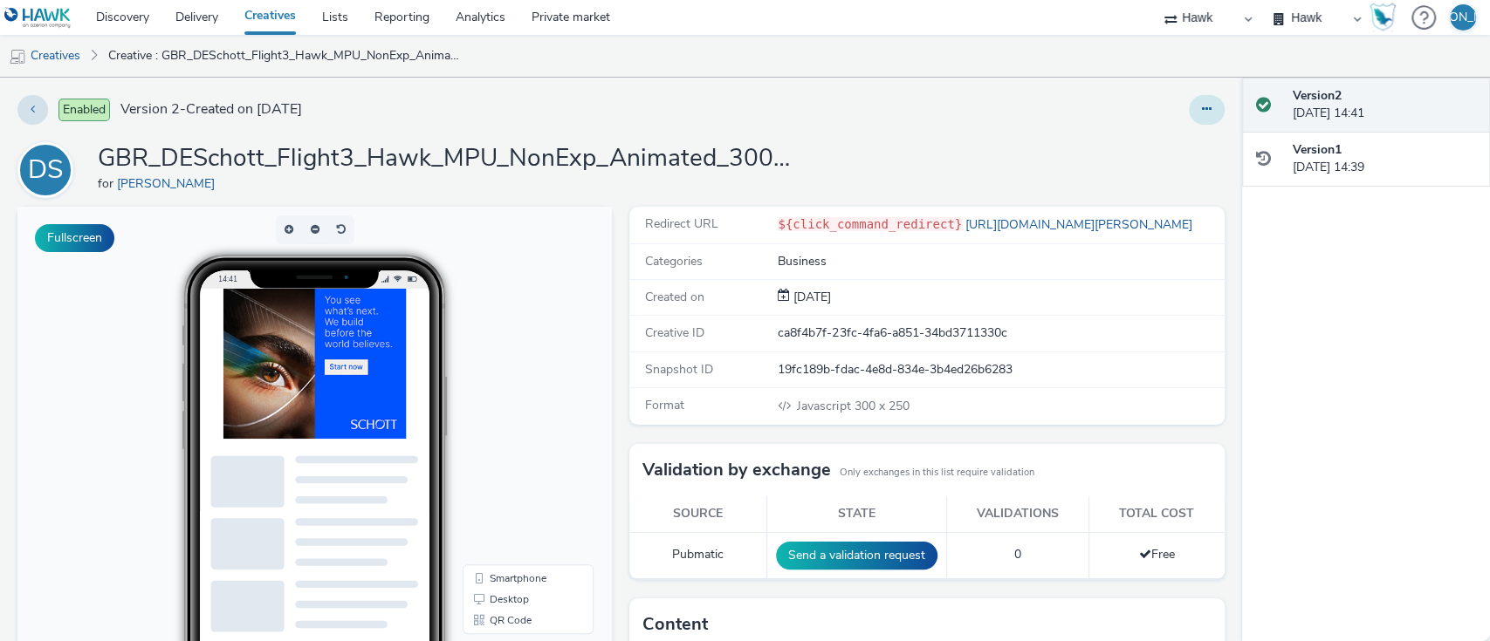
click at [1202, 108] on icon at bounding box center [1207, 109] width 10 height 12
click at [1162, 174] on link "Duplicate" at bounding box center [1158, 179] width 131 height 35
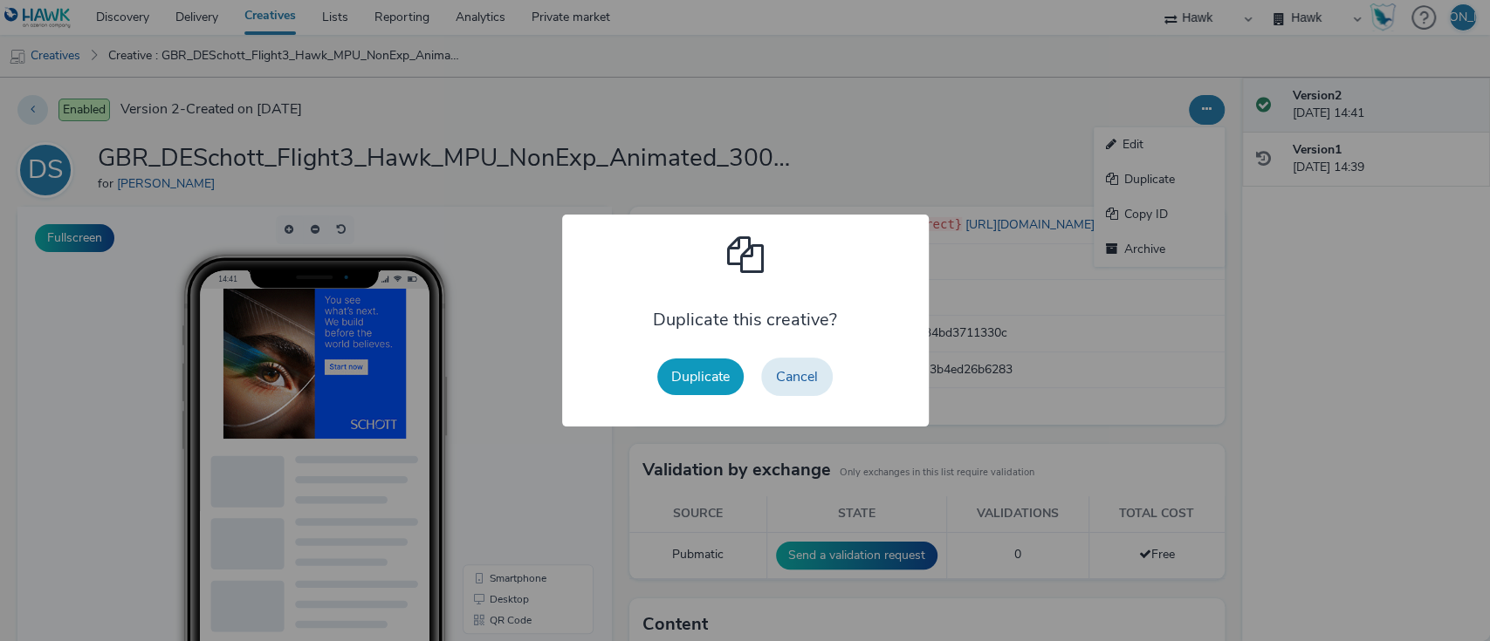
click at [709, 368] on button "Duplicate" at bounding box center [700, 377] width 86 height 37
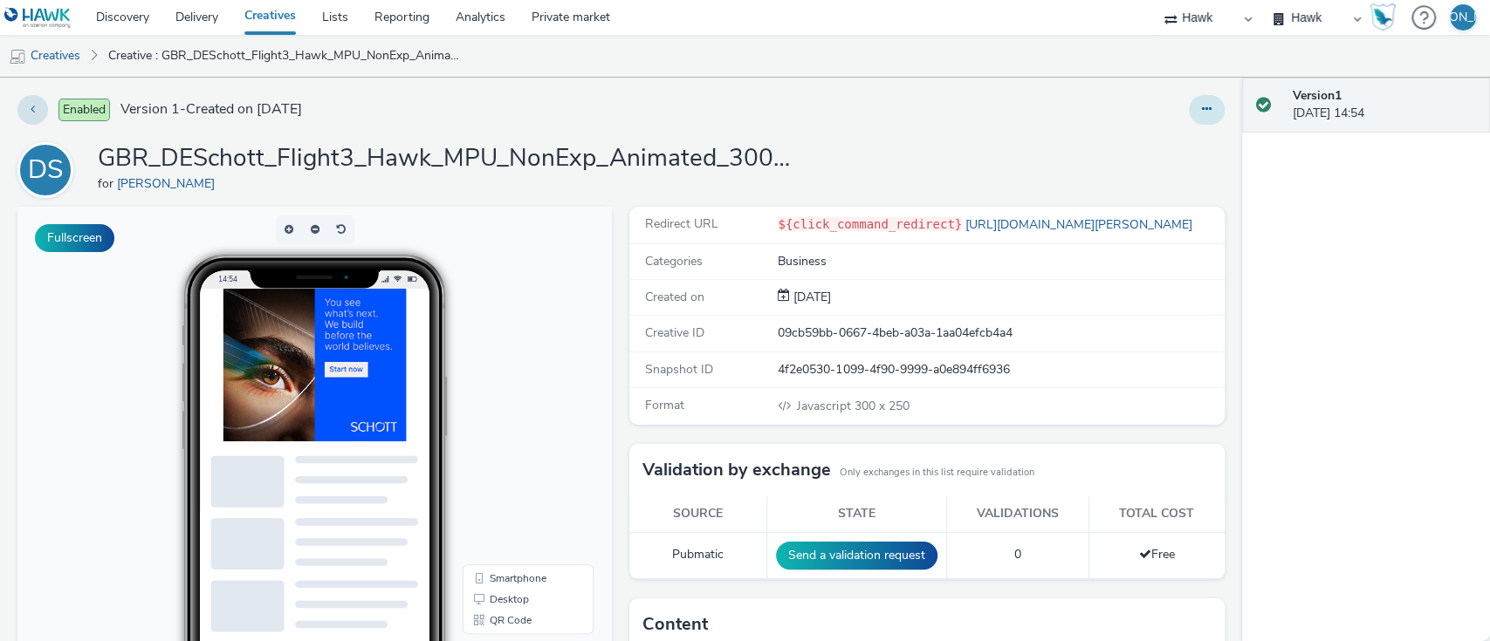
click at [1189, 106] on button at bounding box center [1207, 110] width 36 height 30
click at [1170, 139] on link "Edit" at bounding box center [1158, 144] width 131 height 35
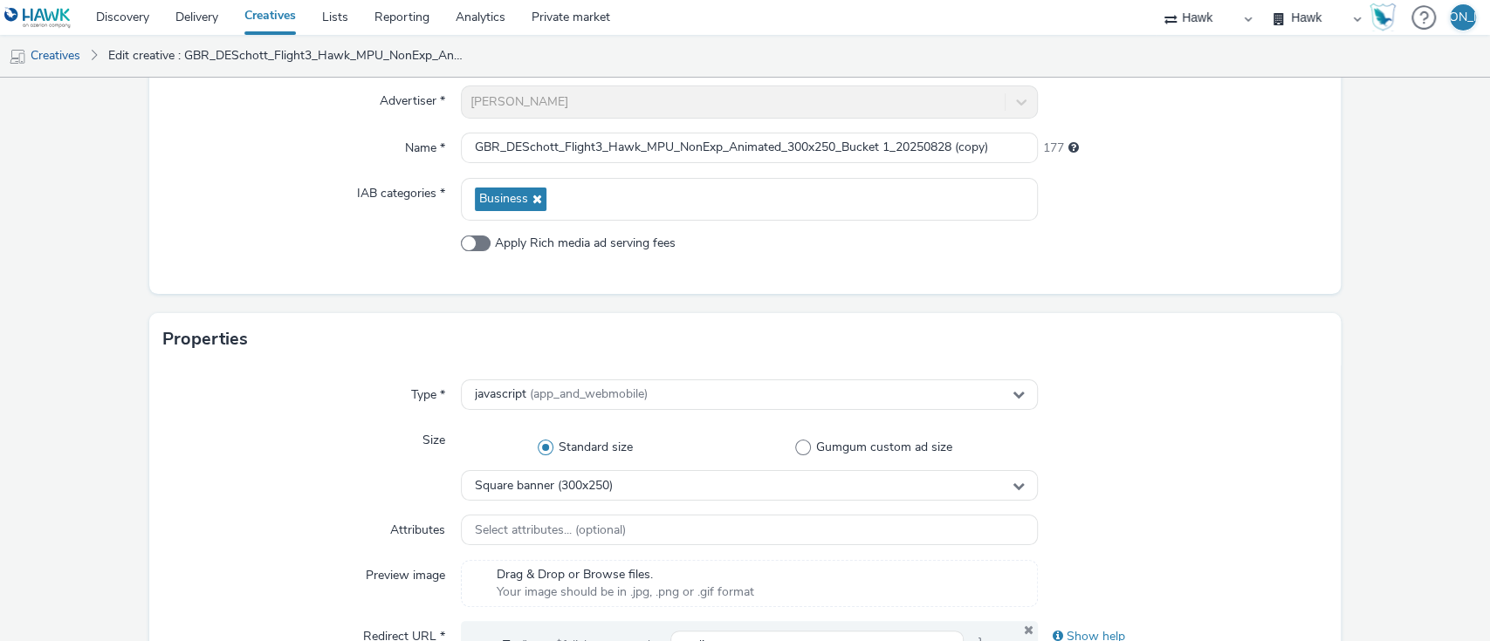
scroll to position [237, 0]
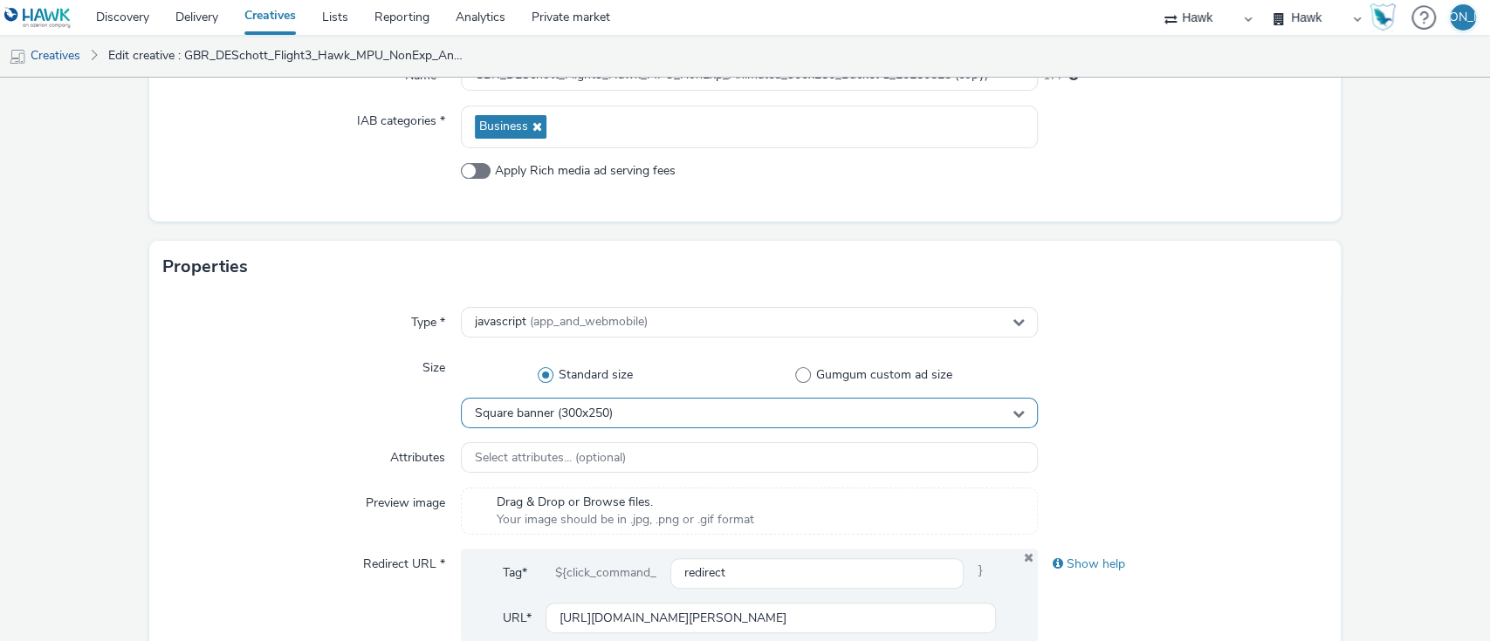
click at [730, 420] on div "Square banner (300x250)" at bounding box center [750, 413] width 578 height 31
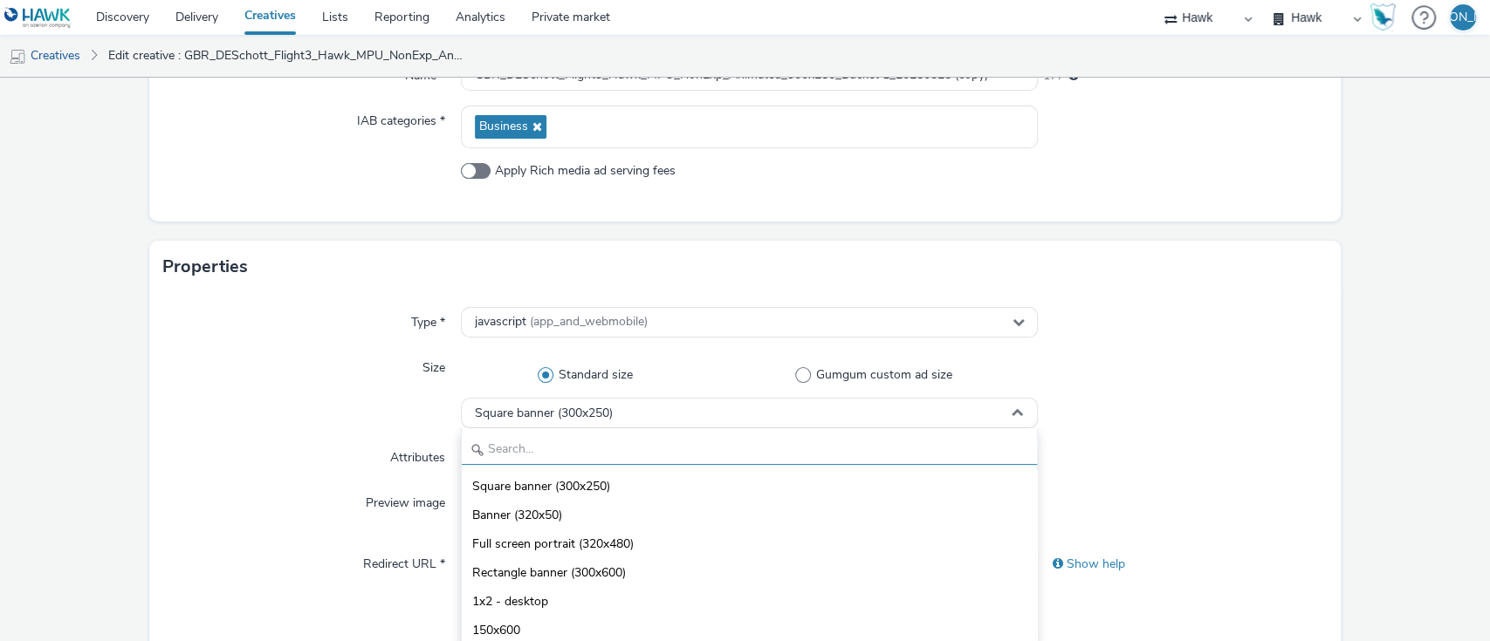
click at [684, 459] on input "text" at bounding box center [750, 450] width 576 height 31
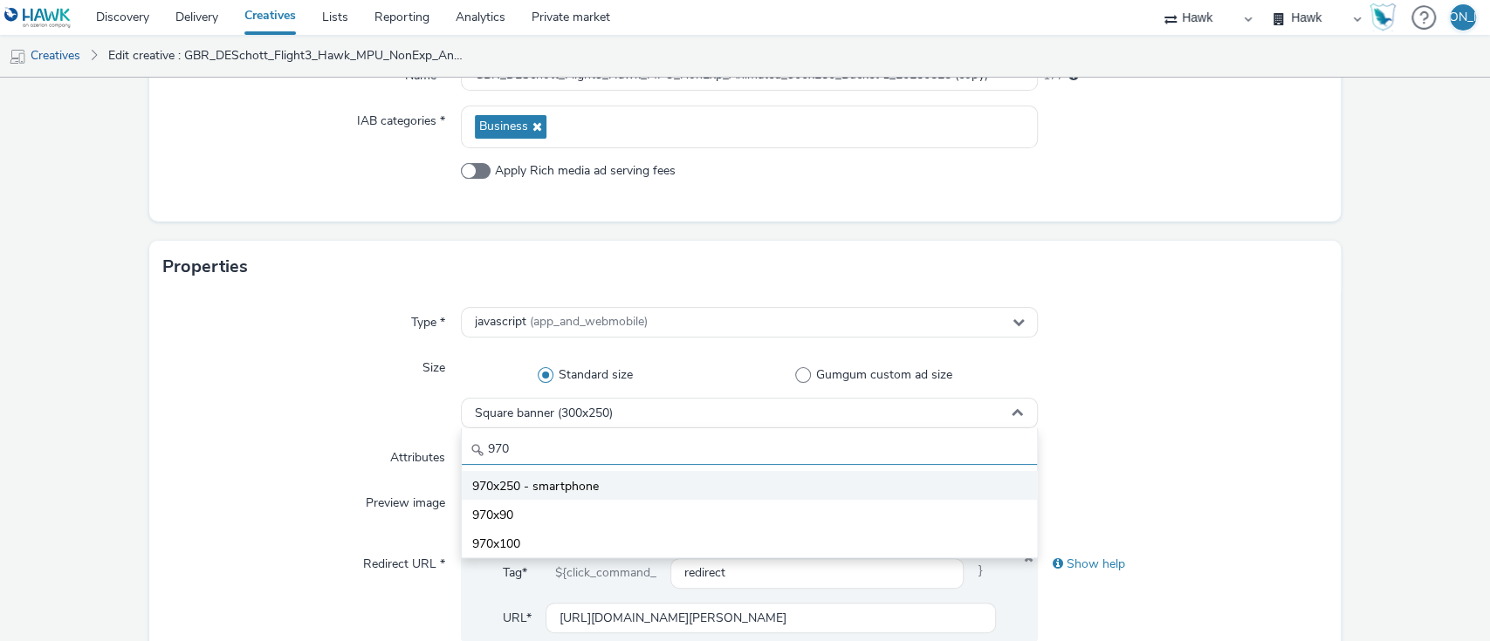
type input "970"
click at [689, 478] on li "970x250 - smartphone" at bounding box center [750, 485] width 576 height 29
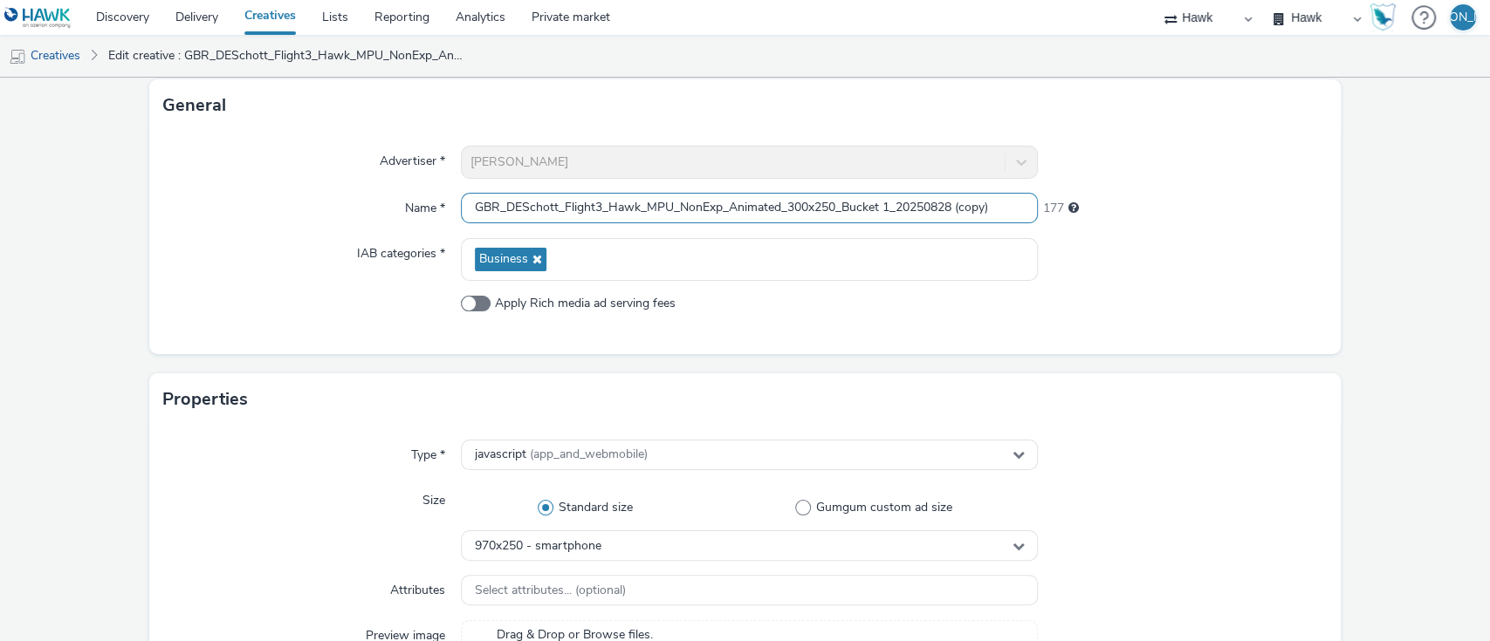
scroll to position [137, 0]
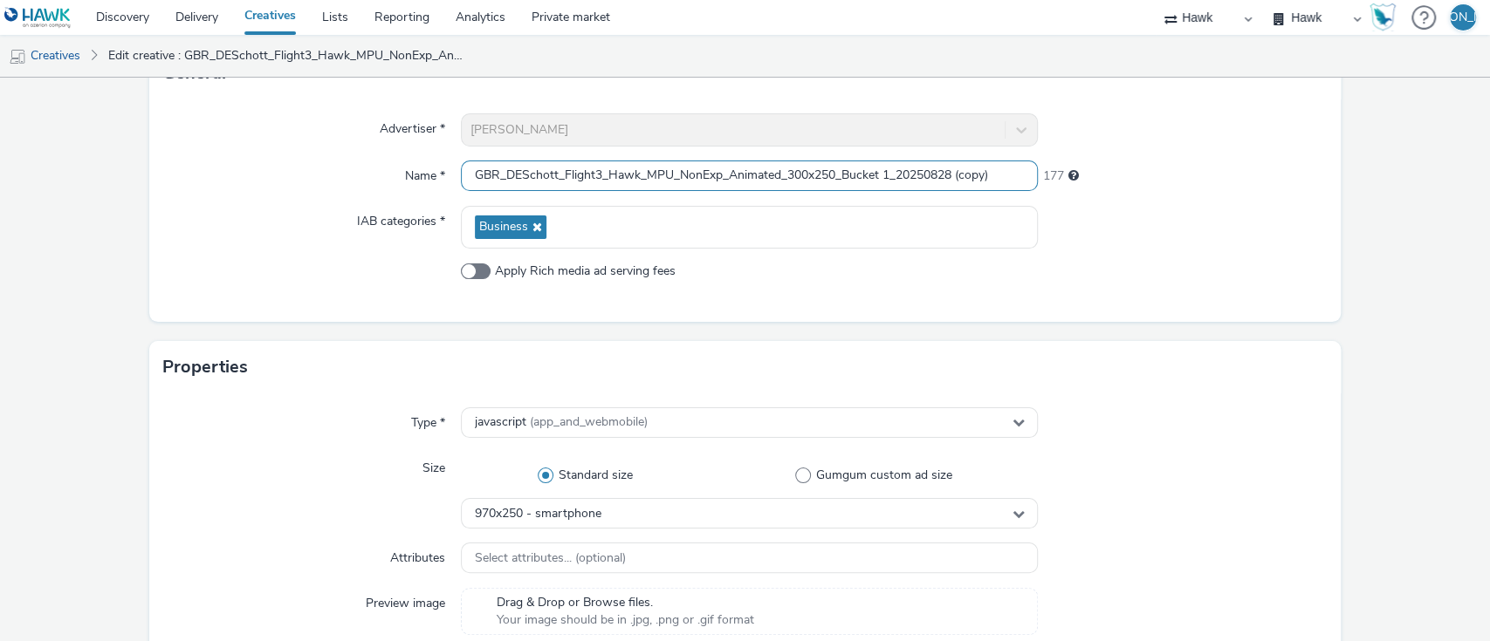
click at [667, 175] on input "GBR_DESchott_Flight3_Hawk_MPU_NonExp_Animated_300x250_Bucket 1_20250828 (copy)" at bounding box center [750, 176] width 578 height 31
click at [667, 175] on input "GBR_DESchott_Flight3_Hawk_BAnner_NonExp_Animated_970x250_Bucket 1_20250828" at bounding box center [750, 176] width 578 height 31
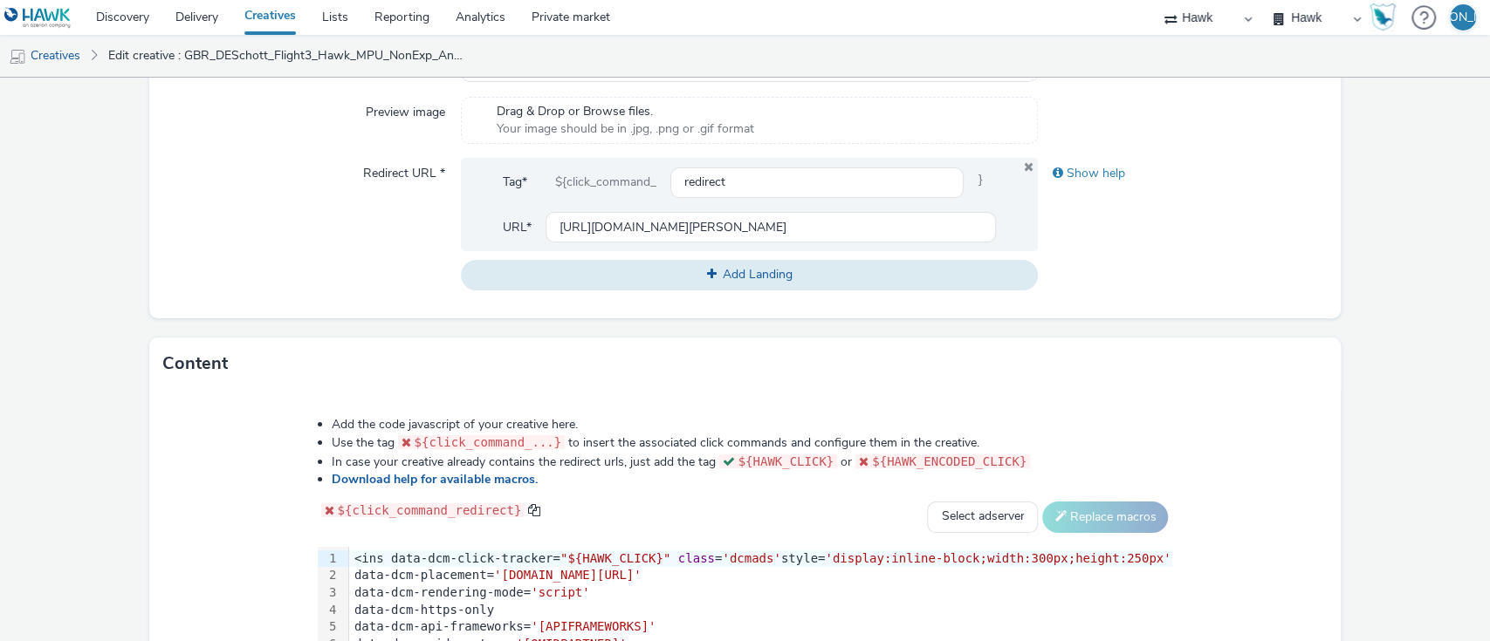
scroll to position [910, 0]
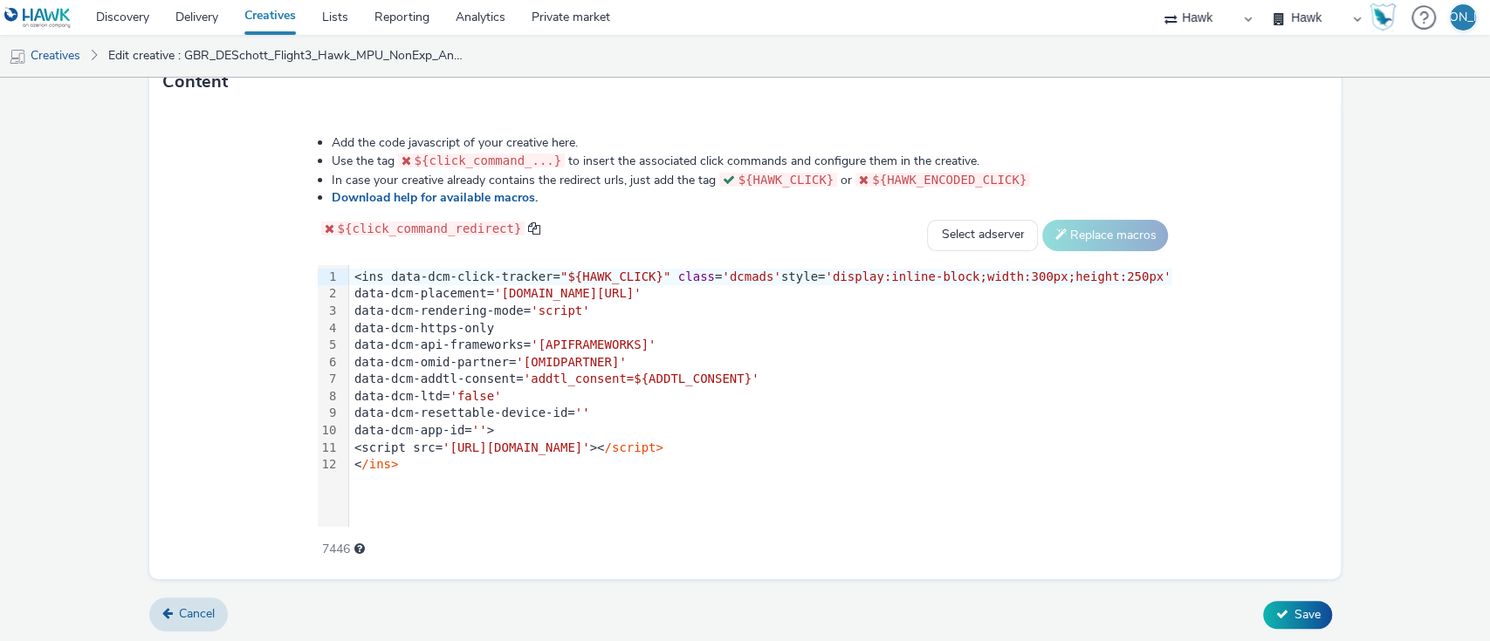
type input "GBR_DESchott_Flight3_Hawk_Banner_NonExp_Animated_970x250_Bucket 1_20250828"
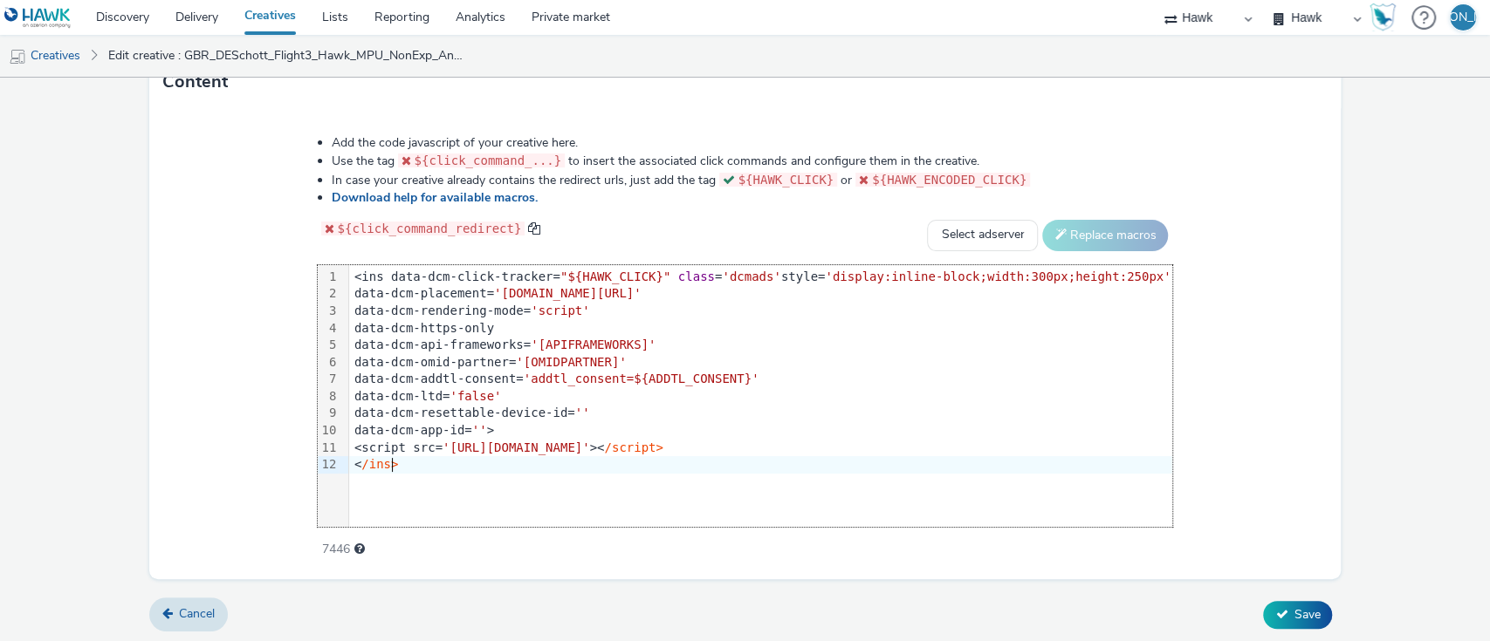
drag, startPoint x: 580, startPoint y: 485, endPoint x: 565, endPoint y: 476, distance: 18.4
click at [565, 476] on div "99 1 2 3 4 5 6 7 8 9 10 11 12 › <ins data-dcm-click-tracker= "${HAWK_CLICK}" cl…" at bounding box center [745, 396] width 855 height 262
drag, startPoint x: 563, startPoint y: 464, endPoint x: 86, endPoint y: 16, distance: 655.0
click at [86, 16] on div "Discovery Delivery Creatives Lists Reporting Analytics Private market Hawk Hawk…" at bounding box center [745, 320] width 1490 height 641
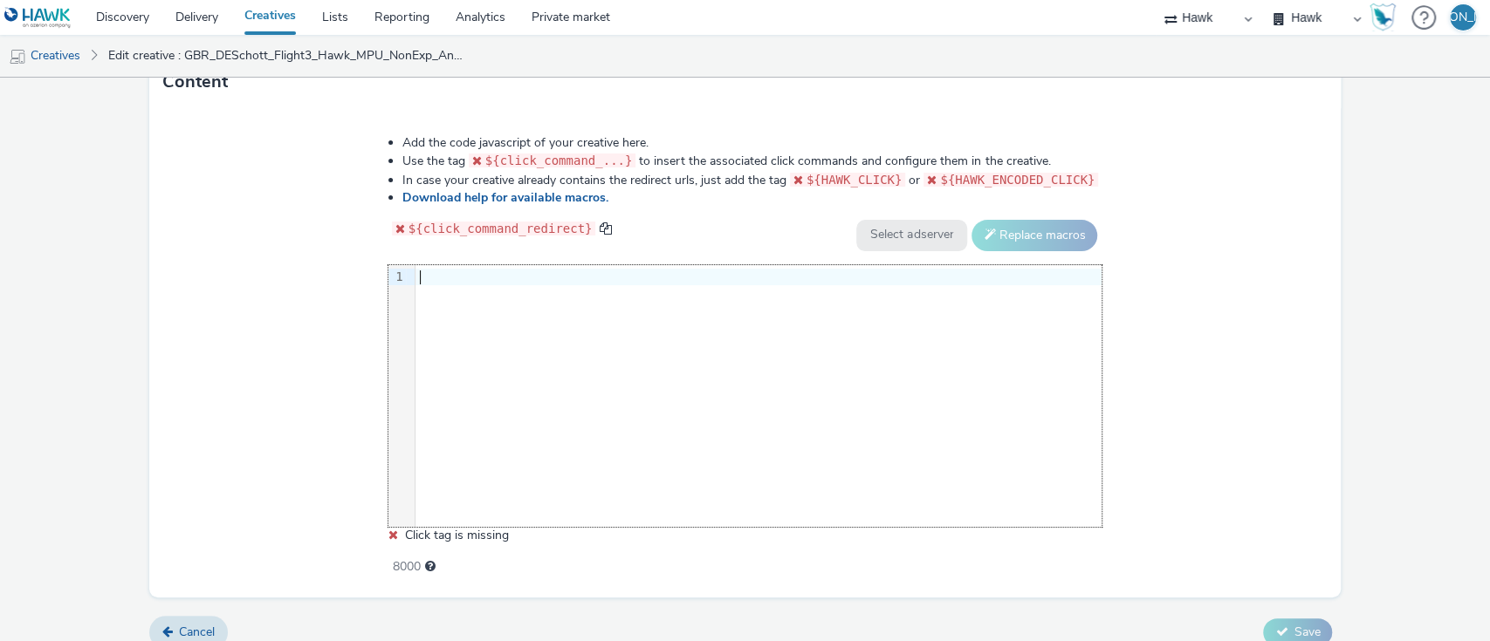
click at [731, 354] on div "9 1 ›" at bounding box center [745, 396] width 714 height 262
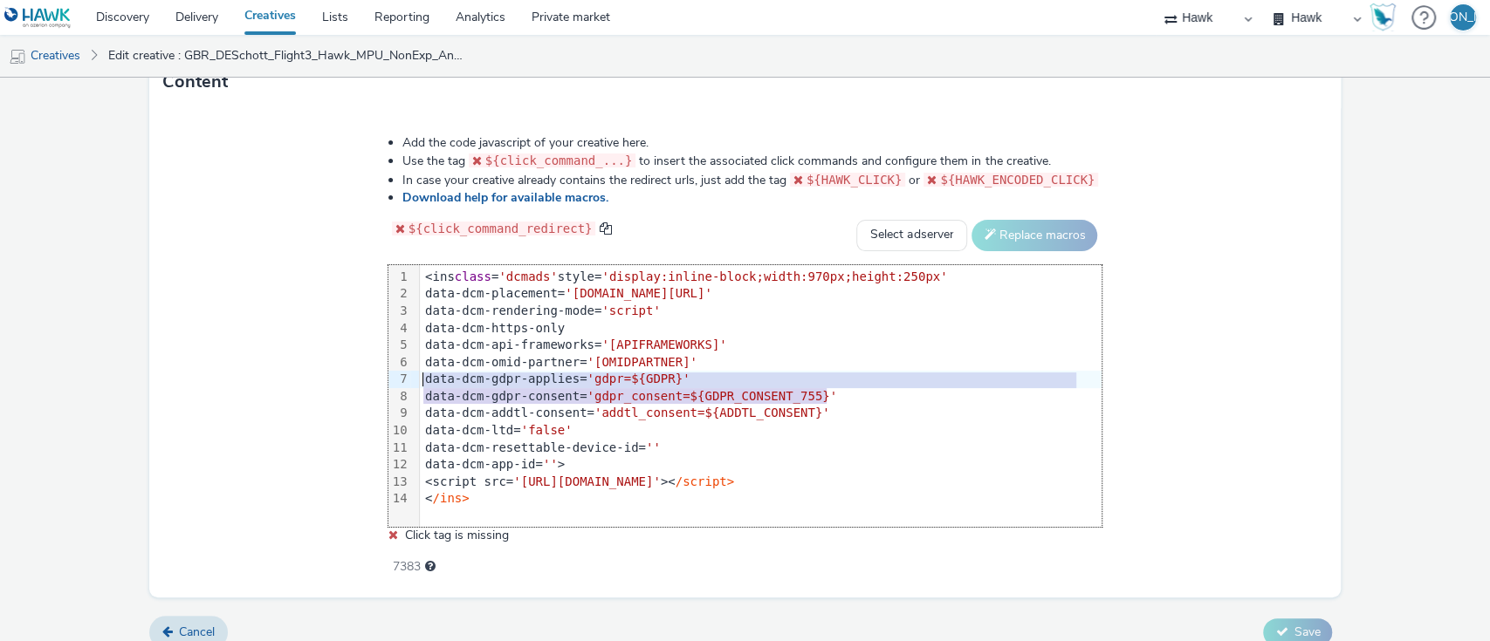
drag, startPoint x: 844, startPoint y: 390, endPoint x: 411, endPoint y: 380, distance: 432.9
click at [411, 380] on div "99 1 2 3 4 5 6 7 8 9 10 11 12 13 14 › <ins class = 'dcmads' style= 'display:inl…" at bounding box center [745, 396] width 714 height 262
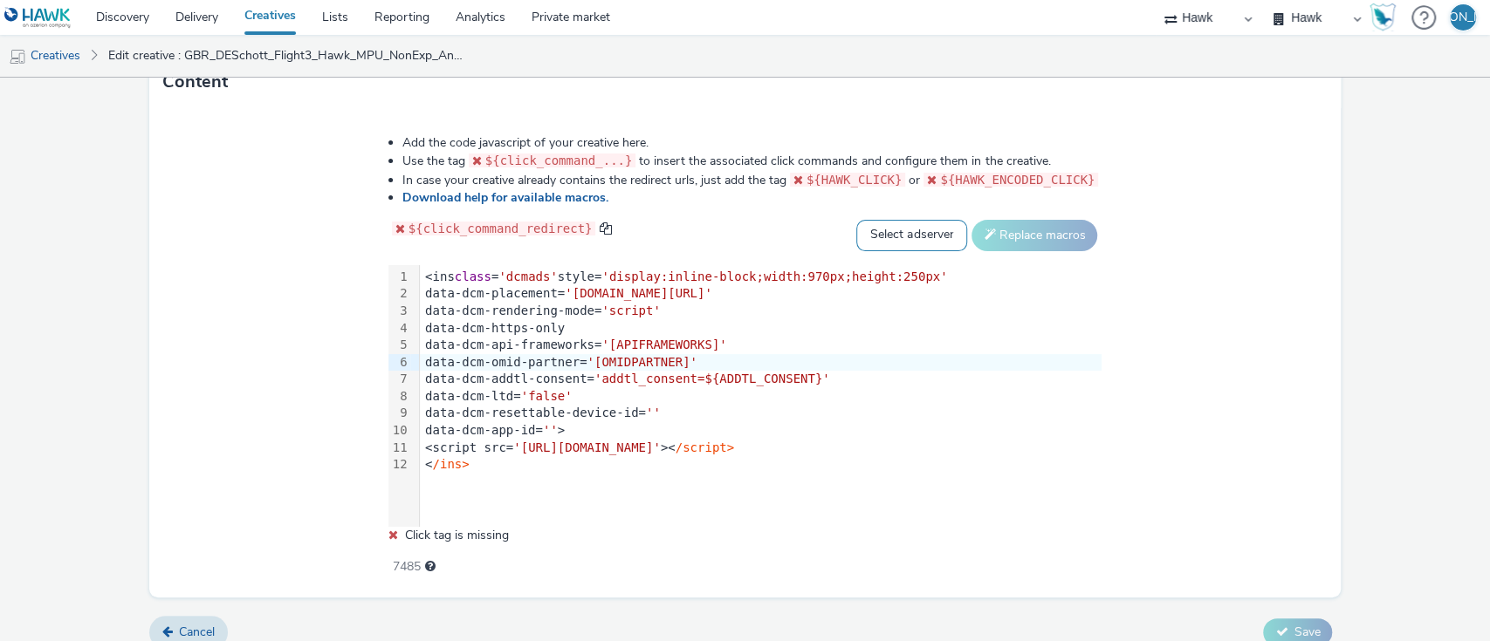
click at [871, 241] on select "Select adserver Sizmek DCM Adform Sting" at bounding box center [911, 235] width 111 height 31
select select "dcm"
click at [856, 220] on select "Select adserver Sizmek DCM Adform Sting" at bounding box center [911, 235] width 111 height 31
click at [1013, 225] on button "Replace macros" at bounding box center [1034, 235] width 126 height 31
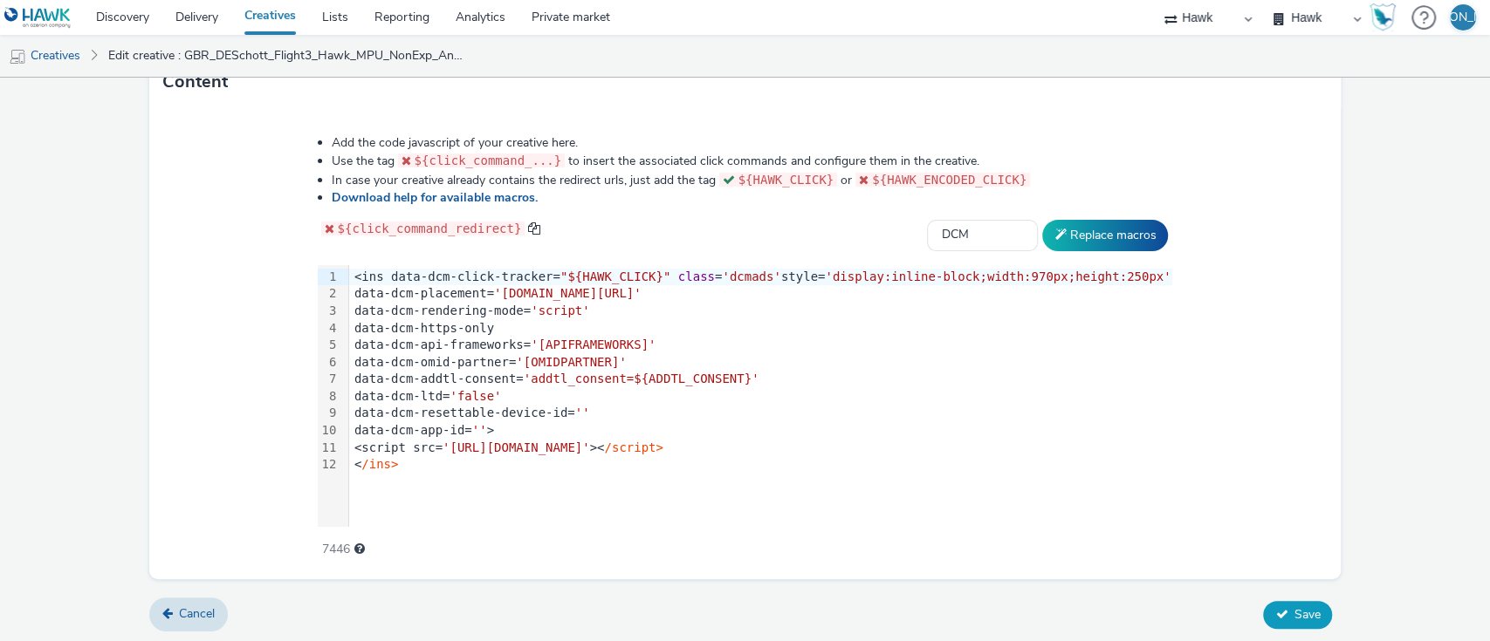
click at [1293, 607] on span "Save" at bounding box center [1306, 615] width 26 height 17
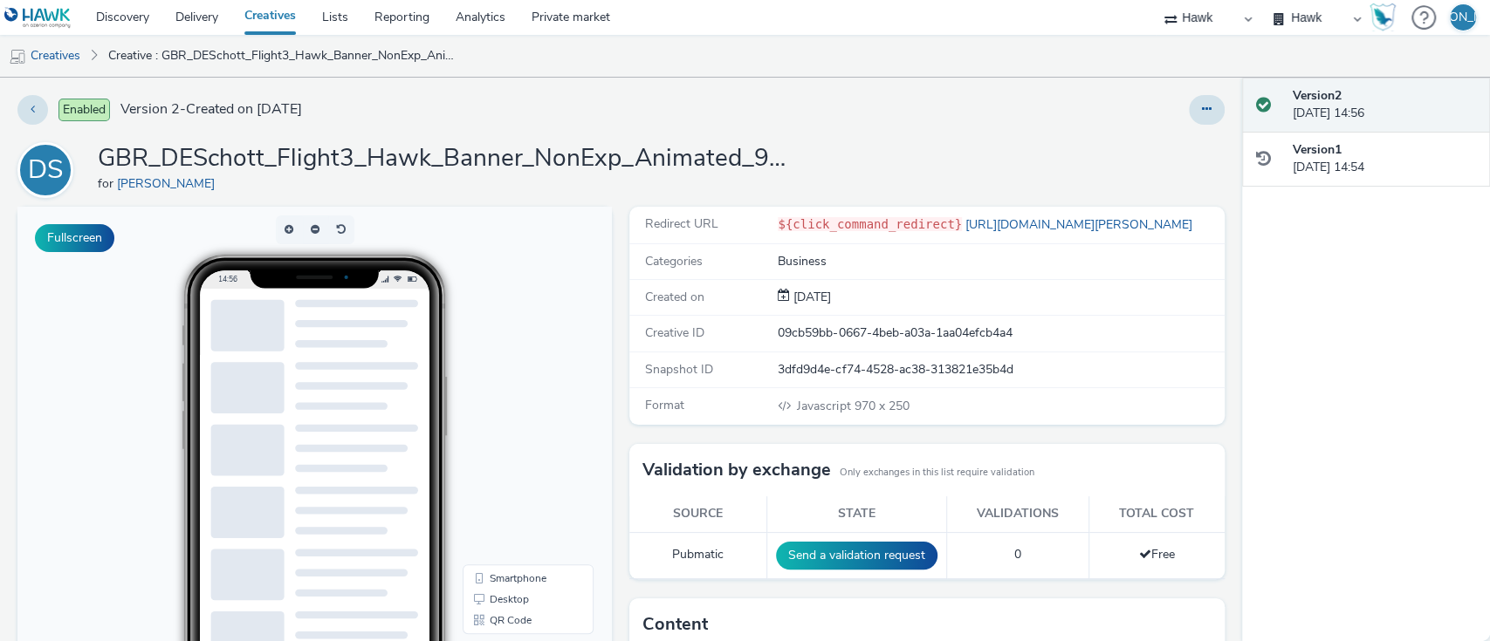
scroll to position [216, 0]
click at [85, 237] on button "Fullscreen" at bounding box center [74, 238] width 79 height 28
click at [1189, 115] on button at bounding box center [1207, 110] width 36 height 30
click at [1148, 157] on link "Edit" at bounding box center [1158, 144] width 131 height 35
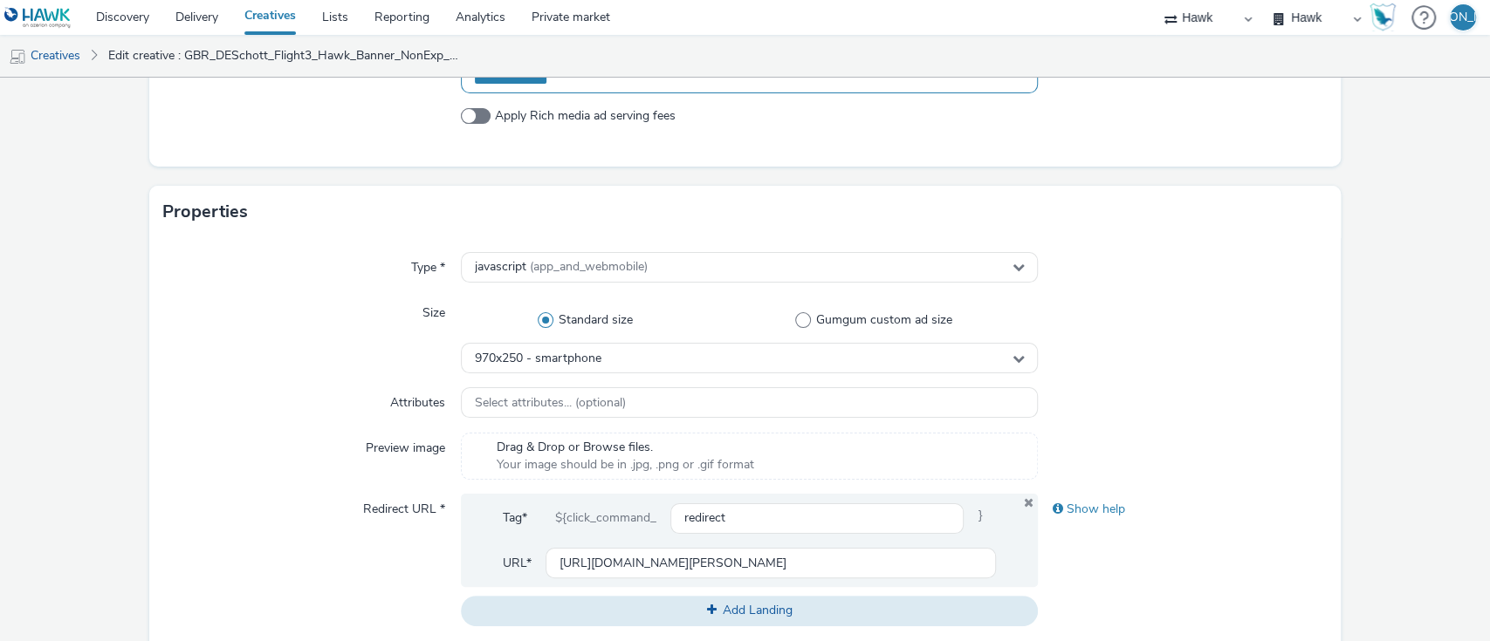
scroll to position [293, 0]
click at [667, 360] on div "970x250 - smartphone" at bounding box center [750, 357] width 578 height 31
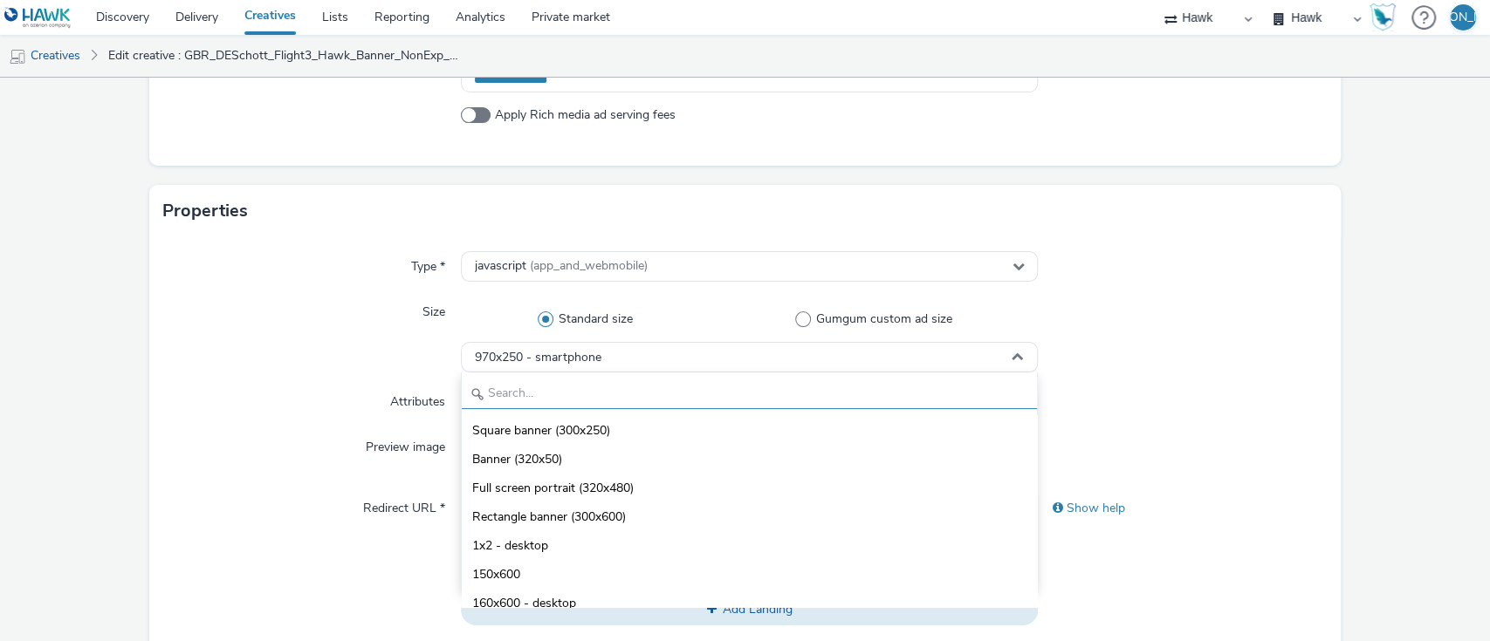
click at [661, 385] on input "text" at bounding box center [750, 394] width 576 height 31
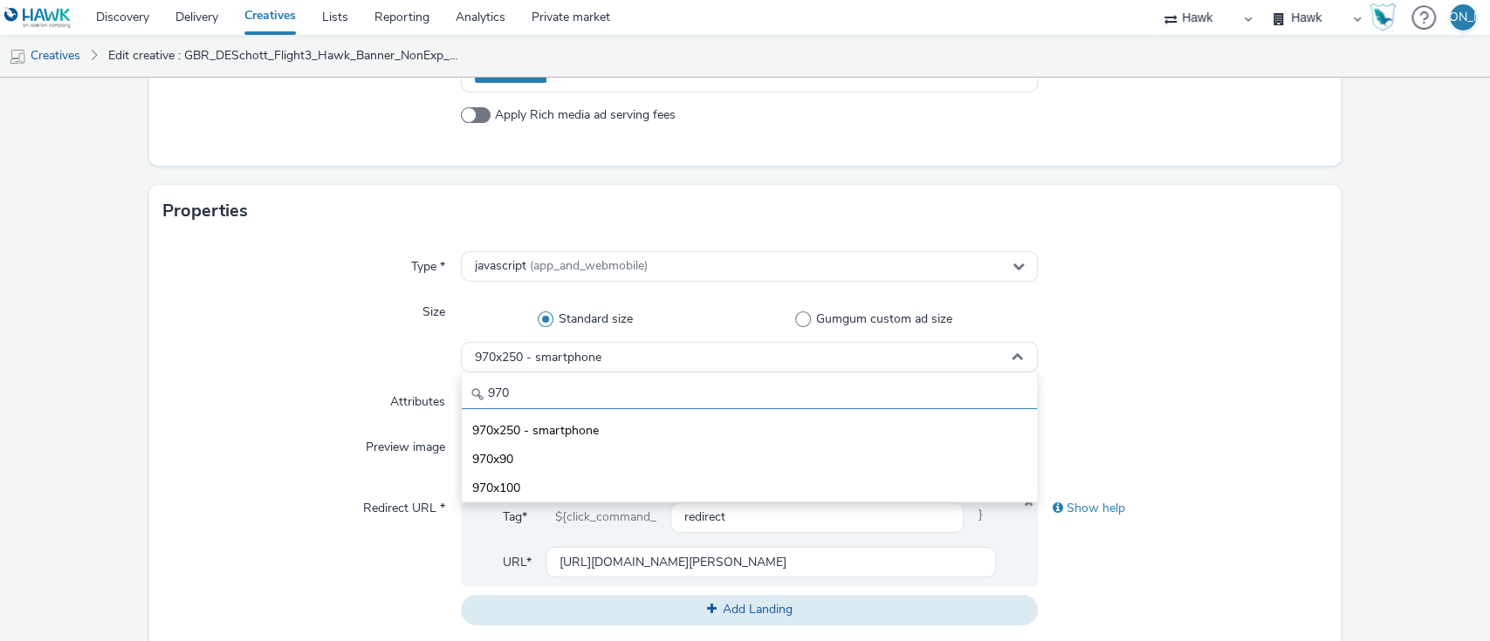
type input "970"
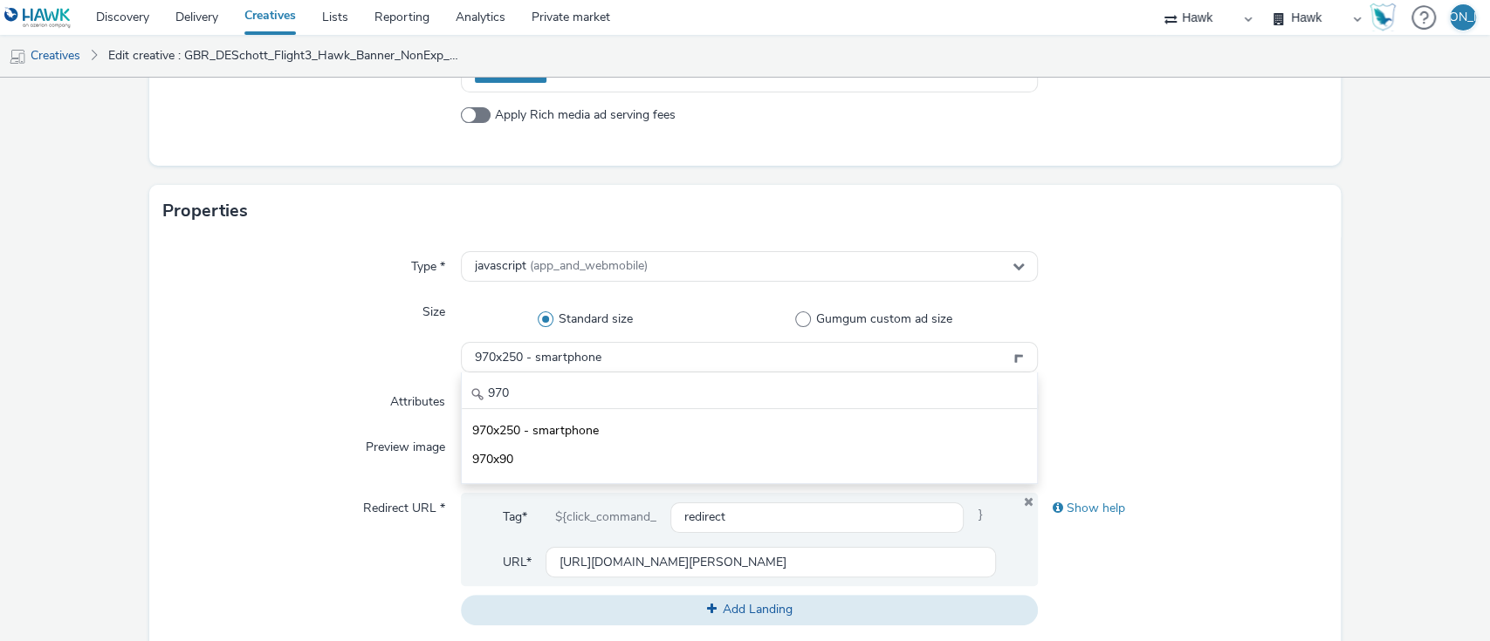
click at [271, 451] on div "Preview image" at bounding box center [312, 455] width 298 height 47
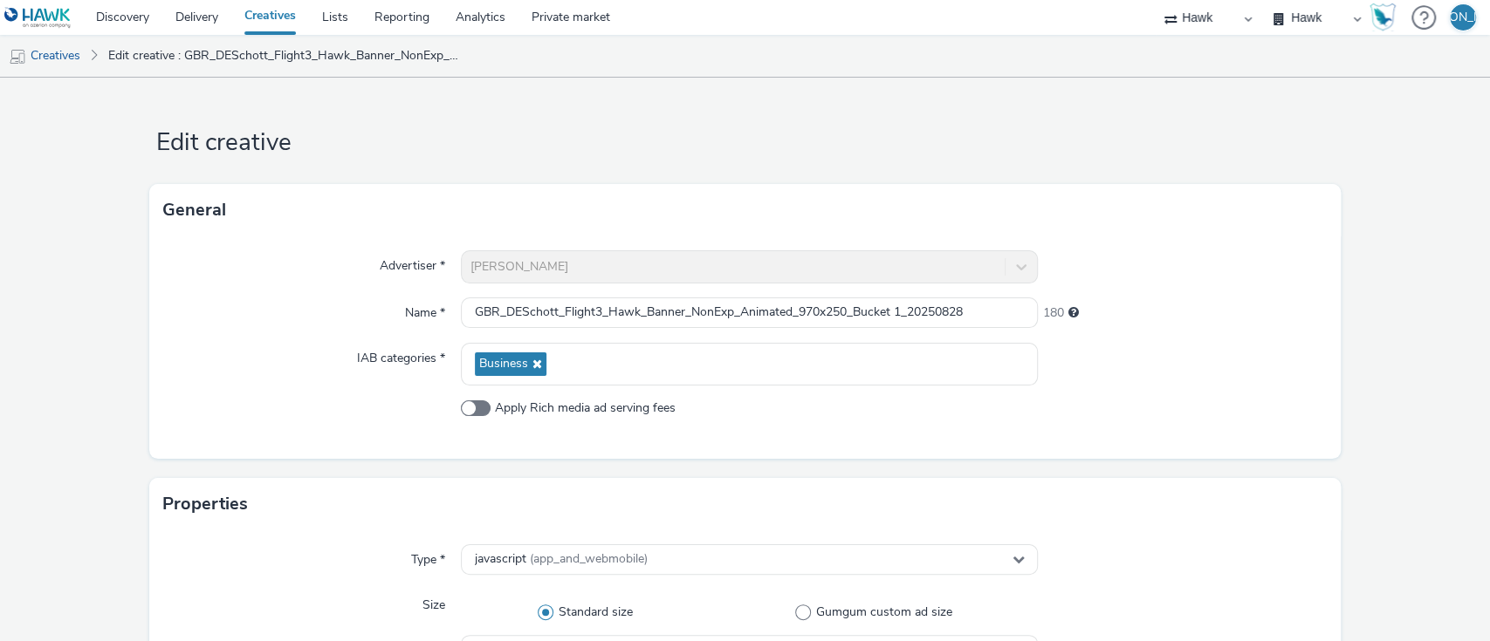
scroll to position [910, 0]
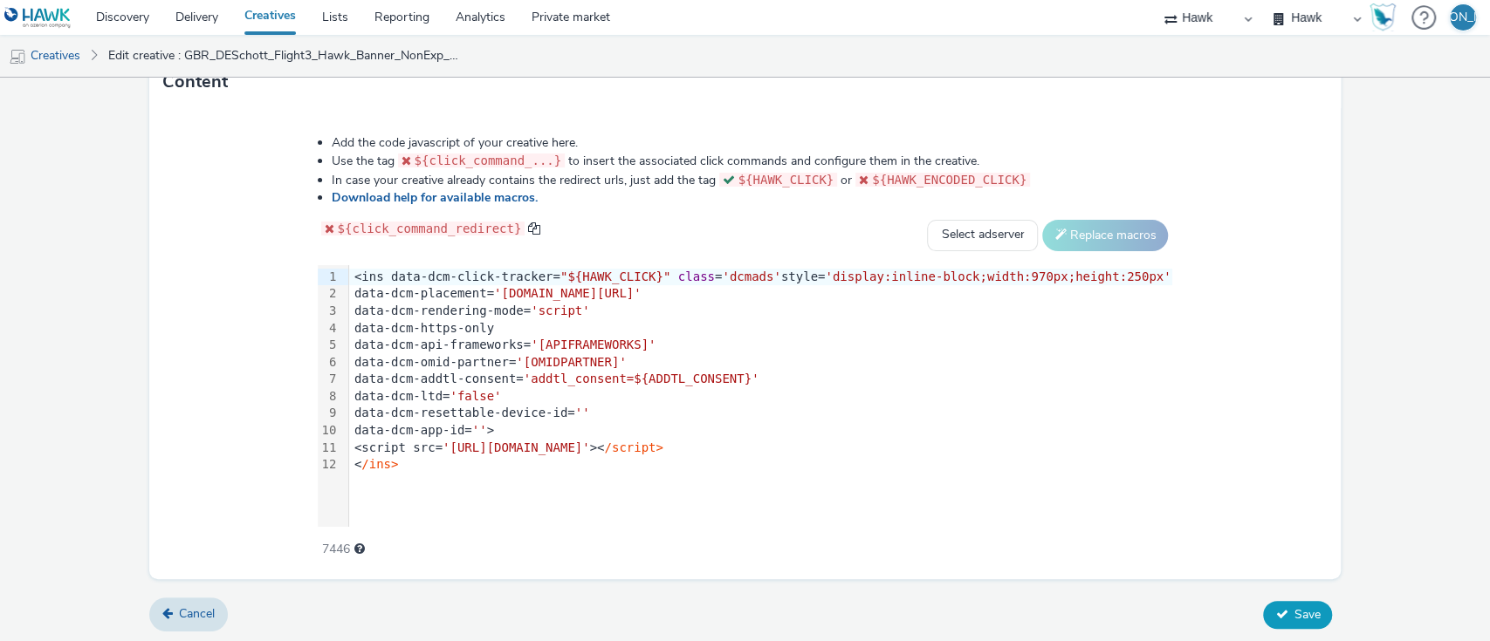
click at [1275, 612] on icon at bounding box center [1281, 614] width 12 height 12
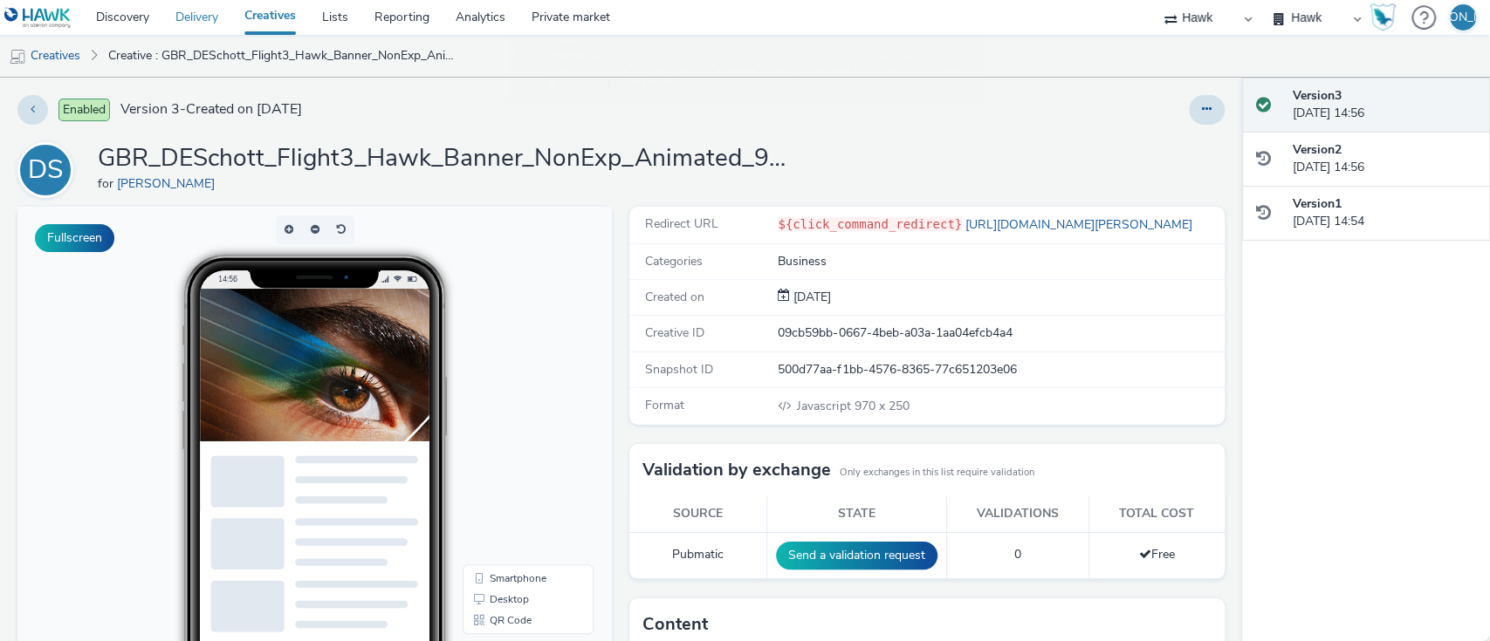
click at [178, 20] on link "Delivery" at bounding box center [196, 17] width 69 height 35
